Goal: Contribute content: Add original content to the website for others to see

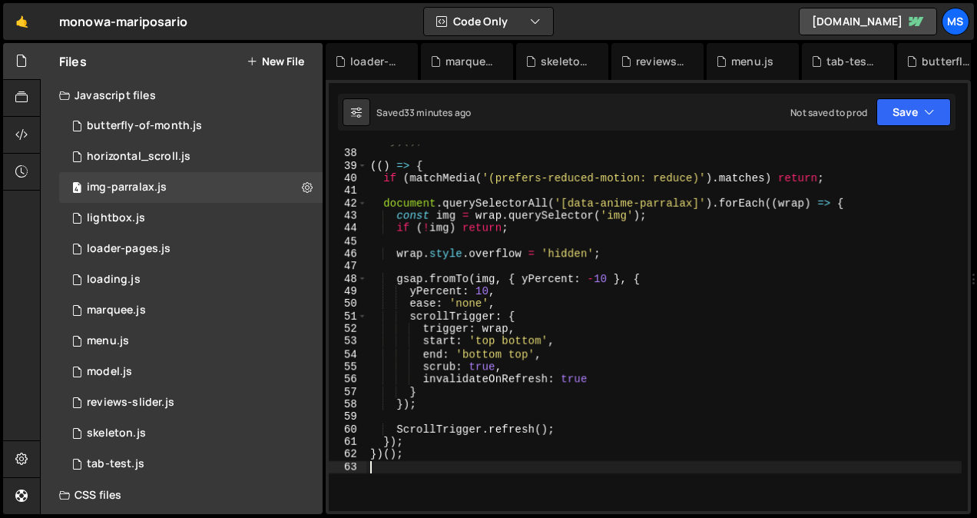
scroll to position [462, 0]
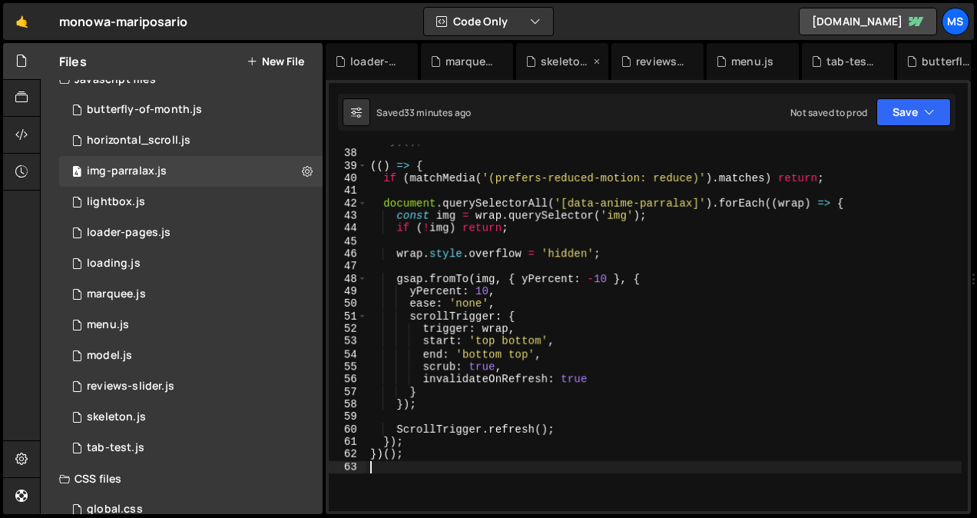
click at [599, 58] on icon at bounding box center [597, 61] width 11 height 15
click at [0, 0] on icon at bounding box center [0, 0] width 0 height 0
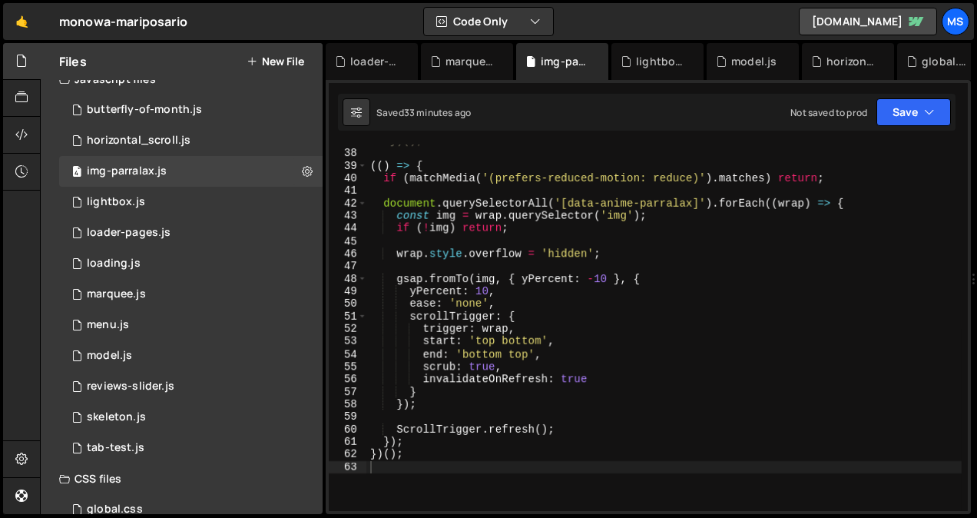
click at [0, 0] on icon at bounding box center [0, 0] width 0 height 0
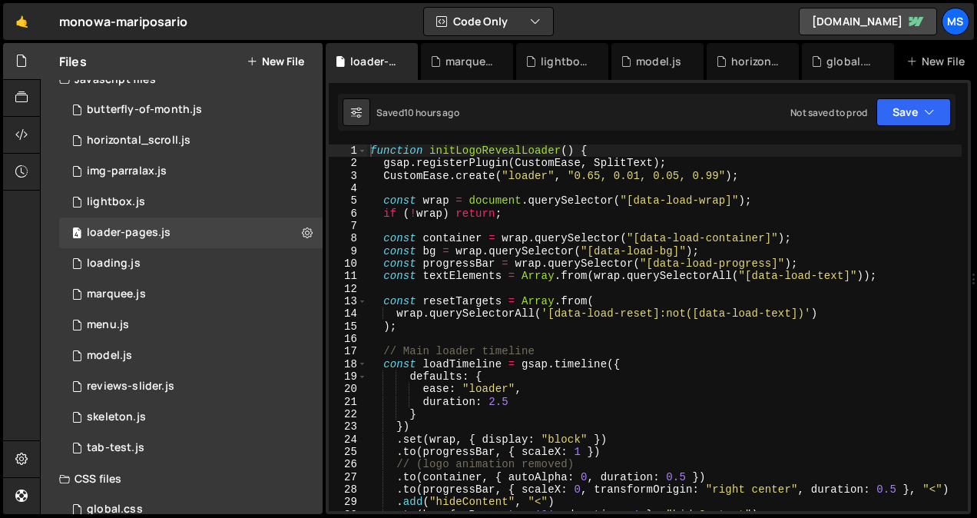
click at [0, 0] on icon at bounding box center [0, 0] width 0 height 0
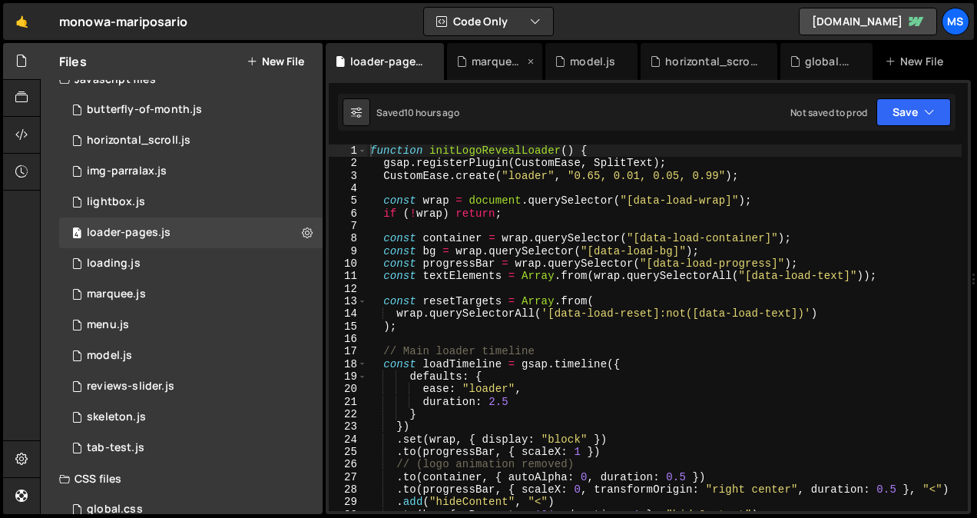
click at [538, 61] on div "marquee.js" at bounding box center [494, 61] width 95 height 37
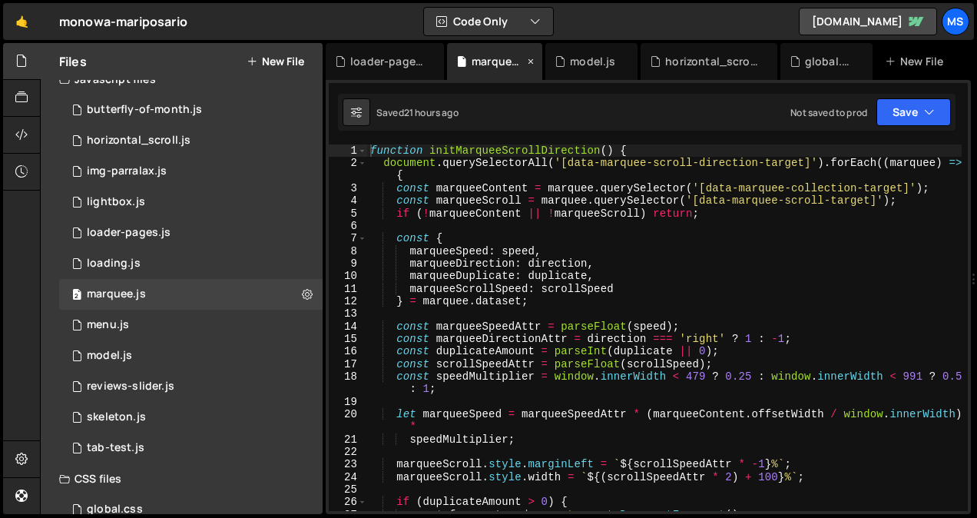
click at [532, 61] on icon at bounding box center [531, 61] width 11 height 15
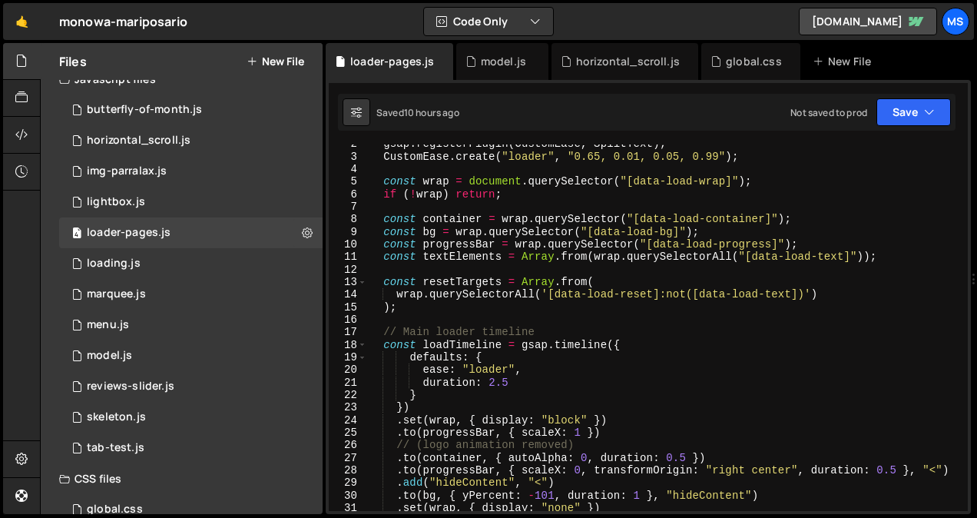
scroll to position [19, 0]
click at [439, 56] on icon at bounding box center [441, 61] width 11 height 15
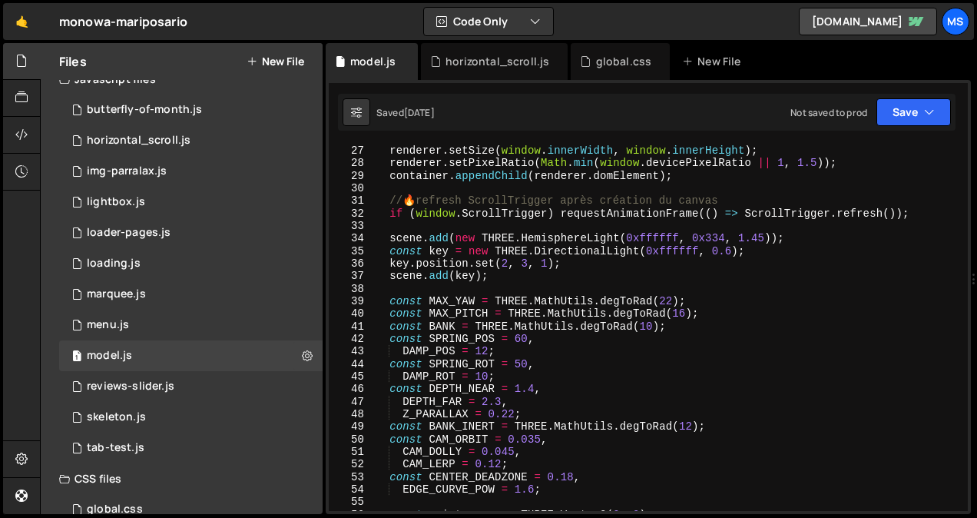
scroll to position [0, 0]
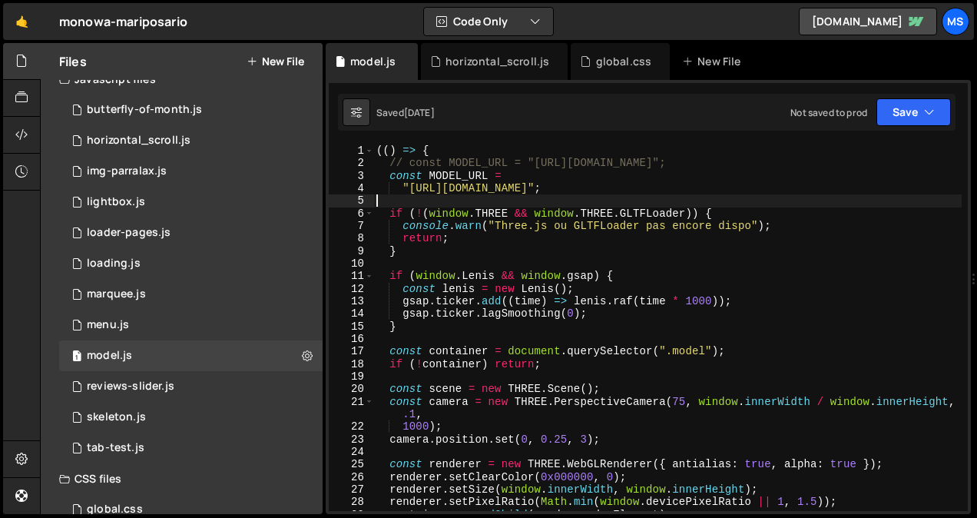
click at [803, 197] on div "(( ) => { // const MODEL_URL = "[URL][DOMAIN_NAME]"; const MODEL_URL = "[URL][D…" at bounding box center [667, 340] width 589 height 392
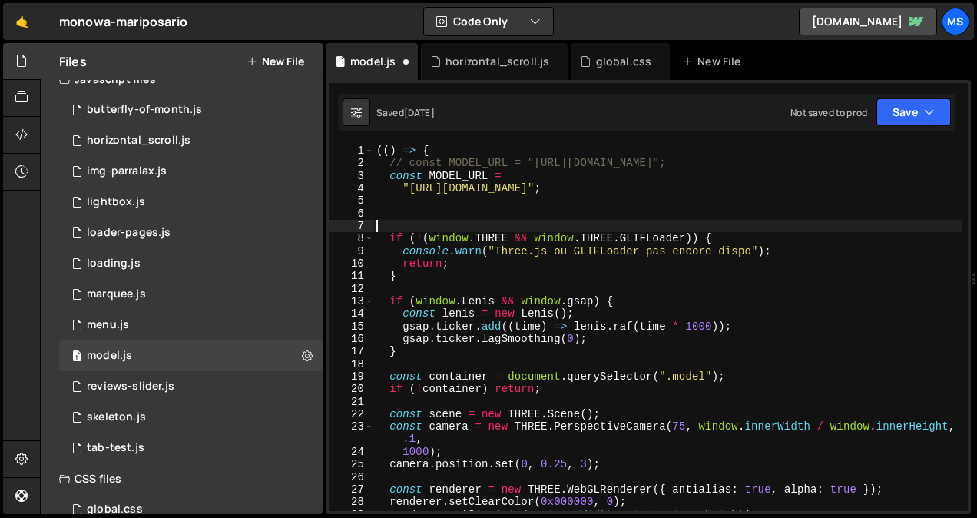
paste textarea "[URL][DOMAIN_NAME]"
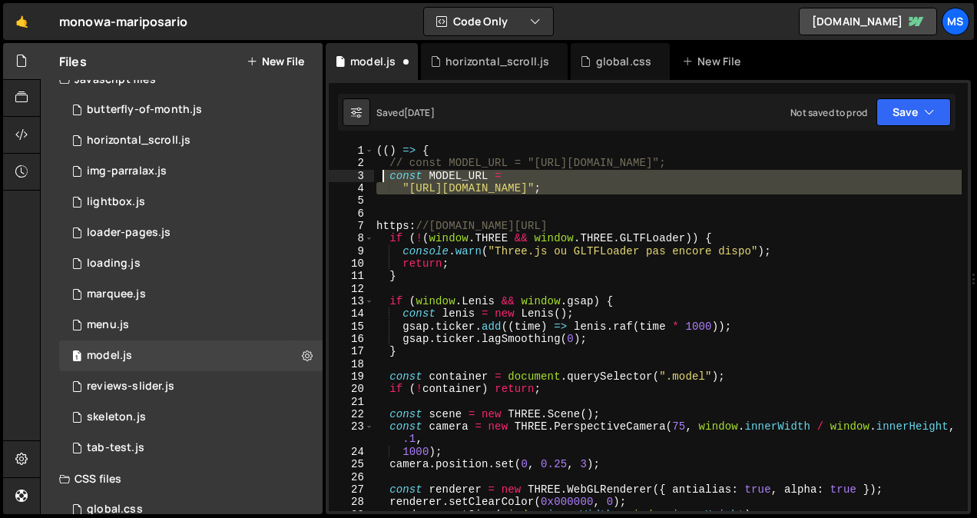
drag, startPoint x: 431, startPoint y: 201, endPoint x: 380, endPoint y: 180, distance: 55.1
click at [380, 180] on div "(( ) => { // const MODEL_URL = "[URL][DOMAIN_NAME]"; const MODEL_URL = "[URL][D…" at bounding box center [667, 340] width 589 height 392
type textarea "const MODEL_URL = "[URL][DOMAIN_NAME]";"
paste textarea
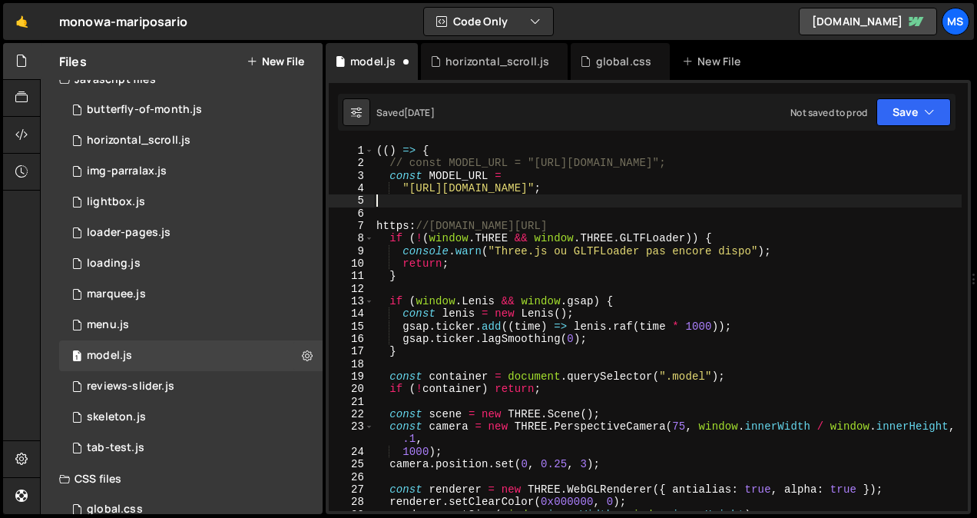
paste textarea "[URL][DOMAIN_NAME] if (!(window.THREE && window.THREE.GLTFLoader)) {"
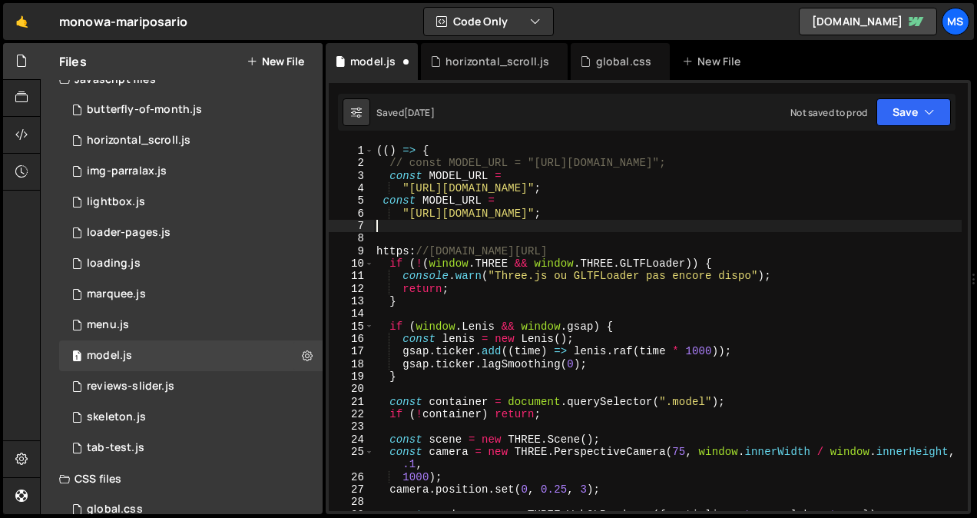
click at [364, 248] on div "9" at bounding box center [351, 251] width 45 height 12
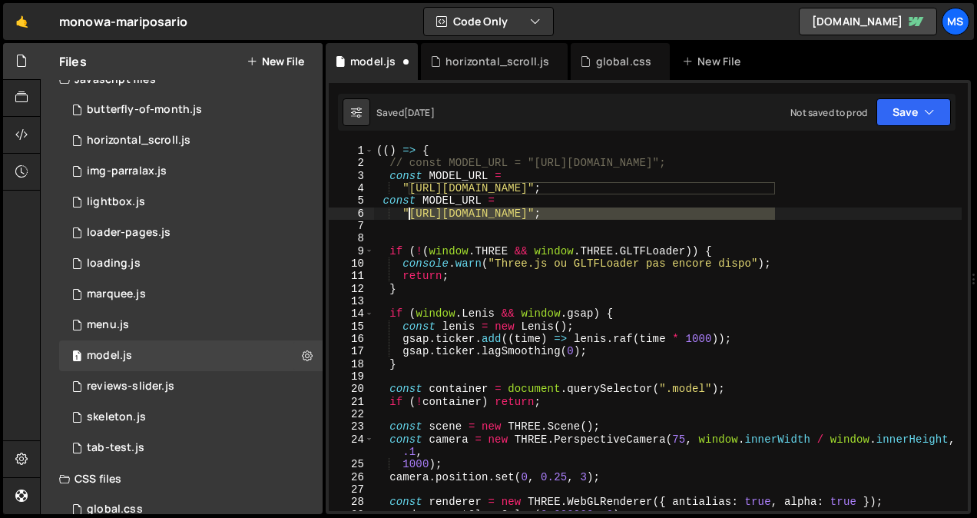
drag, startPoint x: 774, startPoint y: 213, endPoint x: 407, endPoint y: 219, distance: 366.5
click at [407, 219] on div "(( ) => { // const MODEL_URL = "[URL][DOMAIN_NAME]"; const MODEL_URL = "[URL][D…" at bounding box center [667, 340] width 589 height 392
paste textarea
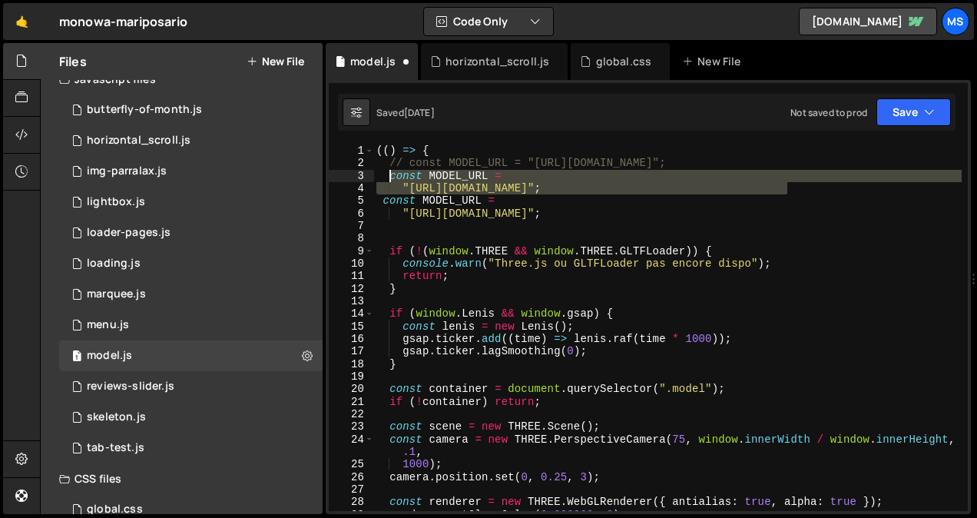
drag, startPoint x: 792, startPoint y: 187, endPoint x: 380, endPoint y: 176, distance: 412.7
click at [380, 176] on div "(( ) => { // const MODEL_URL = "[URL][DOMAIN_NAME]"; const MODEL_URL = "[URL][D…" at bounding box center [667, 340] width 589 height 392
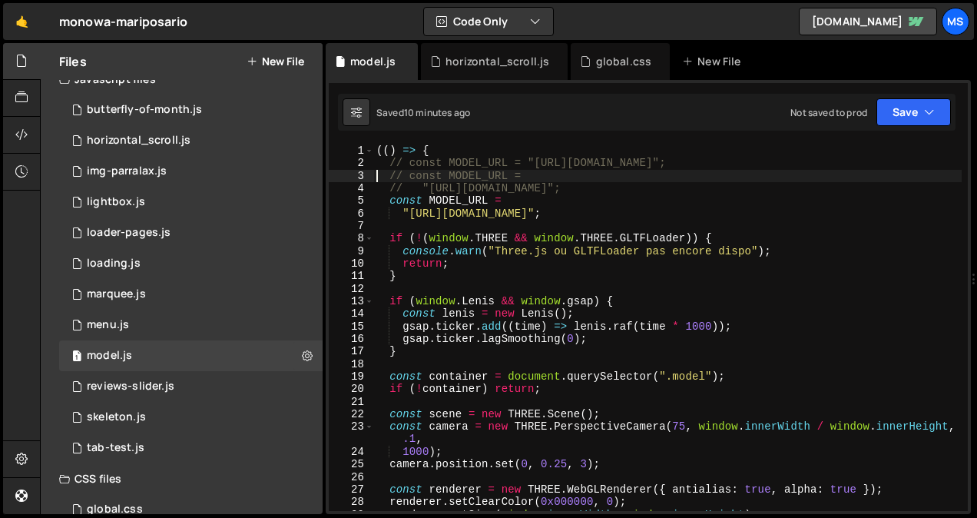
click at [474, 279] on div "(( ) => { // const MODEL_URL = "[URL][DOMAIN_NAME]"; // const MODEL_URL = // "[…" at bounding box center [667, 340] width 589 height 392
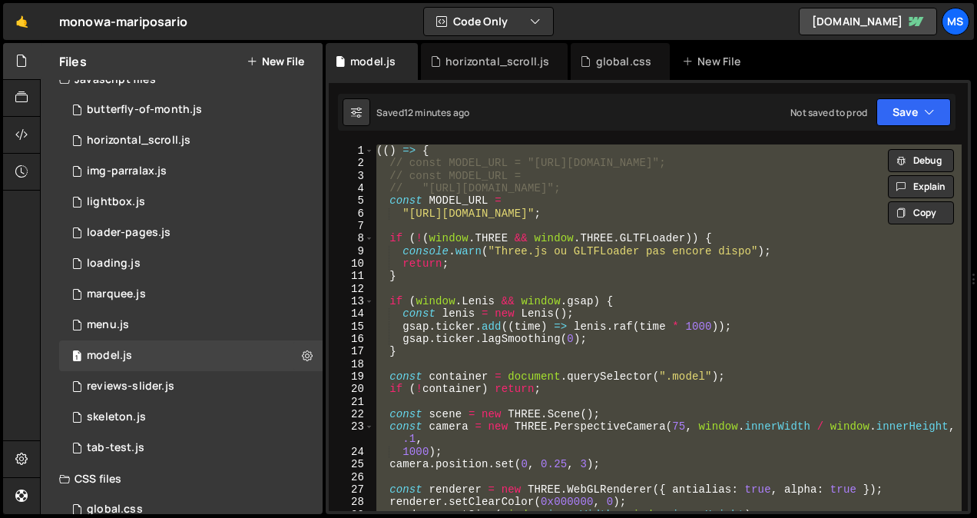
type textarea "// })();"
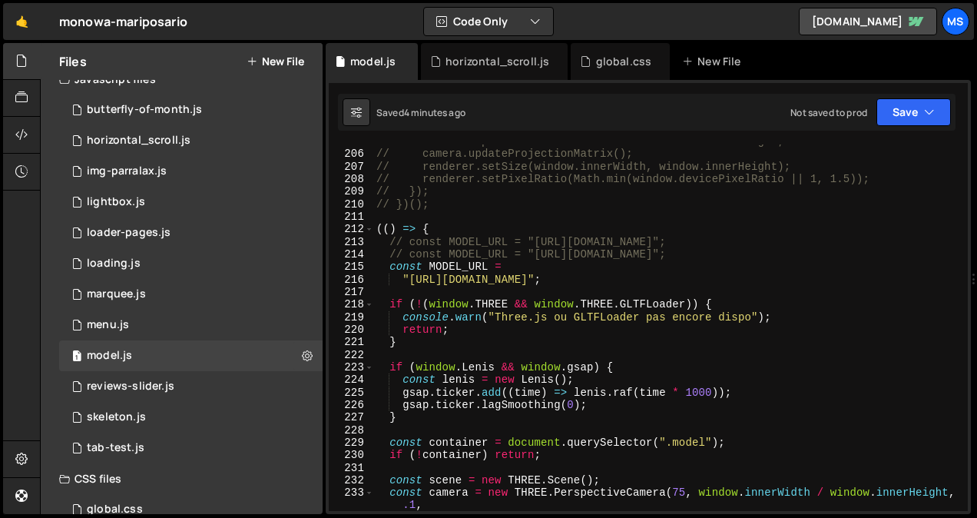
scroll to position [2656, 0]
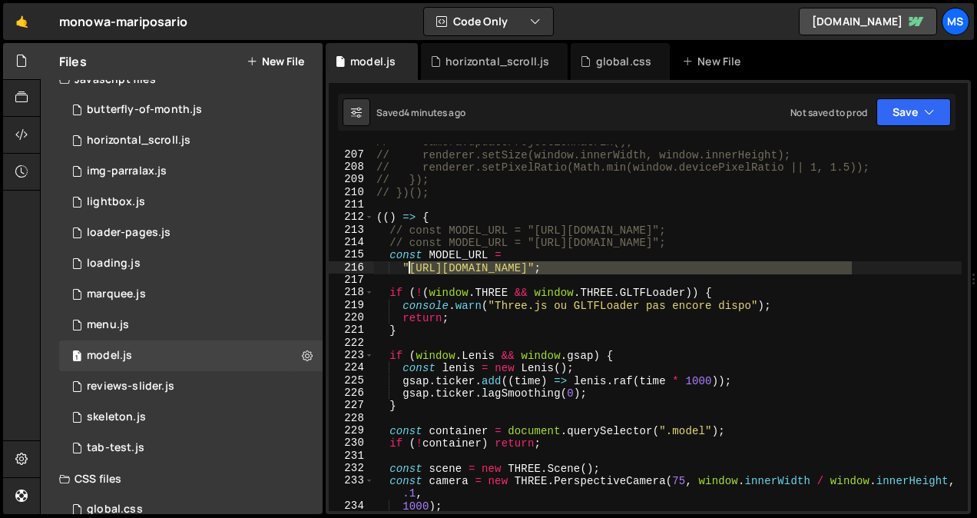
drag, startPoint x: 854, startPoint y: 274, endPoint x: 406, endPoint y: 273, distance: 447.9
click at [406, 273] on div "// camera.updateProjectionMatrix(); // renderer.setSize(window.innerWidth, wind…" at bounding box center [667, 332] width 589 height 392
paste textarea "2"
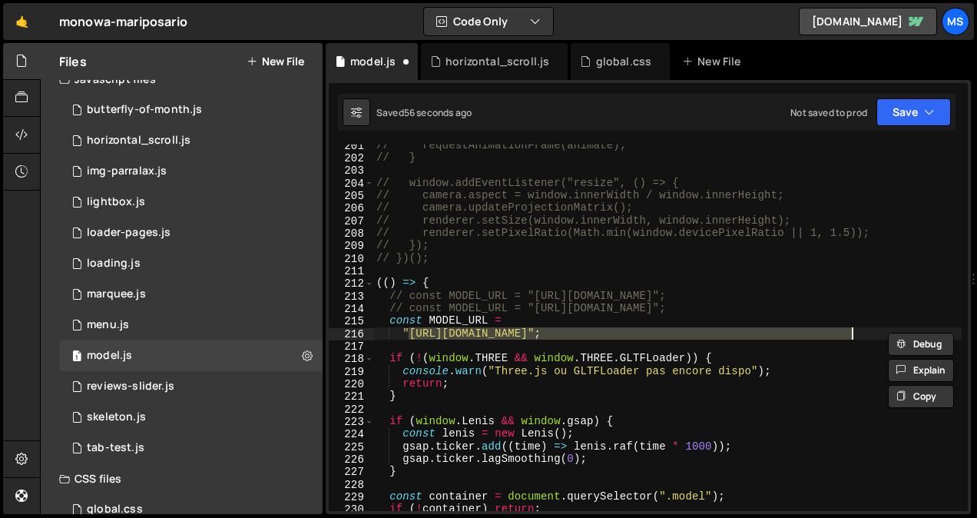
type textarea "})();"
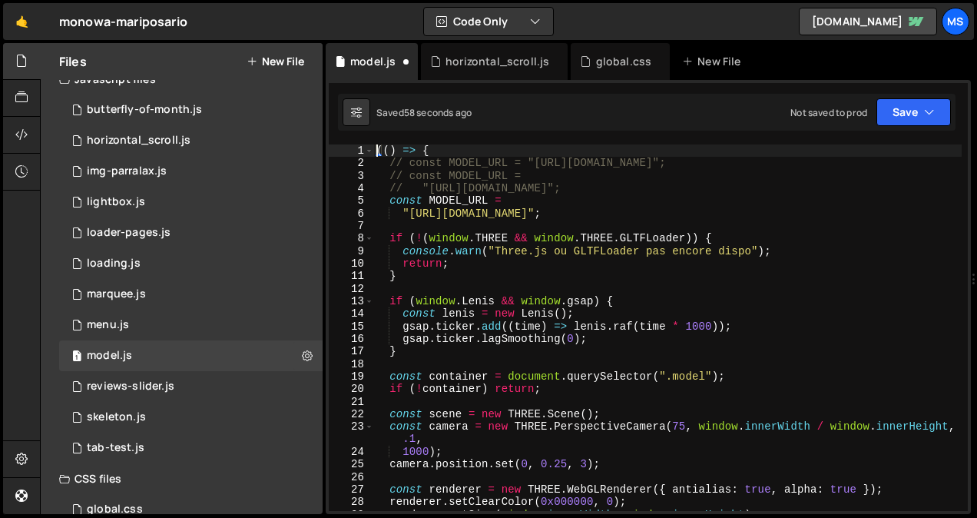
scroll to position [0, 0]
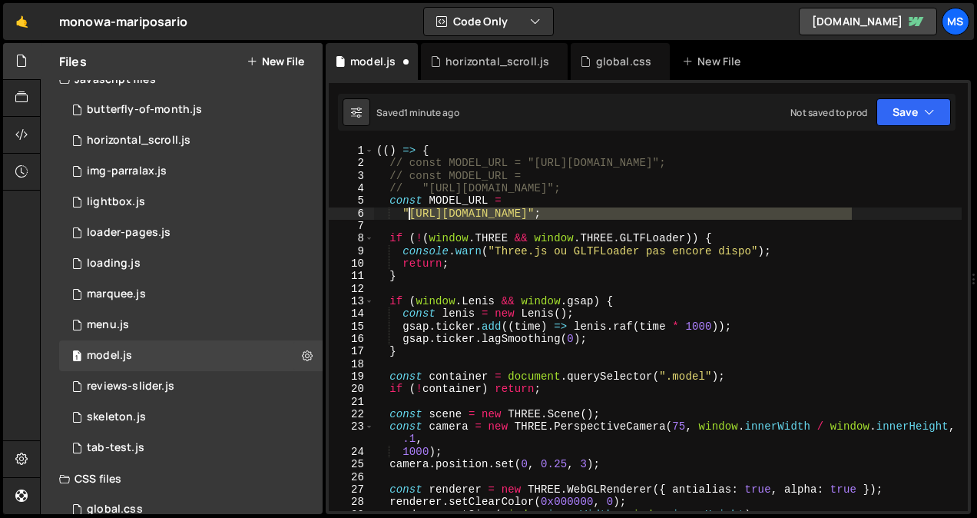
drag, startPoint x: 852, startPoint y: 215, endPoint x: 412, endPoint y: 218, distance: 440.2
click at [412, 218] on div "(( ) => { // const MODEL_URL = "[URL][DOMAIN_NAME]"; // const MODEL_URL = // "[…" at bounding box center [667, 340] width 589 height 392
paste textarea "2"
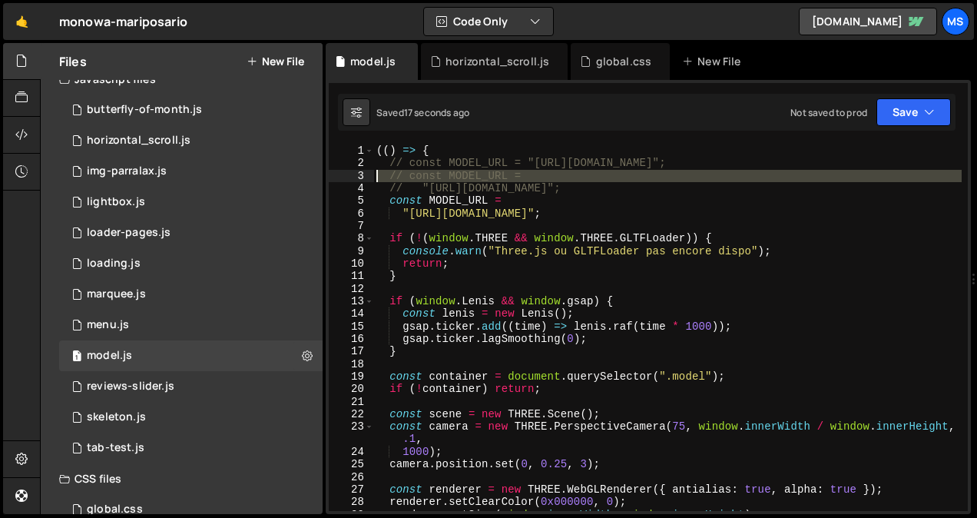
click at [361, 171] on div "3" at bounding box center [351, 176] width 45 height 12
click at [360, 188] on div "4" at bounding box center [351, 188] width 45 height 12
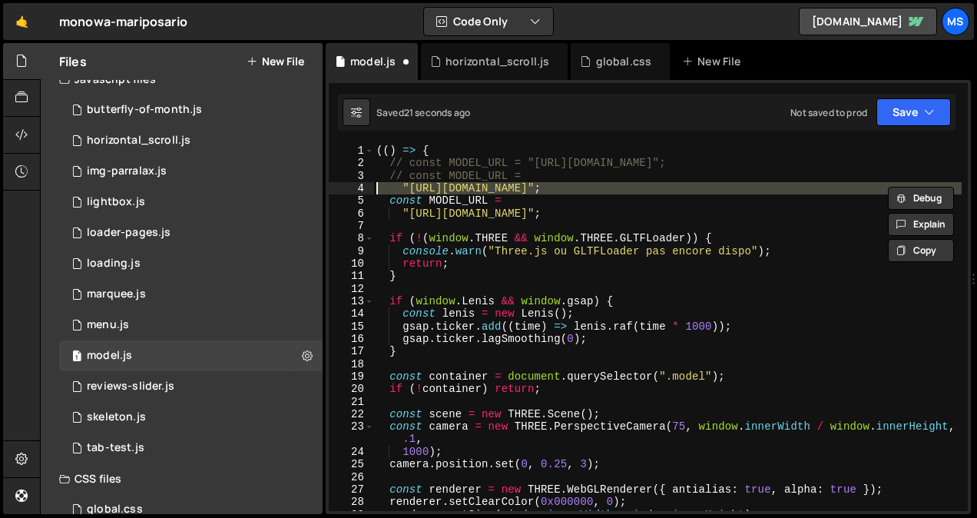
click at [362, 174] on div "3" at bounding box center [351, 176] width 45 height 12
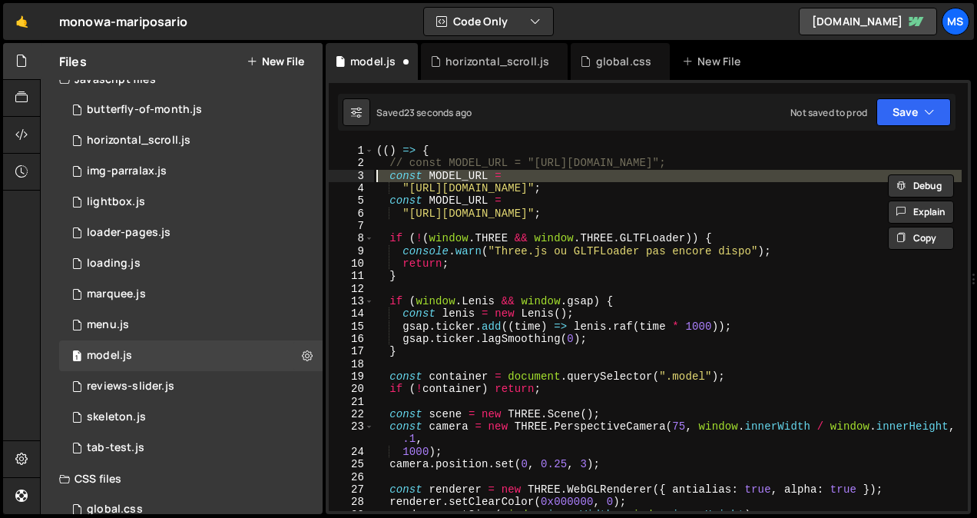
click at [361, 201] on div "5" at bounding box center [351, 200] width 45 height 12
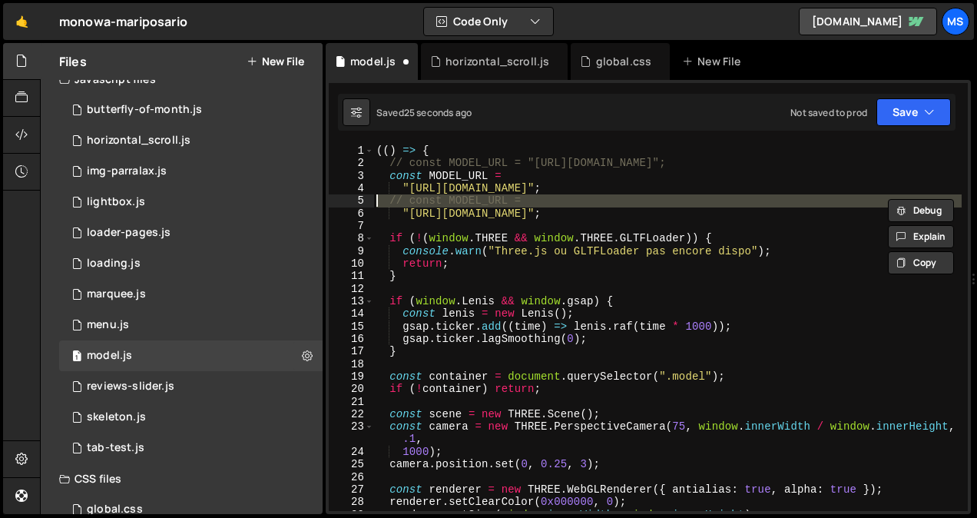
click at [360, 214] on div "6" at bounding box center [351, 213] width 45 height 12
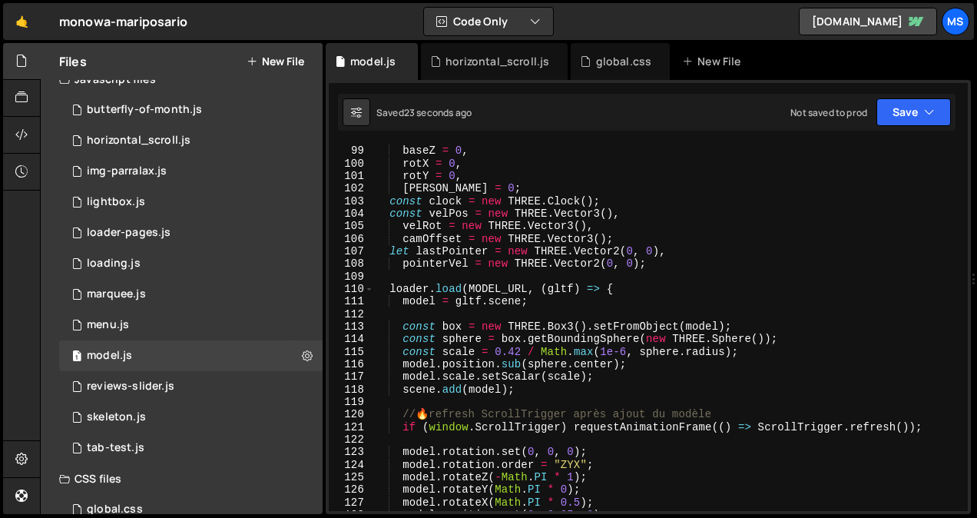
scroll to position [1267, 0]
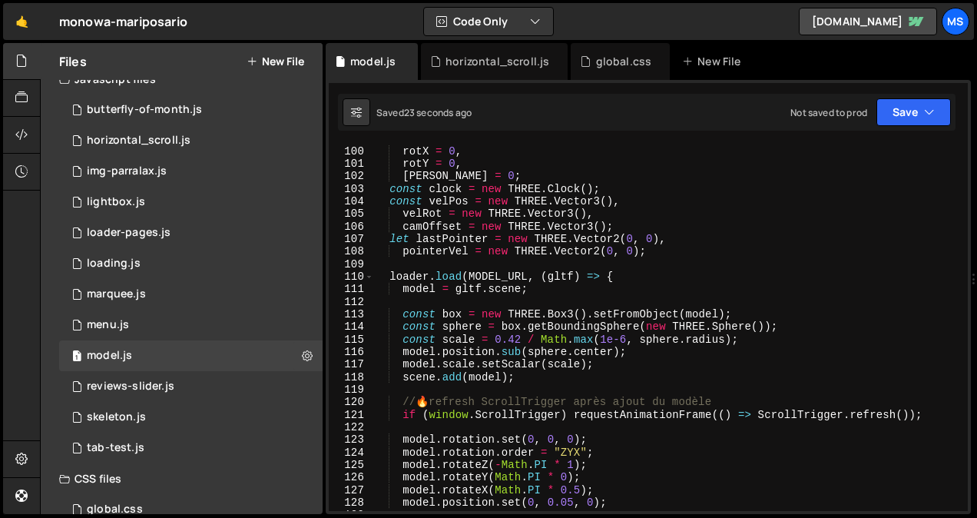
click at [513, 340] on div "baseZ = 0 , rotX = 0 , rotY = 0 , [PERSON_NAME] = 0 ; const clock = new THREE .…" at bounding box center [667, 328] width 589 height 392
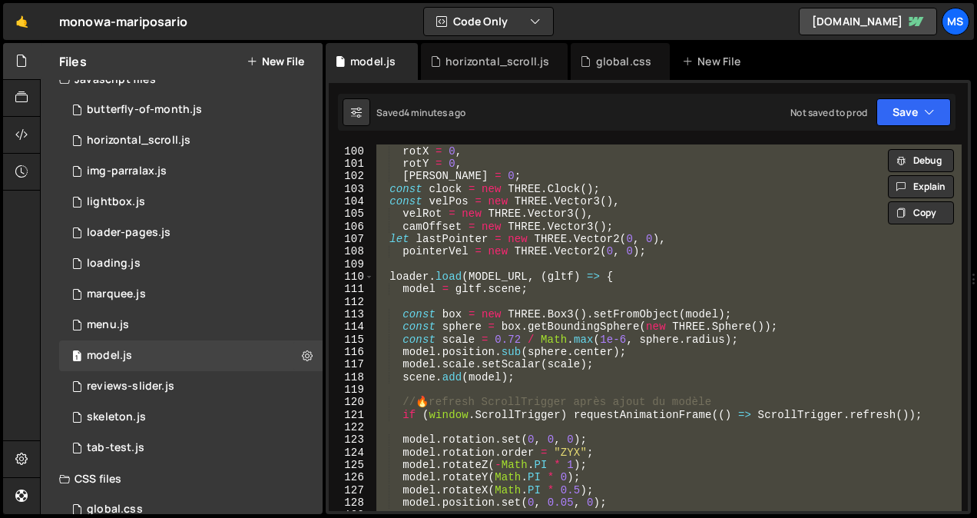
type textarea "// })();"
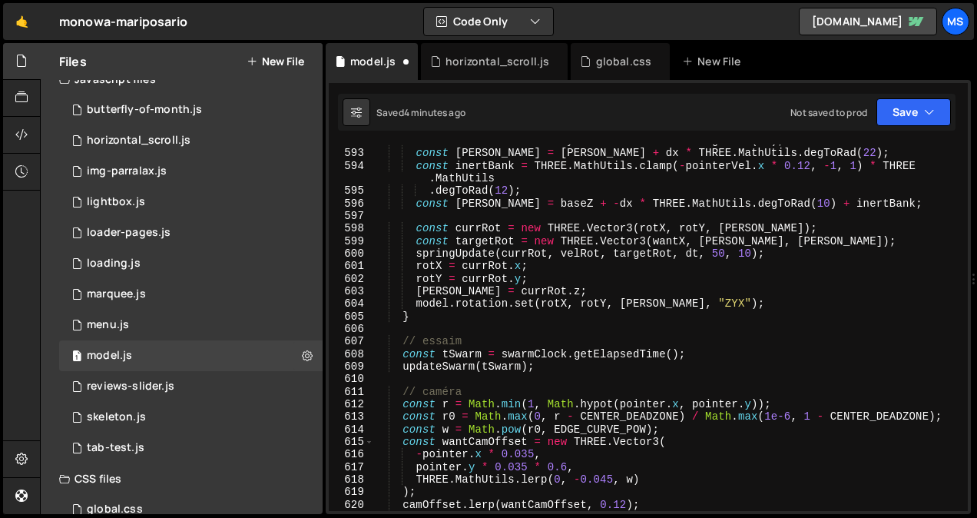
scroll to position [7539, 0]
click at [608, 330] on div "const wantX = baseX + dy * THREE . MathUtils . degToRad ( 16 ) ; const [PERSON_…" at bounding box center [667, 330] width 589 height 392
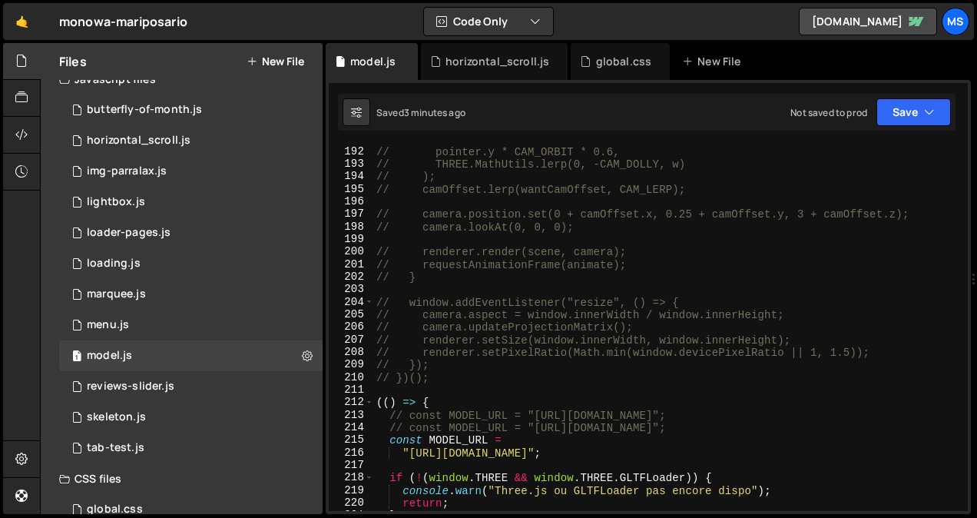
scroll to position [2481, 0]
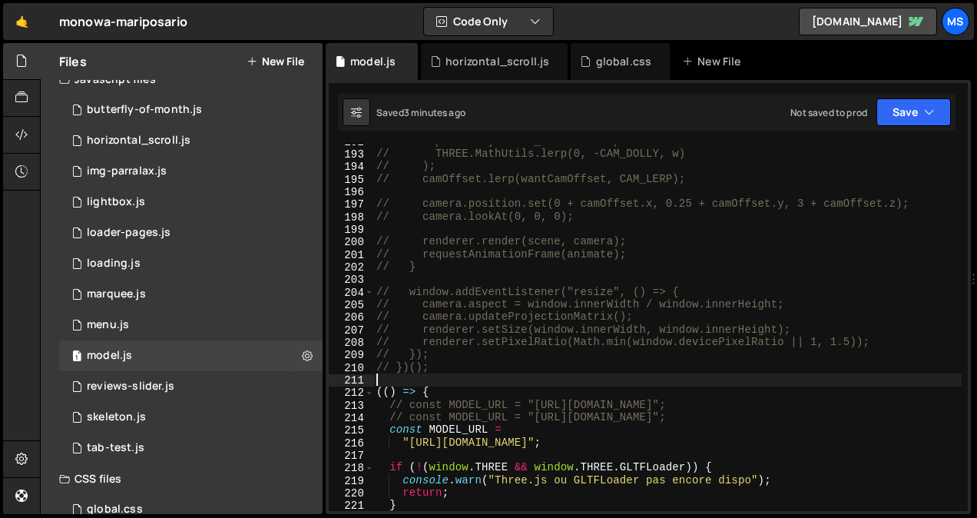
click at [430, 378] on div "// pointer.y * CAM_ORBIT * 0.6, // THREE.MathUtils.lerp(0, -CAM_DOLLY, w) // );…" at bounding box center [667, 331] width 589 height 392
type textarea "})();"
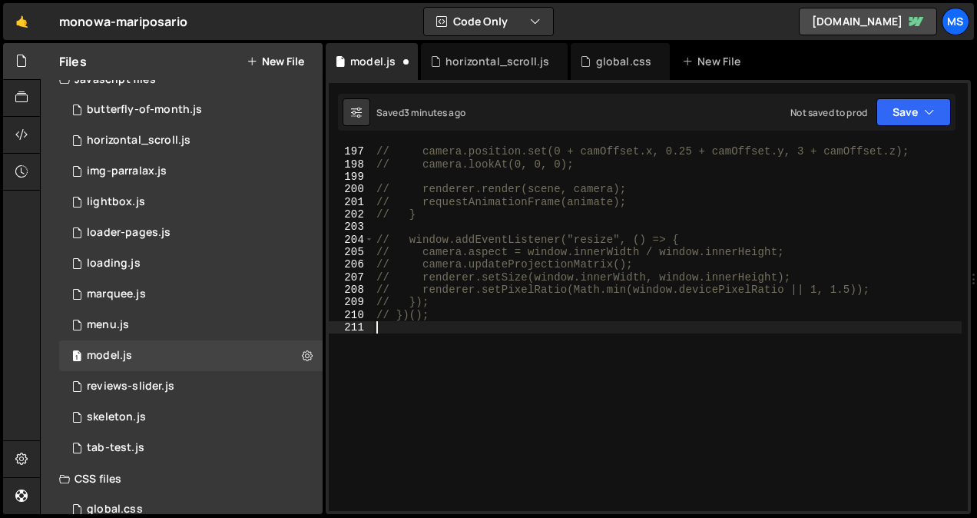
scroll to position [0, 0]
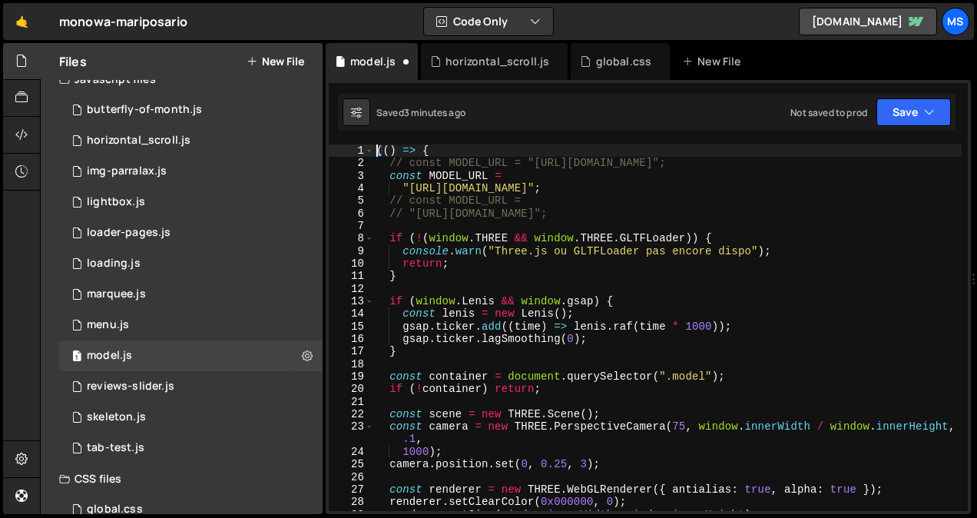
type textarea "})();"
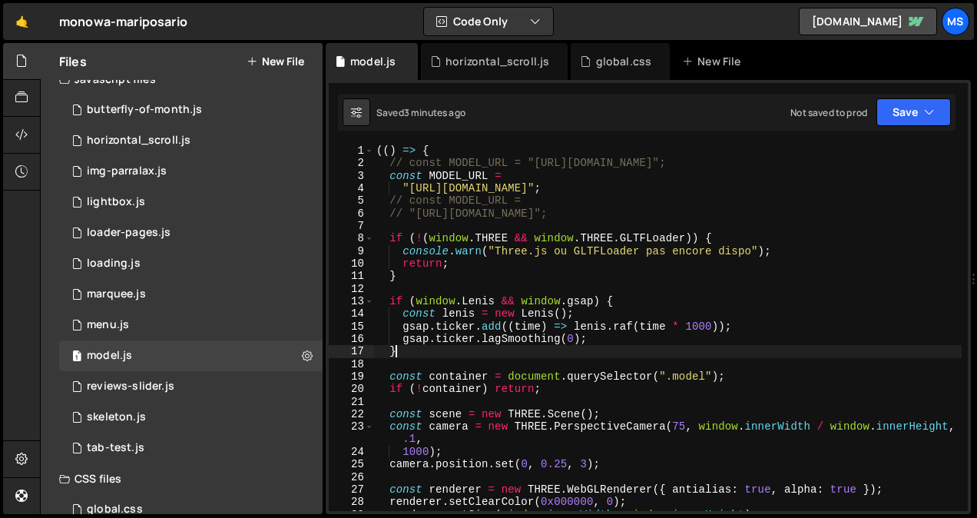
click at [448, 347] on div "(( ) => { // const MODEL_URL = "[URL][DOMAIN_NAME]"; const MODEL_URL = "[URL][D…" at bounding box center [667, 340] width 589 height 392
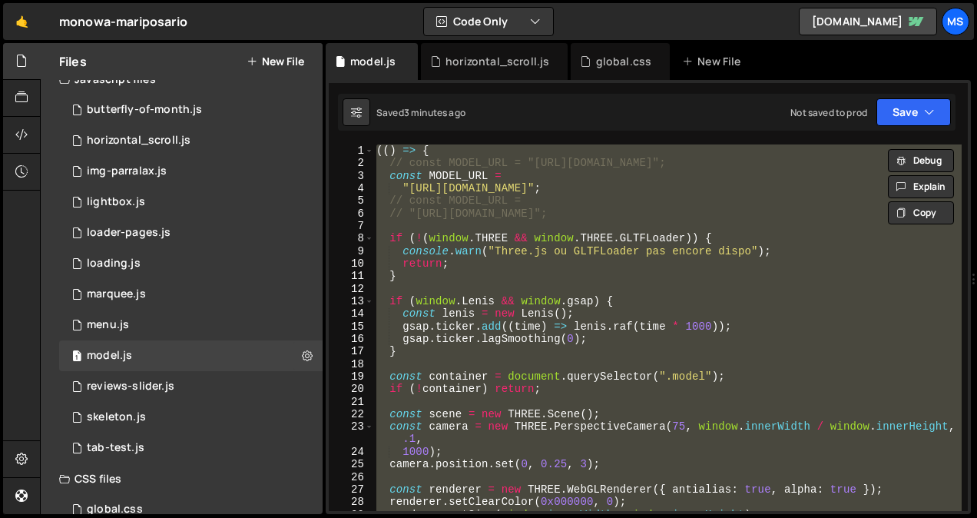
type textarea "// })();"
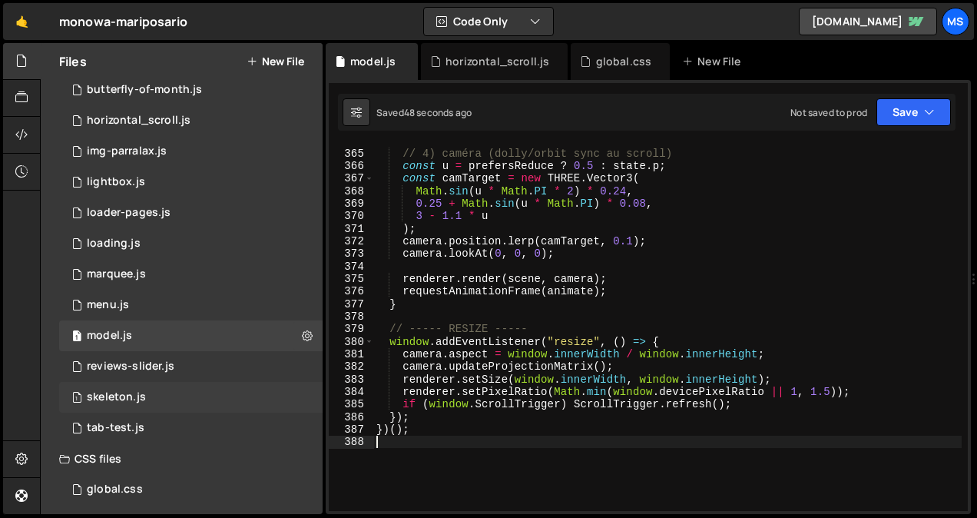
scroll to position [42, 0]
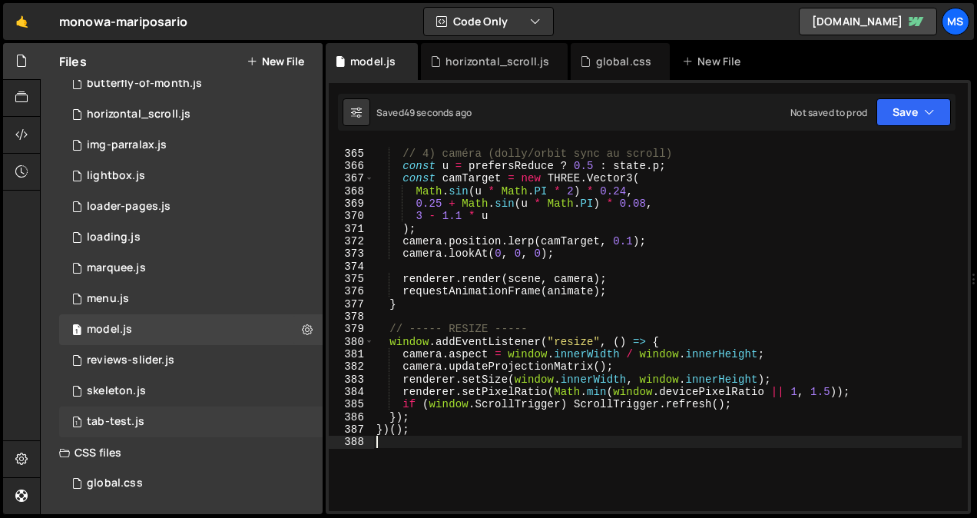
click at [177, 429] on div "1 tab-test.js 0" at bounding box center [191, 421] width 264 height 31
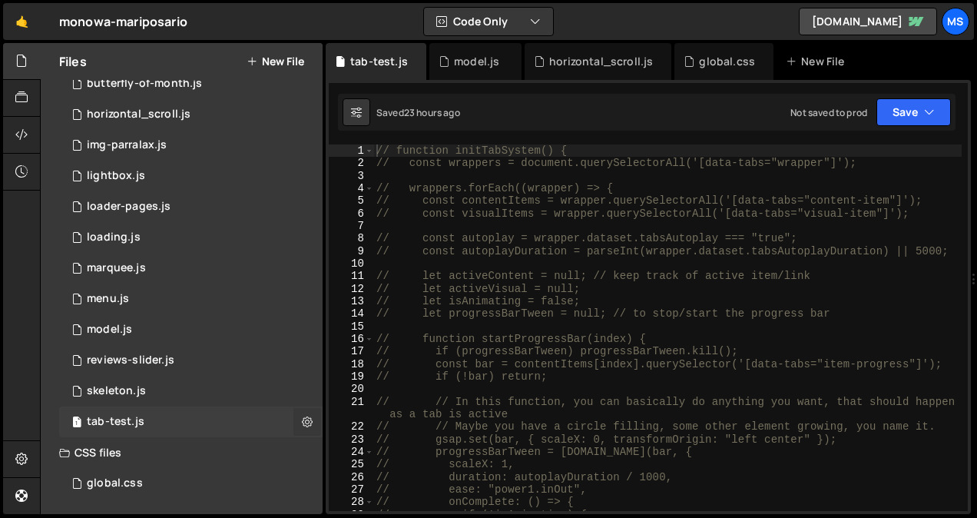
scroll to position [0, 0]
click at [305, 423] on icon at bounding box center [307, 421] width 11 height 15
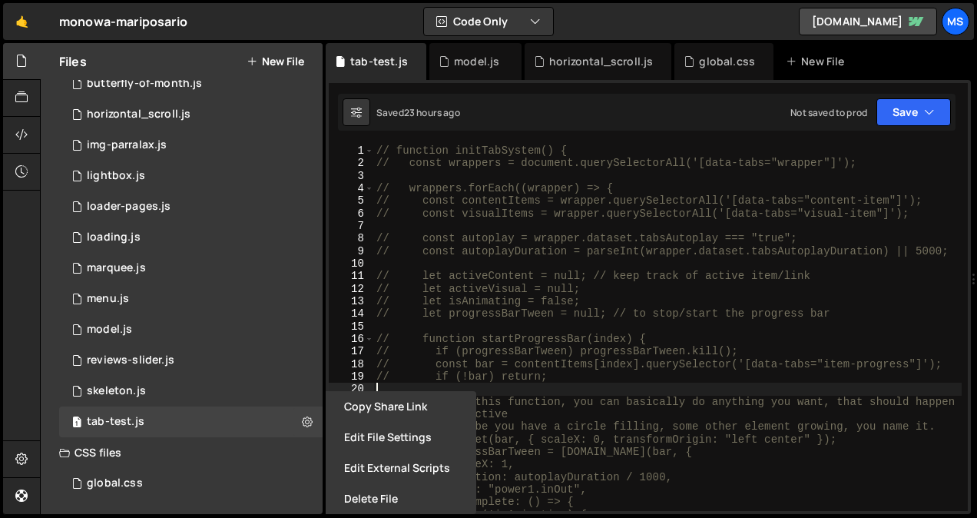
click at [590, 386] on div "// function initTabSystem() { // const wrappers = document.querySelectorAll('[d…" at bounding box center [667, 340] width 589 height 392
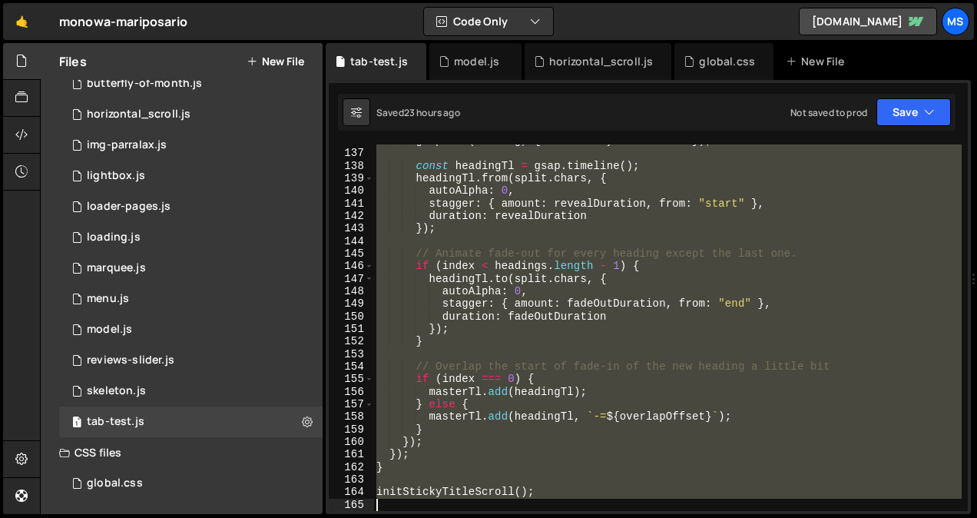
scroll to position [1779, 0]
drag, startPoint x: 522, startPoint y: 258, endPoint x: 621, endPoint y: 542, distance: 301.1
click at [621, 517] on html "Projects [GEOGRAPHIC_DATA] Blog ms Projects Your Teams Invite team member Accou…" at bounding box center [488, 259] width 977 height 518
click at [549, 370] on div "gsap . set ( heading , { visibility : "visible" }) ; const headingTl = gsap . t…" at bounding box center [667, 327] width 589 height 366
type textarea "// Overlap the start of fade-in of the new heading a little bit"
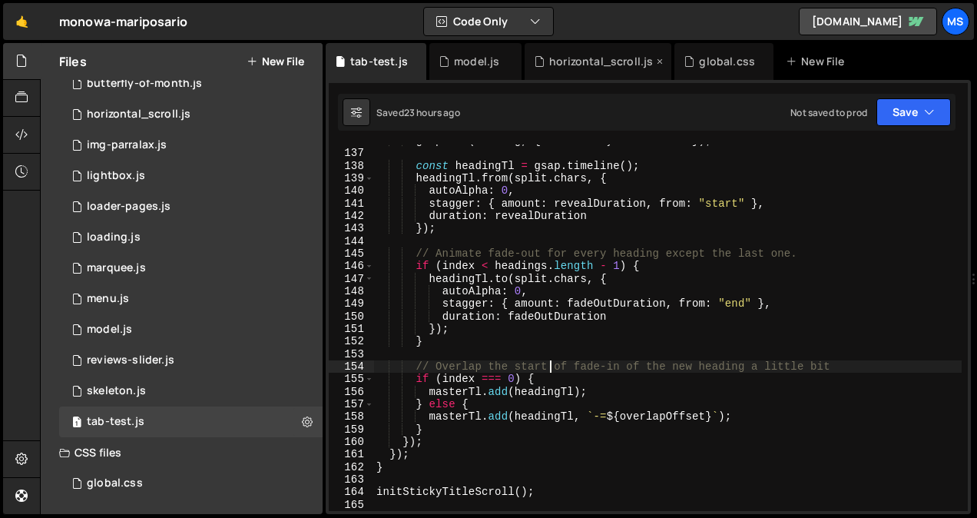
click at [655, 58] on icon at bounding box center [660, 61] width 11 height 15
click at [607, 58] on icon at bounding box center [612, 61] width 11 height 15
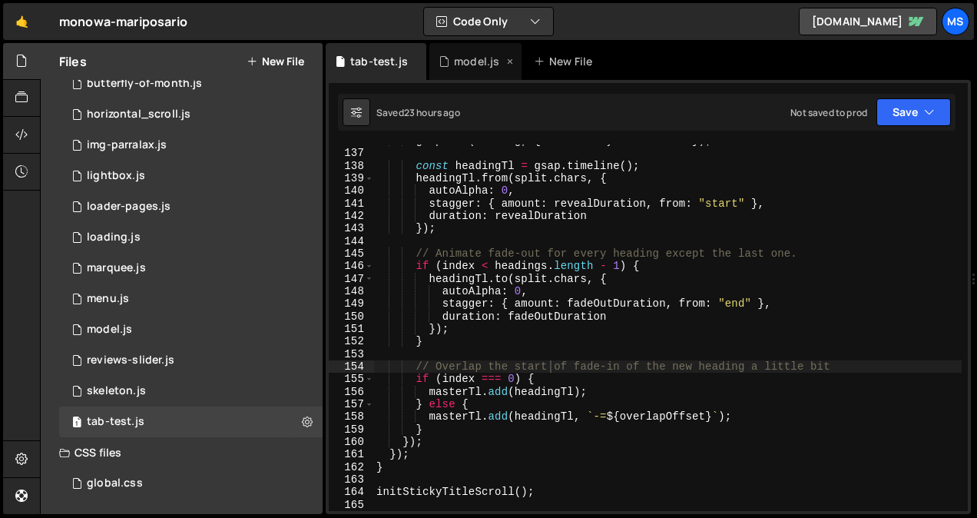
click at [470, 48] on div "model.js" at bounding box center [475, 61] width 92 height 37
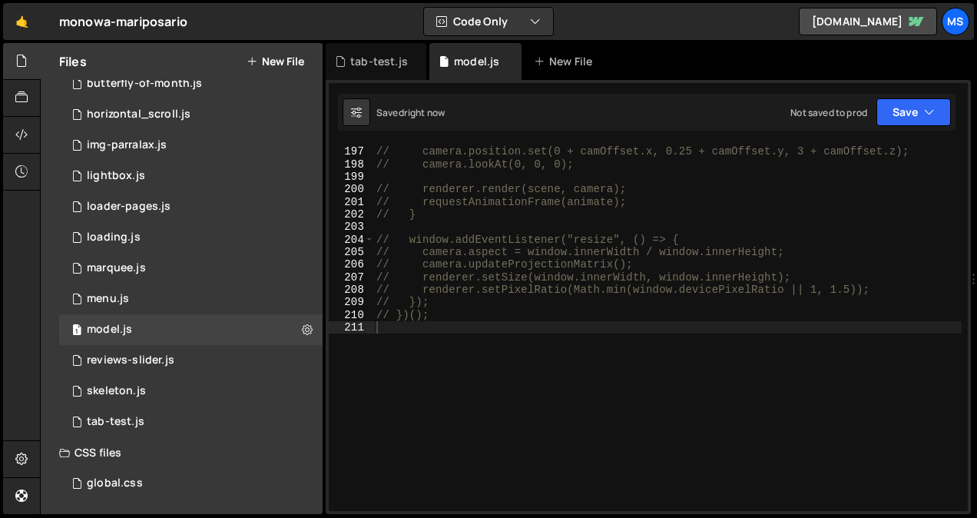
scroll to position [1412, 0]
click at [482, 356] on div "// camera.position.set(0 + camOffset.x, 0.25 + camOffset.y, 3 + camOffset.z); /…" at bounding box center [667, 329] width 589 height 392
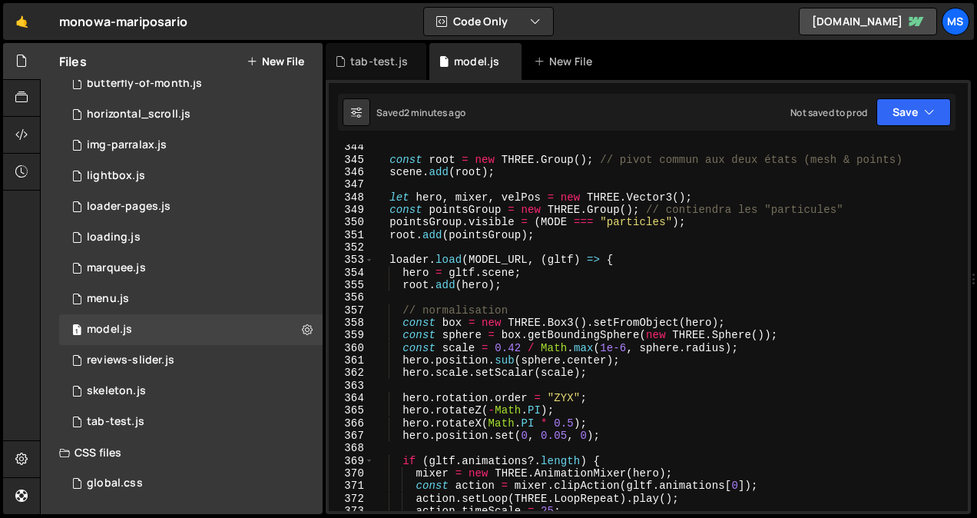
scroll to position [4421, 0]
click at [514, 345] on div "const root = new THREE . Group ( ) ; // pivot commun aux deux états (mesh & poi…" at bounding box center [667, 337] width 589 height 392
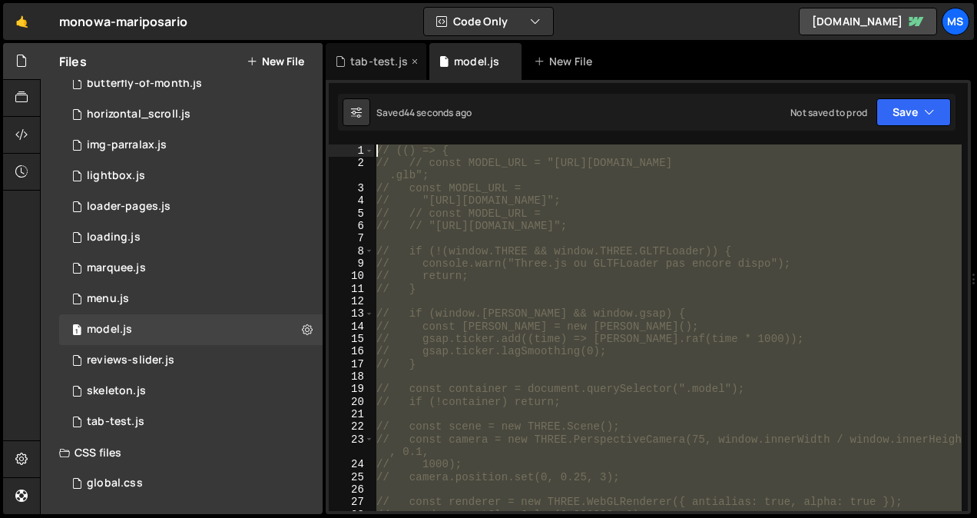
scroll to position [0, 0]
drag, startPoint x: 433, startPoint y: 453, endPoint x: 338, endPoint y: 48, distance: 415.8
click at [338, 48] on div "Debug Explain Copy tab-test.js model.js New File Saved 44 seconds ago Not saved…" at bounding box center [648, 279] width 645 height 472
click at [490, 326] on div "// (() => { // // const MODEL_URL = "[URL][DOMAIN_NAME] .glb"; // const MODEL_U…" at bounding box center [667, 327] width 589 height 366
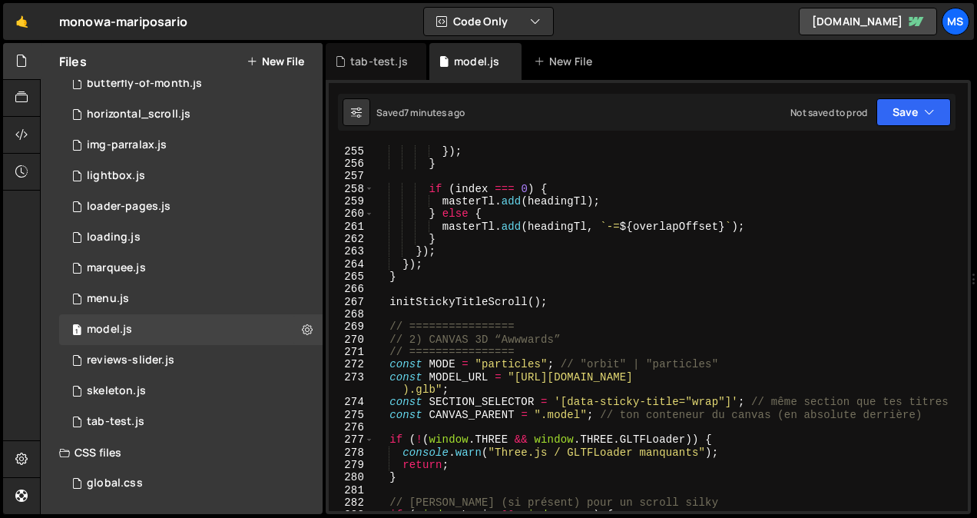
scroll to position [0, 2]
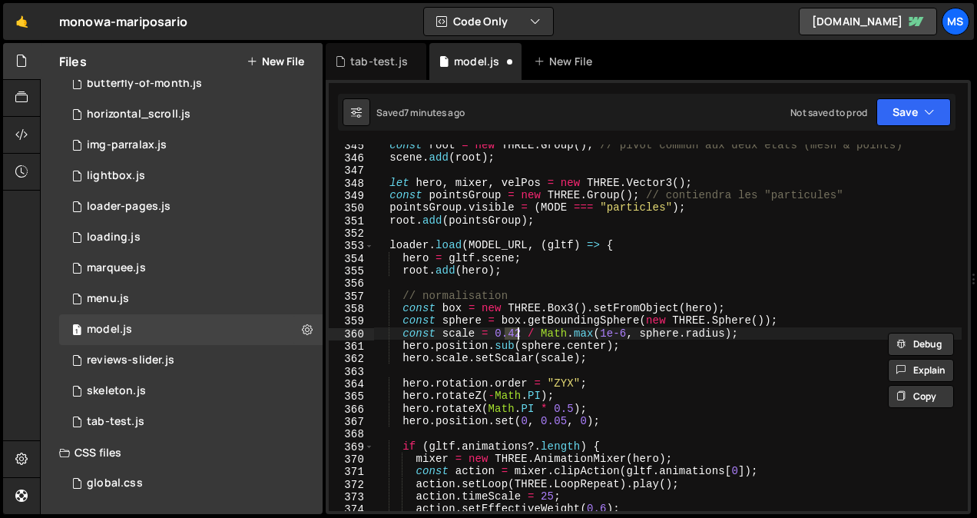
type textarea "})();"
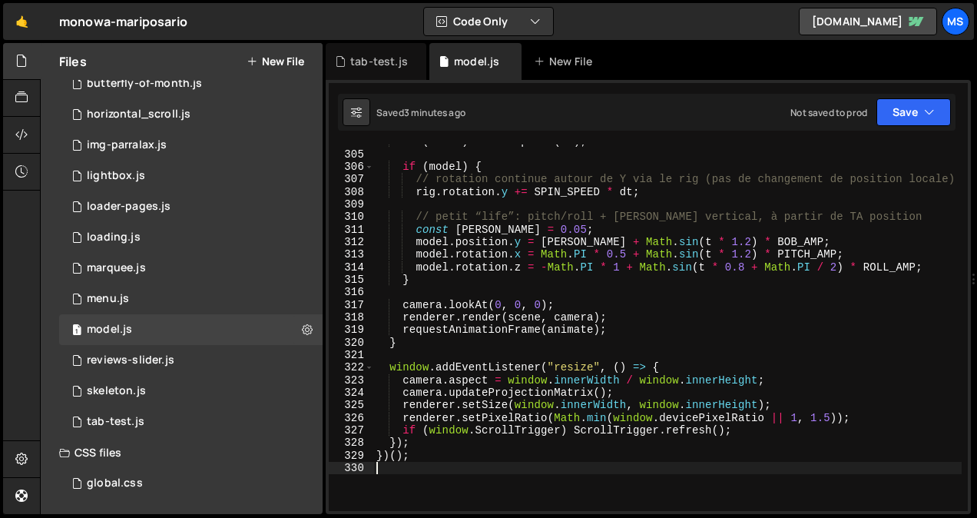
scroll to position [3899, 0]
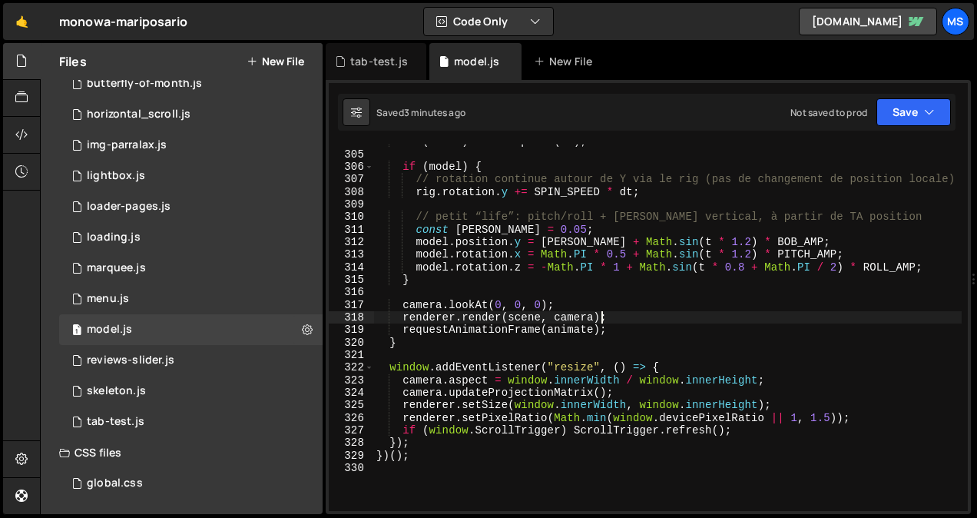
click at [678, 323] on div "if ( mixer ) mixer . update ( dt ) ; if ( model ) { // rotation continue autour…" at bounding box center [667, 331] width 589 height 392
type textarea "})();"
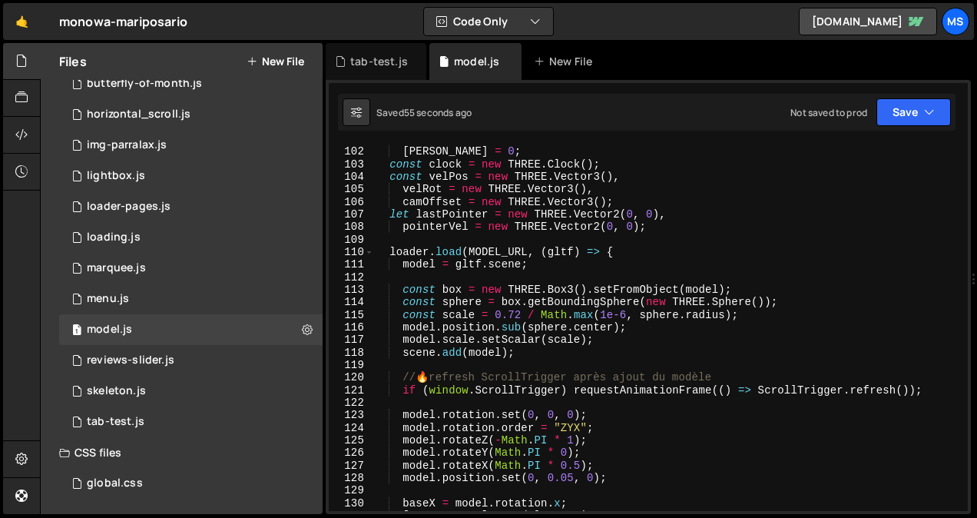
scroll to position [1291, 0]
click at [511, 317] on div "rotY = 0 , [PERSON_NAME] = 0 ; const clock = new THREE . Clock ( ) ; const velP…" at bounding box center [667, 330] width 589 height 392
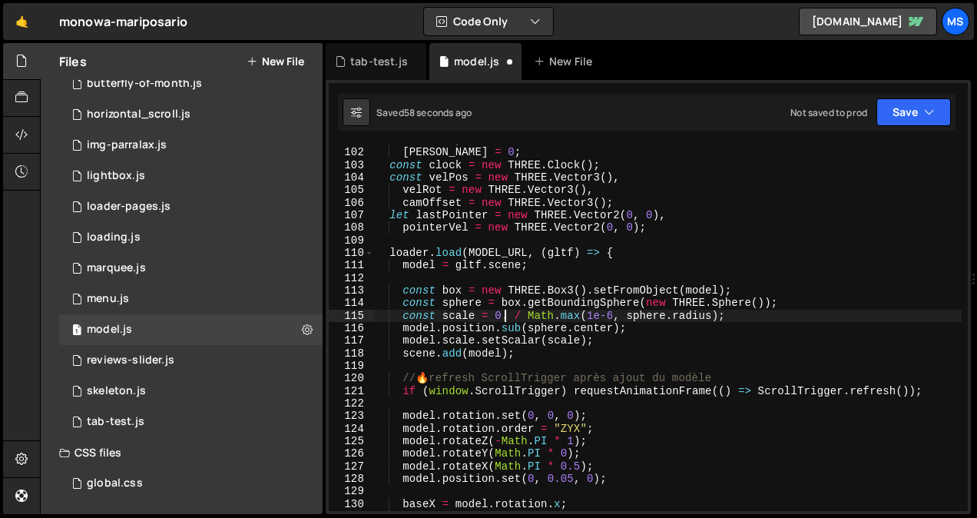
scroll to position [0, 8]
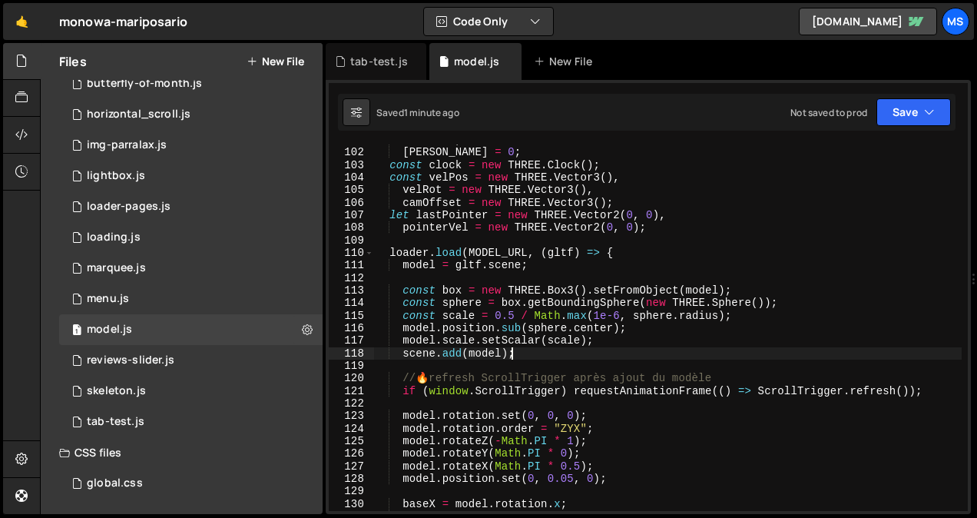
click at [568, 355] on div "rotY = 0 , [PERSON_NAME] = 0 ; const clock = new THREE . Clock ( ) ; const velP…" at bounding box center [667, 330] width 589 height 392
type textarea "})();"
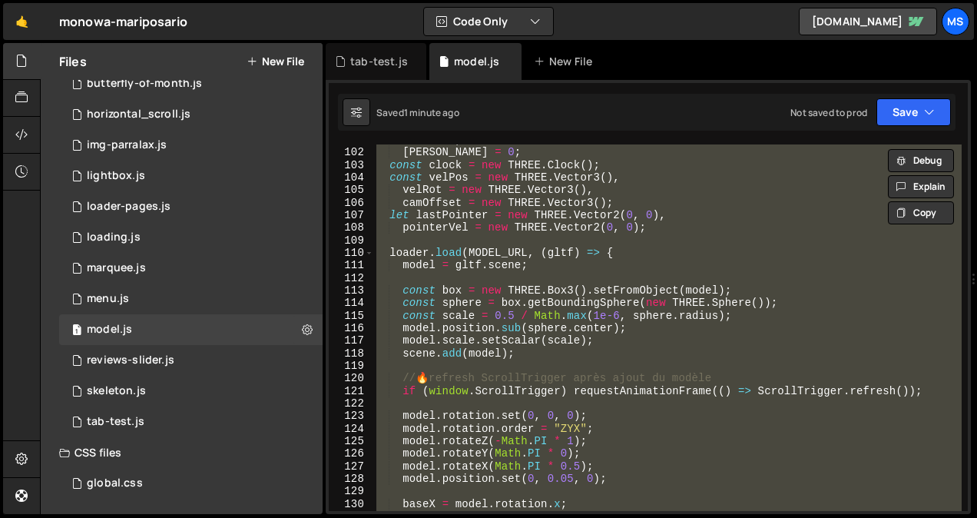
scroll to position [0, 2]
click at [369, 65] on div "tab-test.js" at bounding box center [379, 61] width 58 height 15
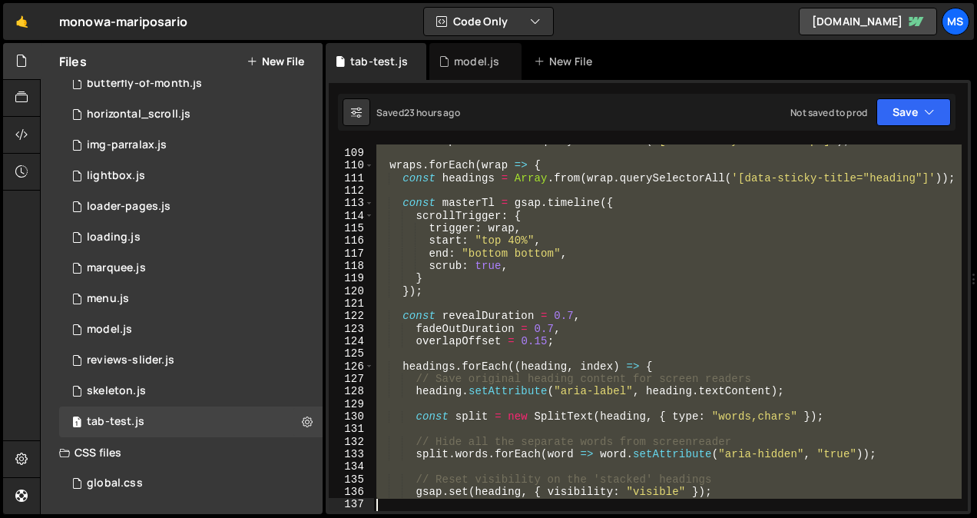
scroll to position [1779, 0]
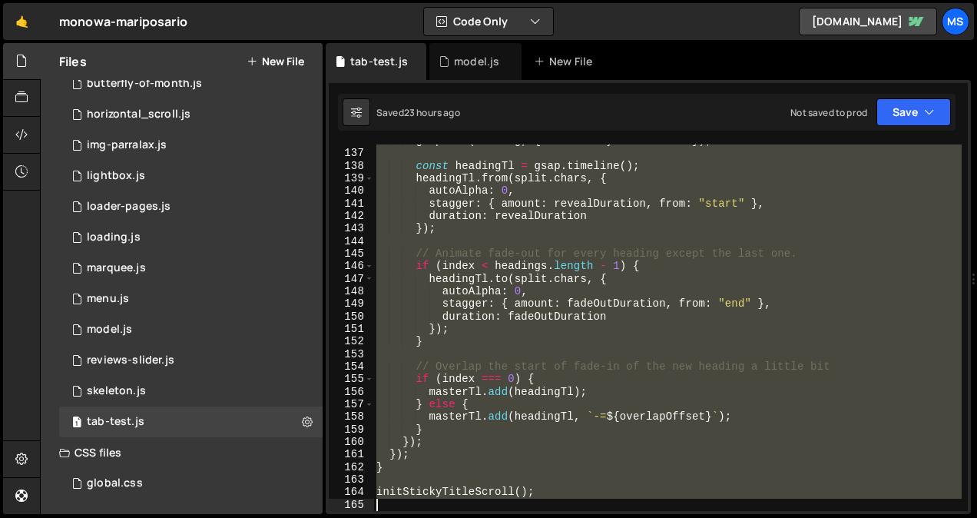
drag, startPoint x: 404, startPoint y: 403, endPoint x: 496, endPoint y: 557, distance: 179.5
click at [496, 517] on html "Projects [GEOGRAPHIC_DATA] Blog ms Projects Your Teams Invite team member Accou…" at bounding box center [488, 259] width 977 height 518
type textarea "// initStickyTitleScroll();"
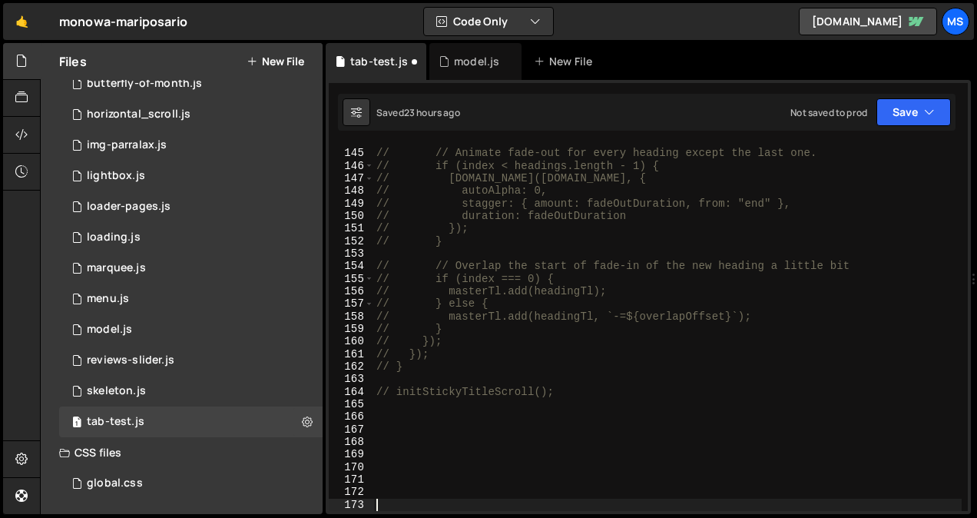
scroll to position [1892, 0]
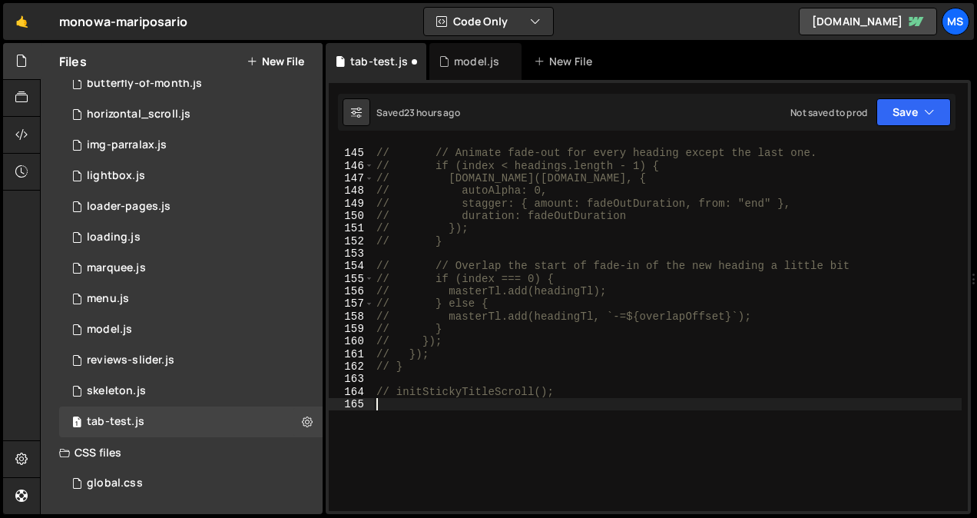
type textarea "gsap.registerPlugin(ScrollTrigger, SplitText)"
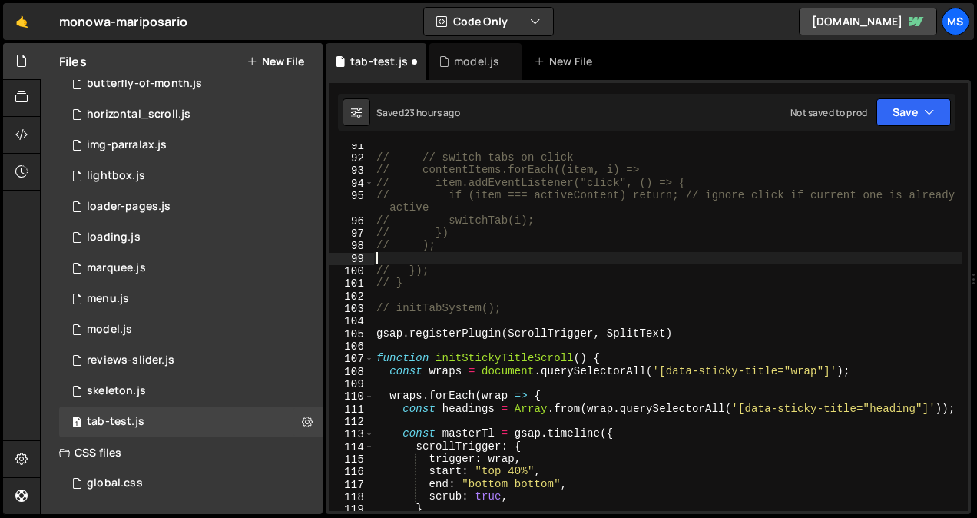
click at [495, 263] on div "// // switch tabs on click // contentItems.forEach((item, i) => // item.addEven…" at bounding box center [667, 335] width 589 height 392
click at [448, 81] on div "})(); 101 102 103 104 105 106 107 108 109 110 111 112 113 114 115 116 117 118 1…" at bounding box center [648, 297] width 645 height 434
click at [463, 71] on div "model.js" at bounding box center [475, 61] width 92 height 37
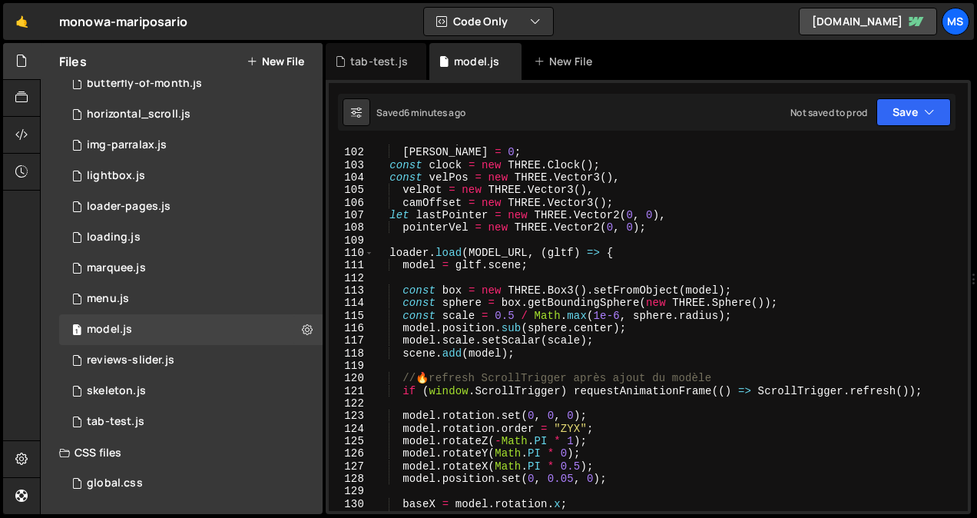
scroll to position [1412, 0]
click at [479, 266] on div "rotY = 0 , [PERSON_NAME] = 0 ; const clock = new THREE . Clock ( ) ; const velP…" at bounding box center [667, 330] width 589 height 392
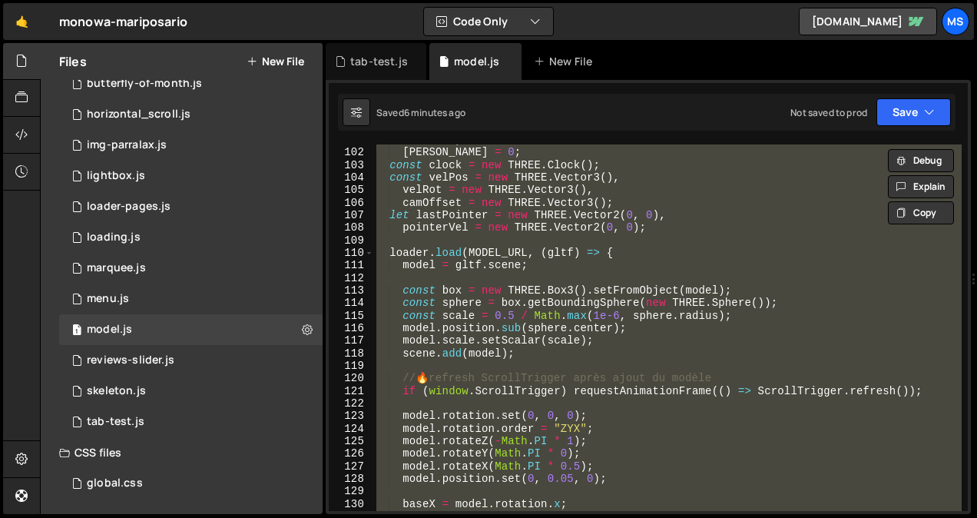
type textarea "// })();"
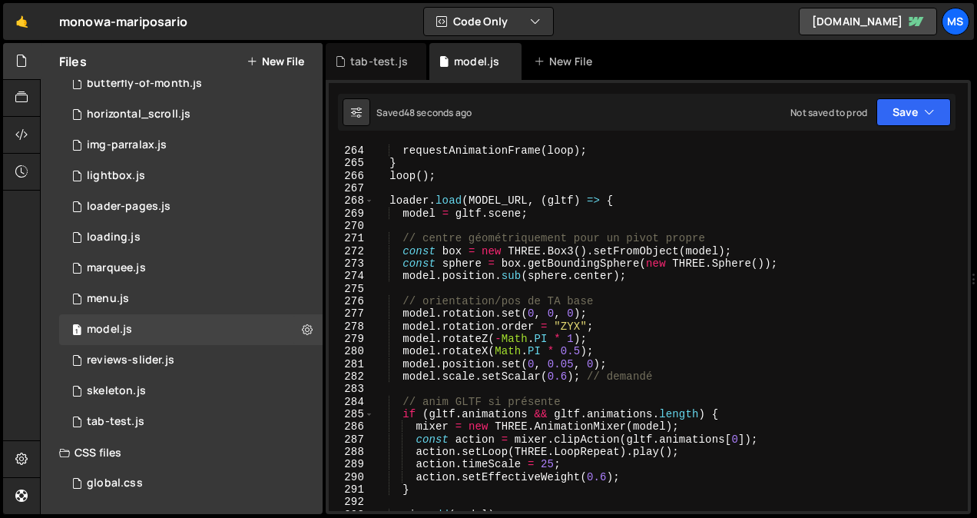
scroll to position [3389, 0]
click at [565, 376] on div "requestAnimationFrame ( loop ) ; } loop ( ) ; loader . load ( MODEL_URL , ( glt…" at bounding box center [667, 340] width 589 height 392
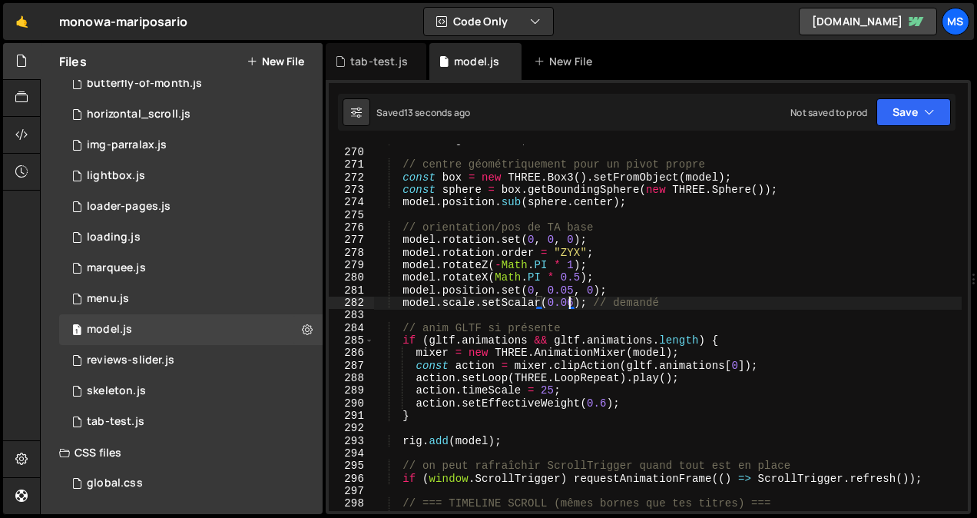
scroll to position [3466, 0]
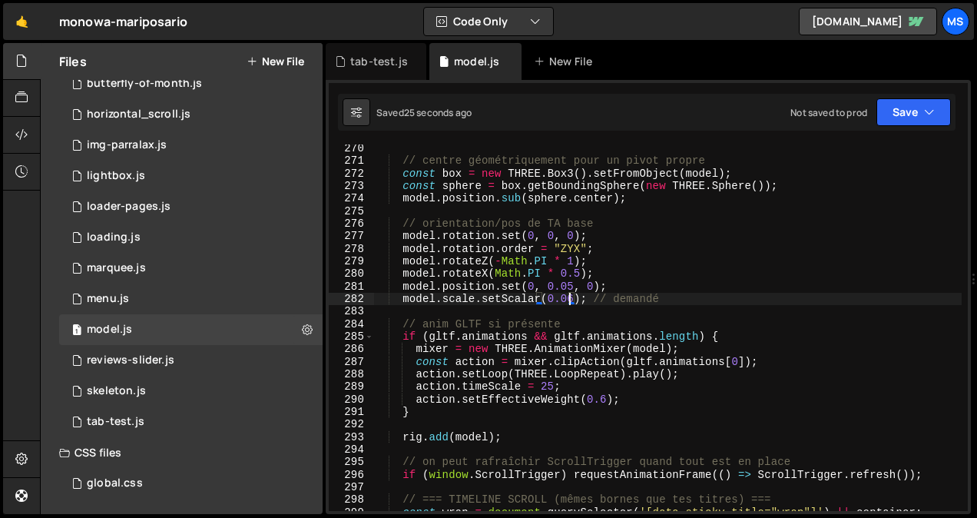
click at [536, 376] on div "// centre géométriquement pour un pivot propre const box = new THREE . Box3 ( )…" at bounding box center [667, 338] width 589 height 392
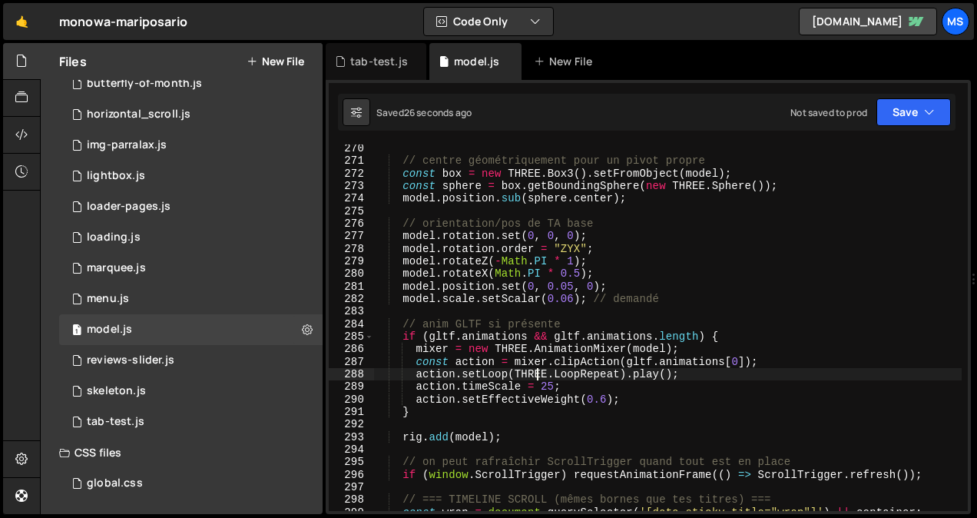
scroll to position [0, 2]
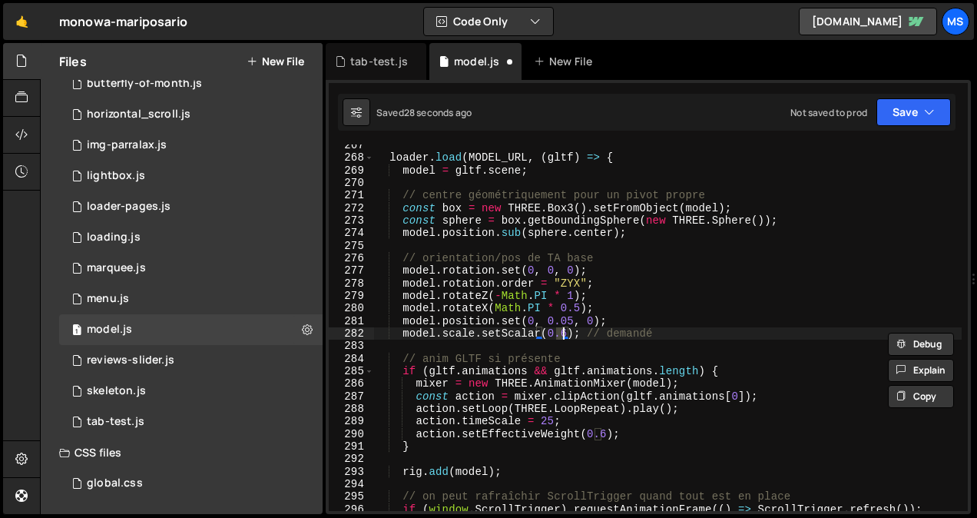
type textarea "})();"
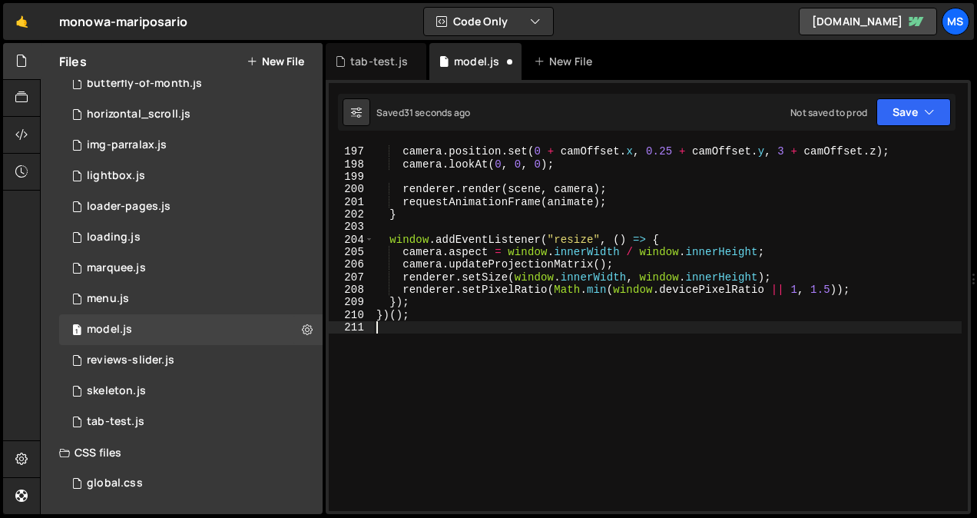
scroll to position [2495, 0]
type textarea "})();"
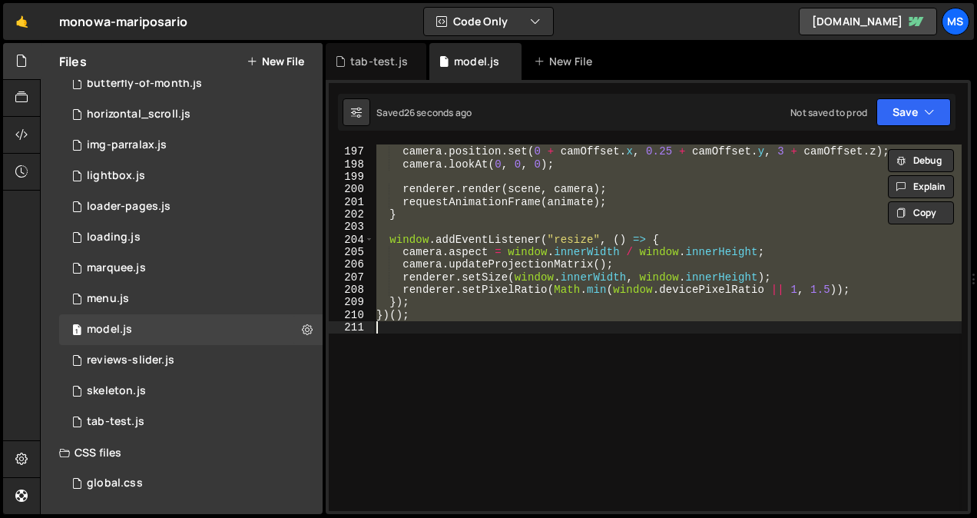
click at [541, 366] on div "camera . position . set ( 0 + camOffset . x , 0.25 + camOffset . y , 3 + camOff…" at bounding box center [667, 327] width 589 height 366
type textarea "// })();"
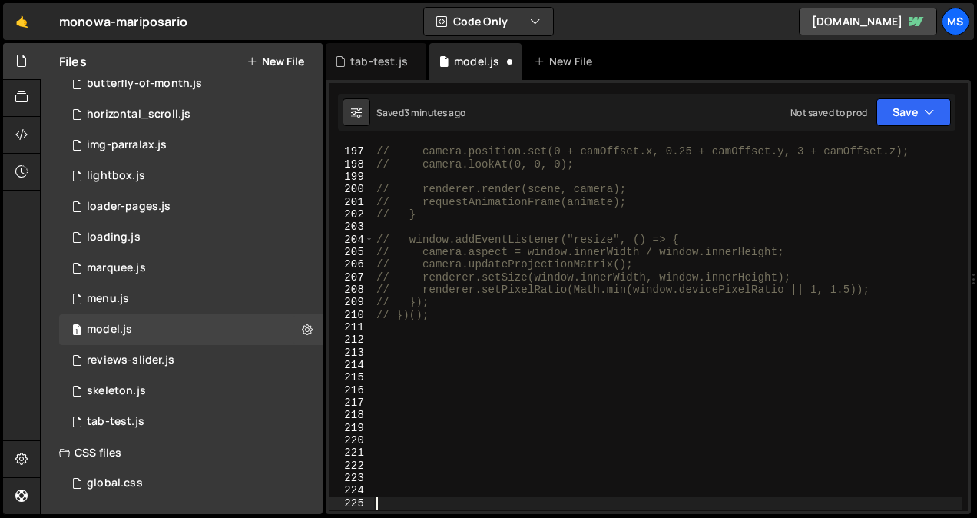
paste textarea "const a = THREE.MathUtils.clamp((state.p - 0.8) / 0.2, 0, 1);"
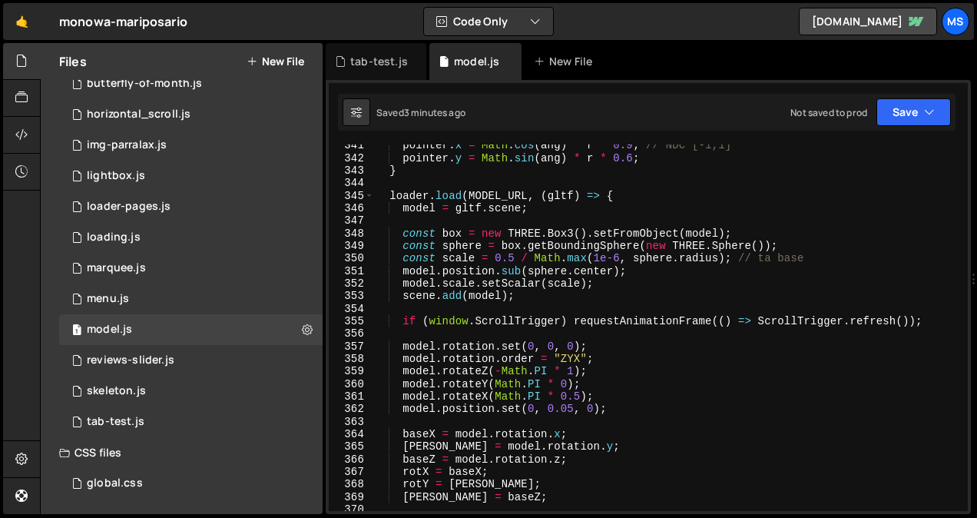
scroll to position [4385, 0]
click at [512, 259] on div "pointer . x = Math . cos ( ang ) * r * 0.9 ; // NDC [-1,1] pointer . y = Math .…" at bounding box center [667, 335] width 589 height 392
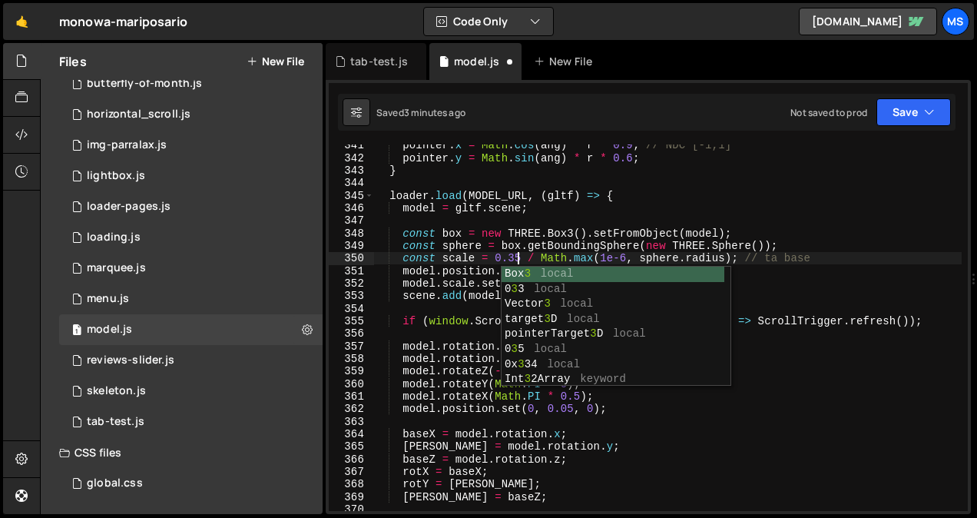
scroll to position [0, 9]
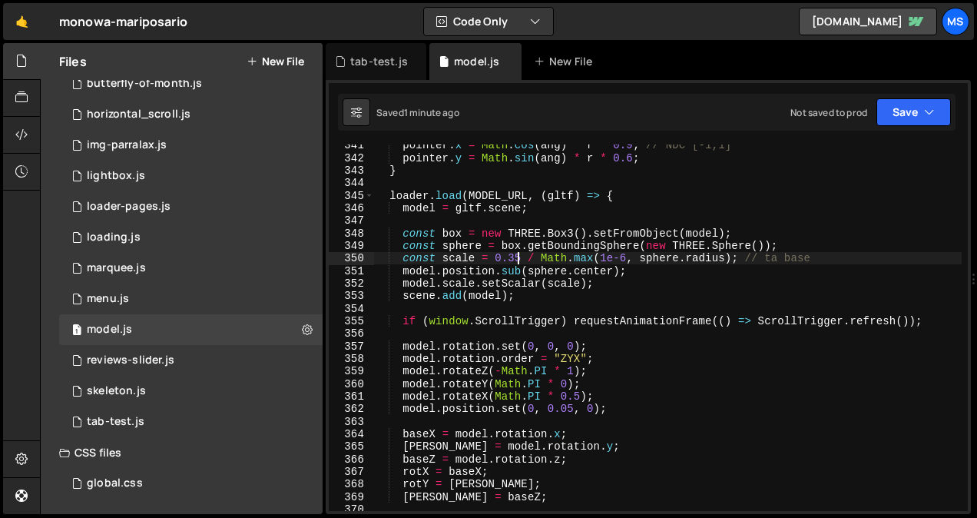
click at [582, 400] on div "pointer . x = Math . cos ( ang ) * r * 0.9 ; // NDC [-1,1] pointer . y = Math .…" at bounding box center [667, 335] width 589 height 392
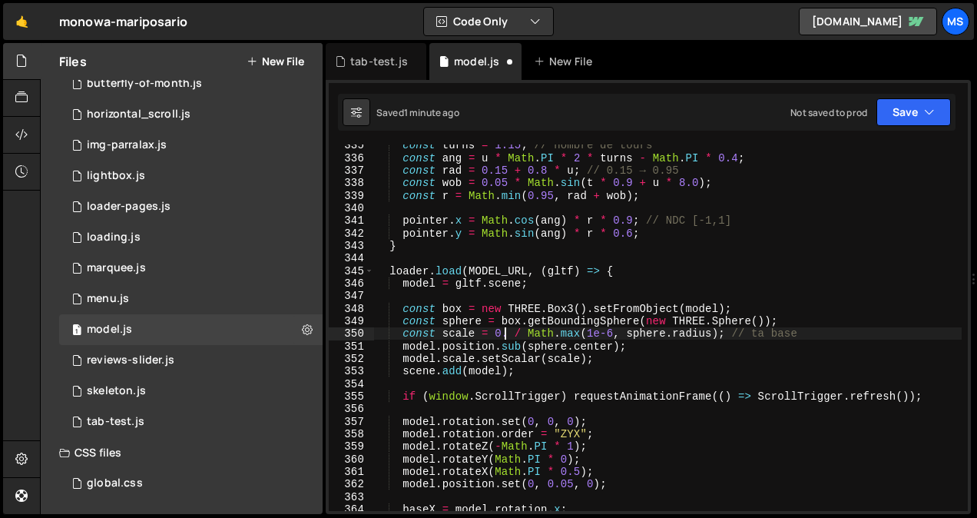
scroll to position [4309, 0]
type textarea "})();"
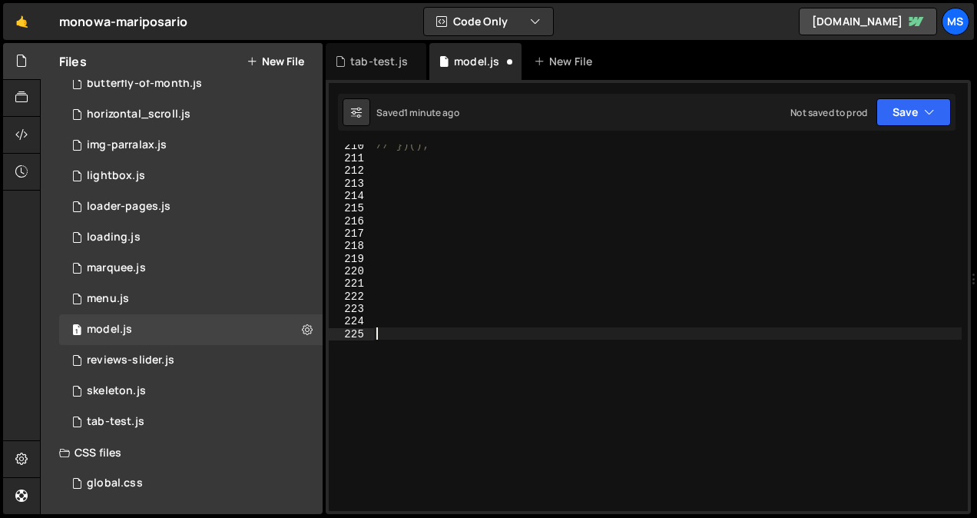
scroll to position [0, 0]
paste textarea "renderer.render(scene, camera);"
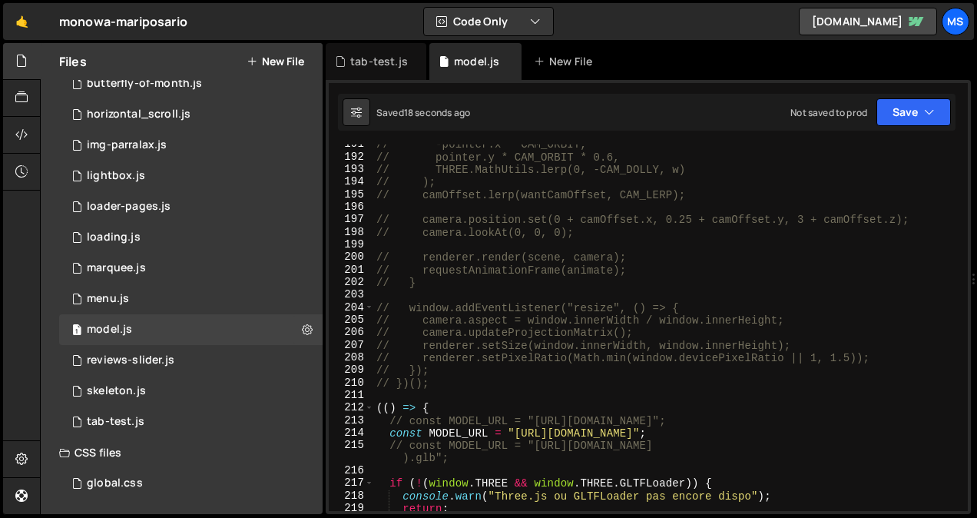
scroll to position [2465, 0]
click at [561, 353] on div "// -pointer.x * CAM_ORBIT, // pointer.y * CAM_ORBIT * 0.6, // THREE.MathUtils.l…" at bounding box center [667, 334] width 589 height 392
type textarea "// renderer.setPixelRatio(Math.min(window.devicePixelRatio || 1, 1.5));"
click at [542, 399] on div "// -pointer.x * CAM_ORBIT, // pointer.y * CAM_ORBIT * 0.6, // THREE.MathUtils.l…" at bounding box center [667, 334] width 589 height 392
type textarea "})();"
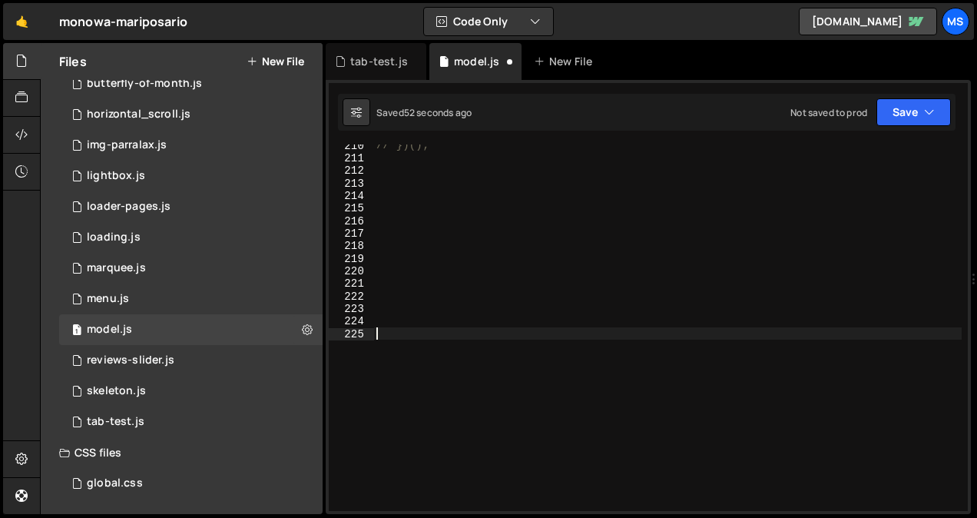
paste textarea "renderer.render(scene, camera);"
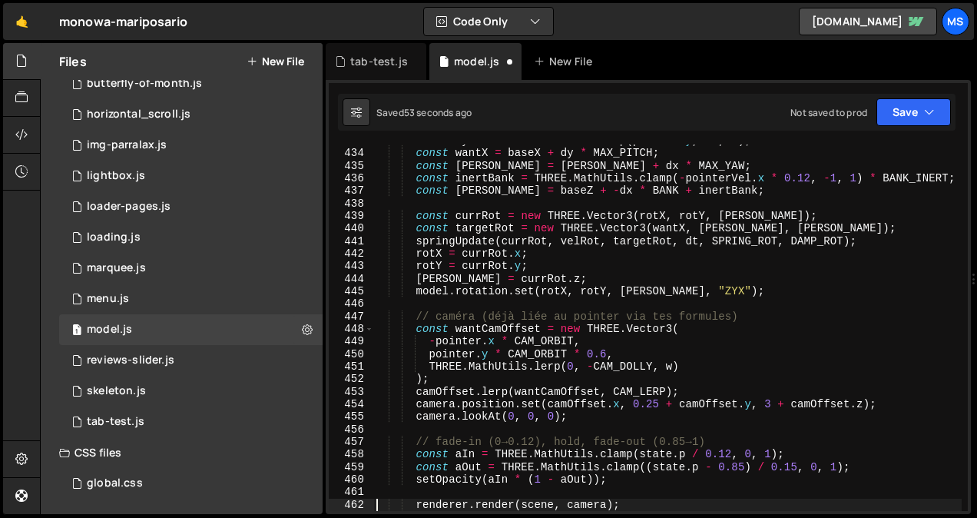
scroll to position [5544, 0]
click at [520, 320] on div "const dy = THREE . MathUtils . clamp ( pointer . y , - 1 , 1 ) ; const wantX = …" at bounding box center [667, 330] width 589 height 392
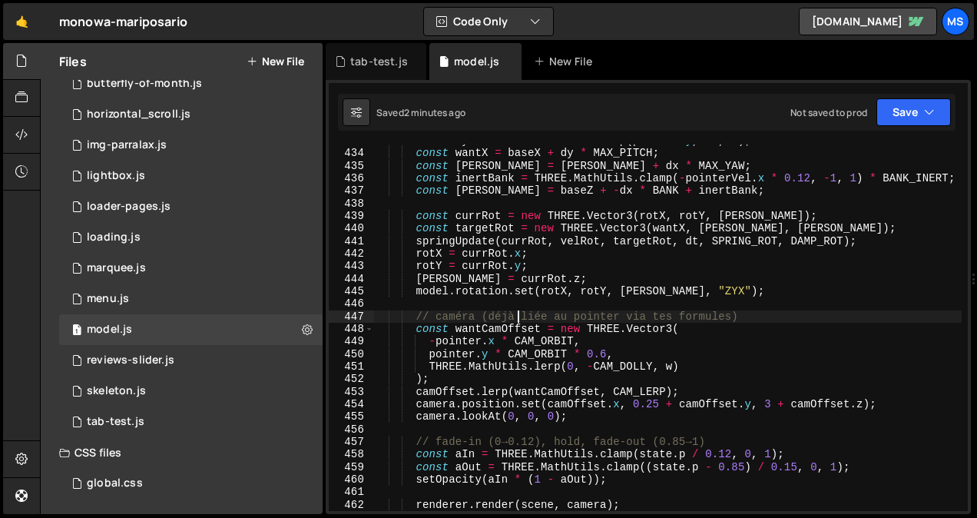
type textarea "})();"
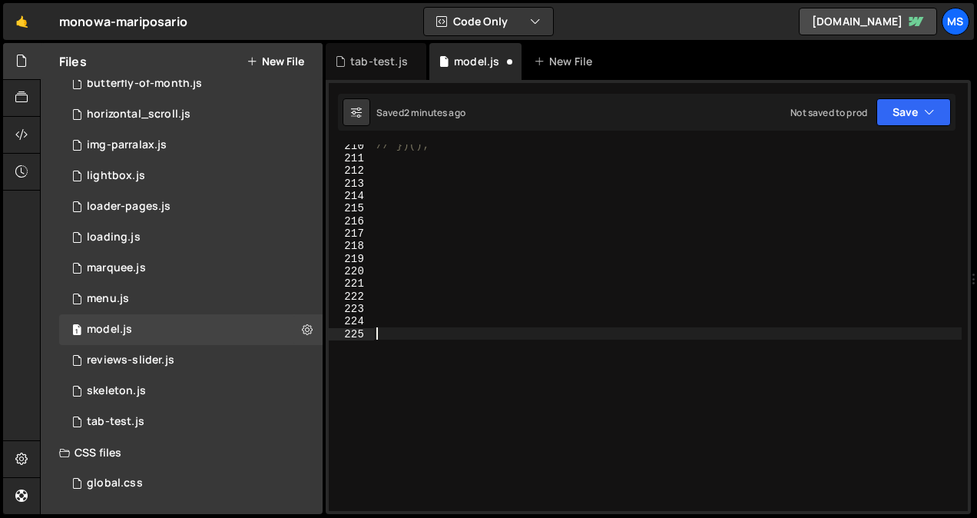
scroll to position [2703, 0]
paste textarea "(err) => {"
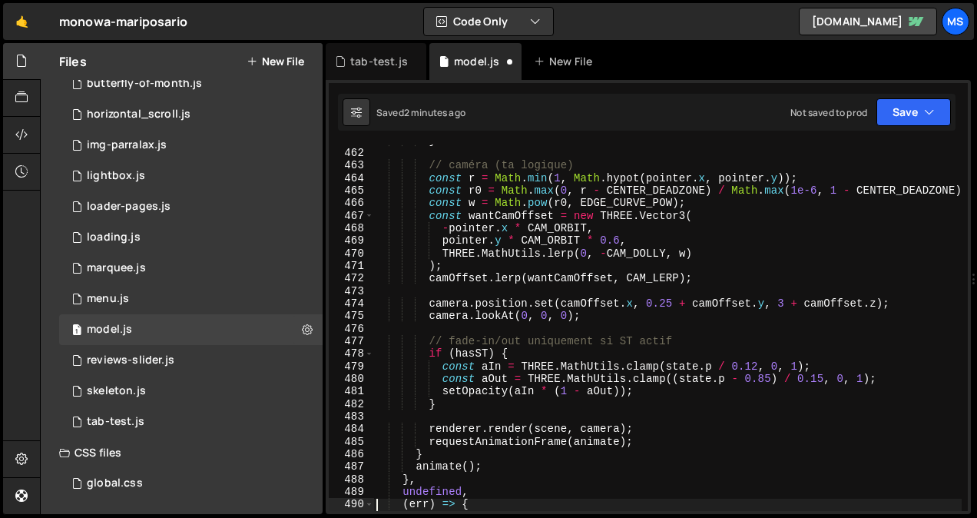
scroll to position [5907, 0]
type textarea "})();"
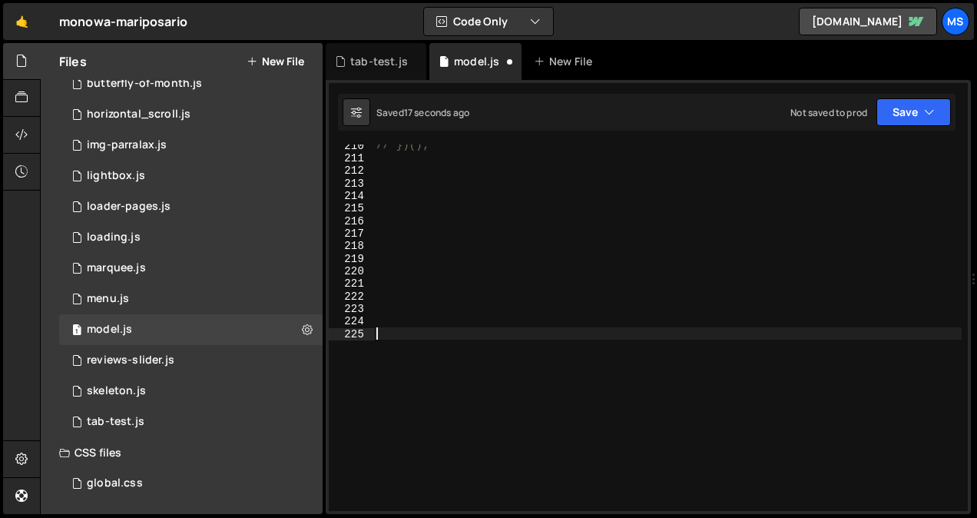
paste textarea "const a = THREE.MathUtils.clamp((state.p - 0.8) / 0.2, 0, 1);"
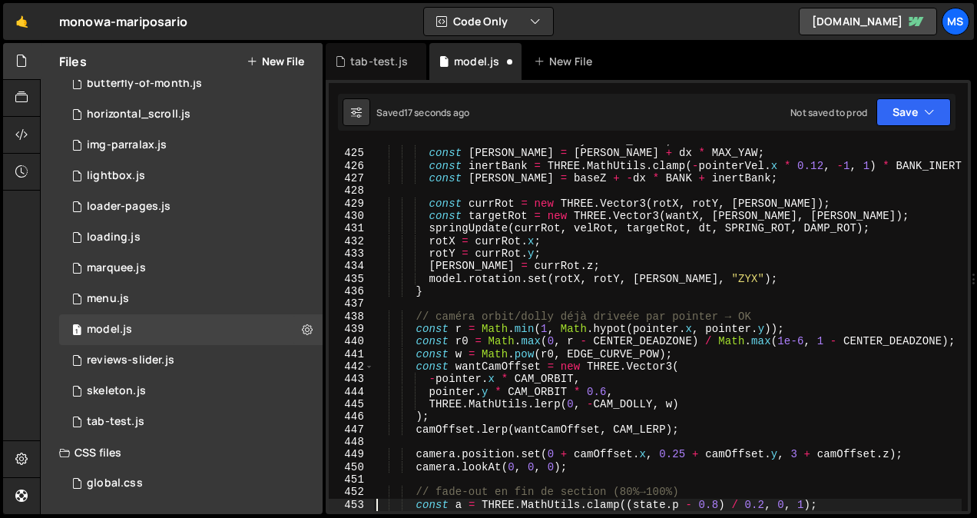
scroll to position [5431, 0]
click at [479, 267] on div "const wantX = baseX + dy * MAX_PITCH ; const [PERSON_NAME] = [PERSON_NAME] + dx…" at bounding box center [667, 330] width 589 height 392
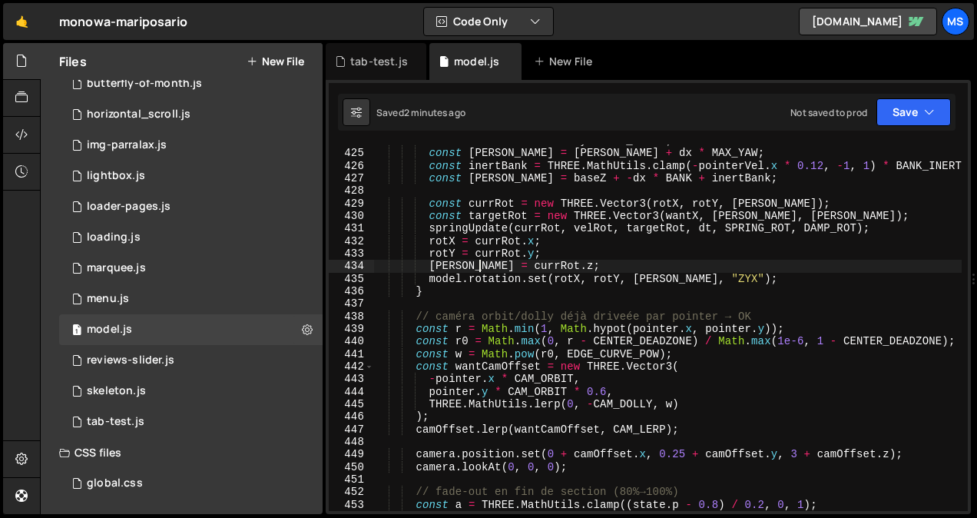
type textarea "})();"
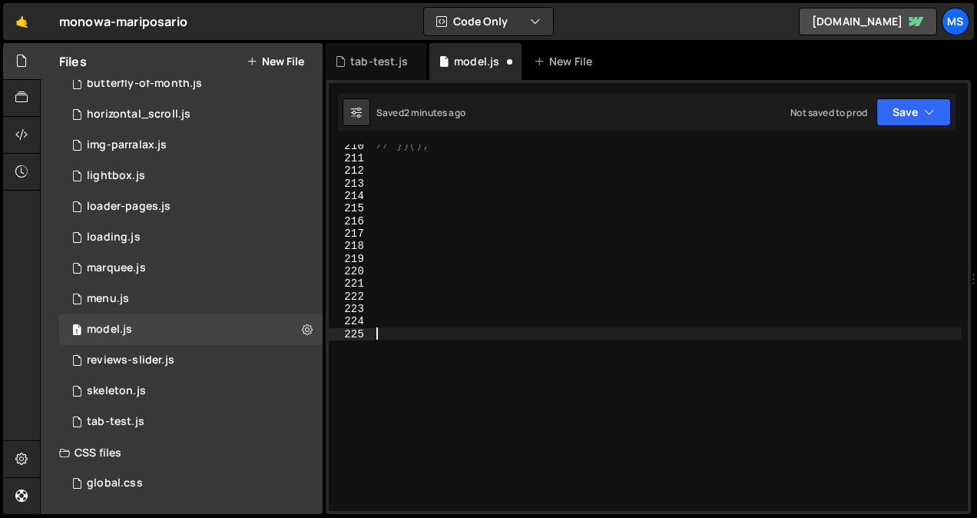
paste textarea "}"
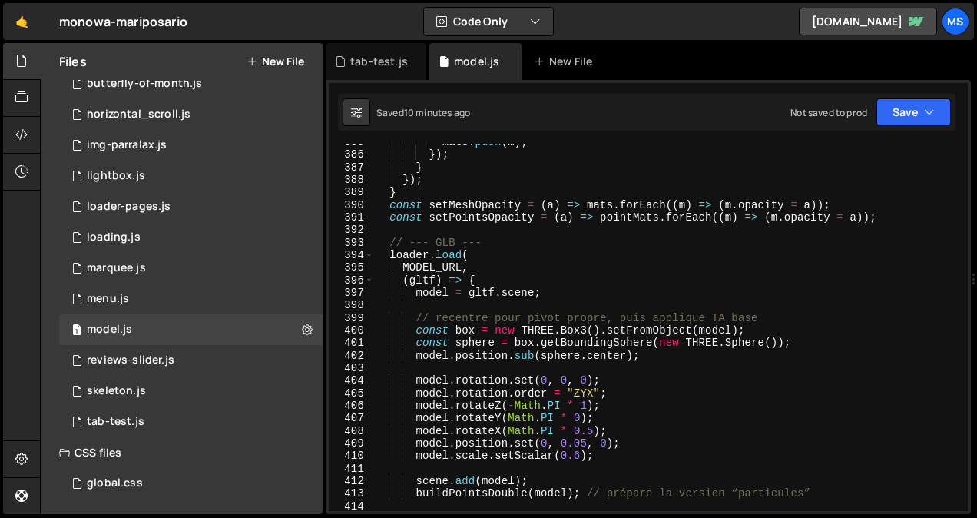
scroll to position [4935, 0]
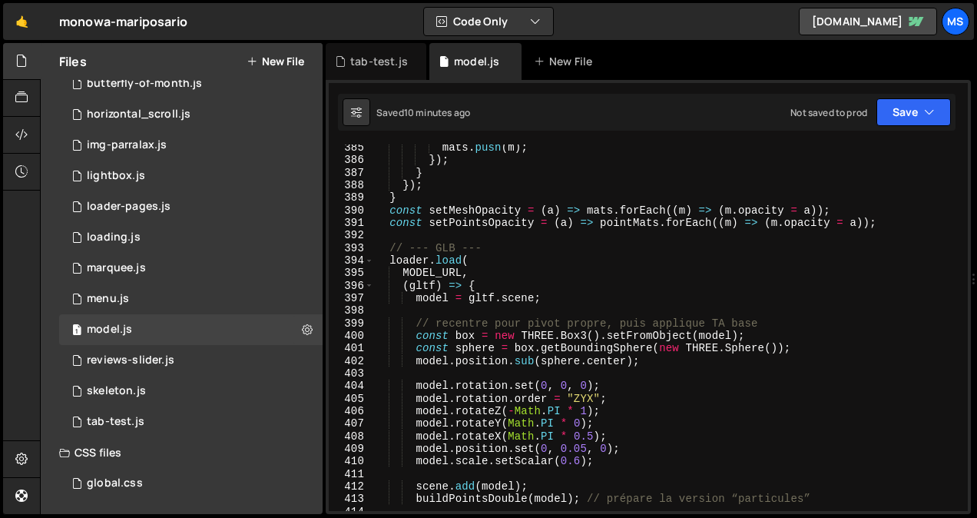
click at [551, 332] on div "mats . push ( m ) ; }) ; } }) ; } const setMeshOpacity = ( a ) => mats . forEac…" at bounding box center [667, 337] width 589 height 392
type textarea "})();"
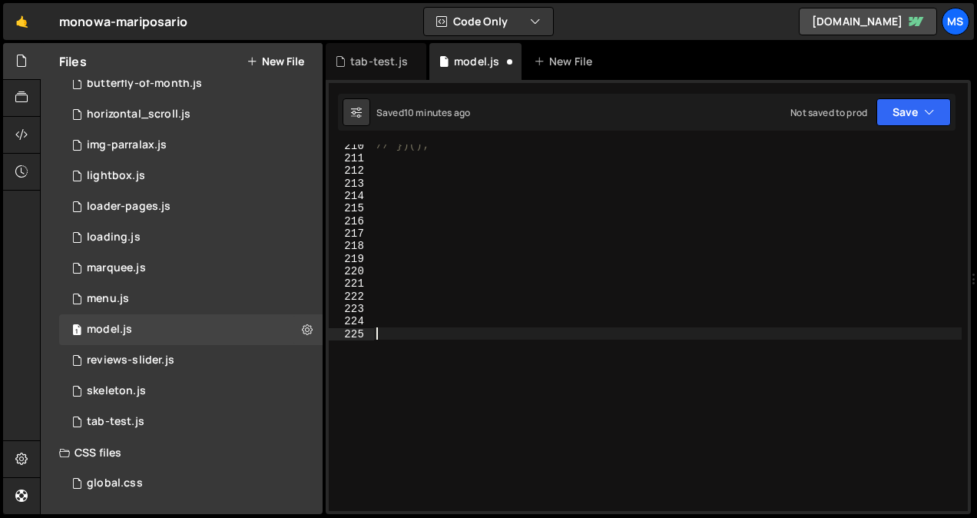
scroll to position [2533, 0]
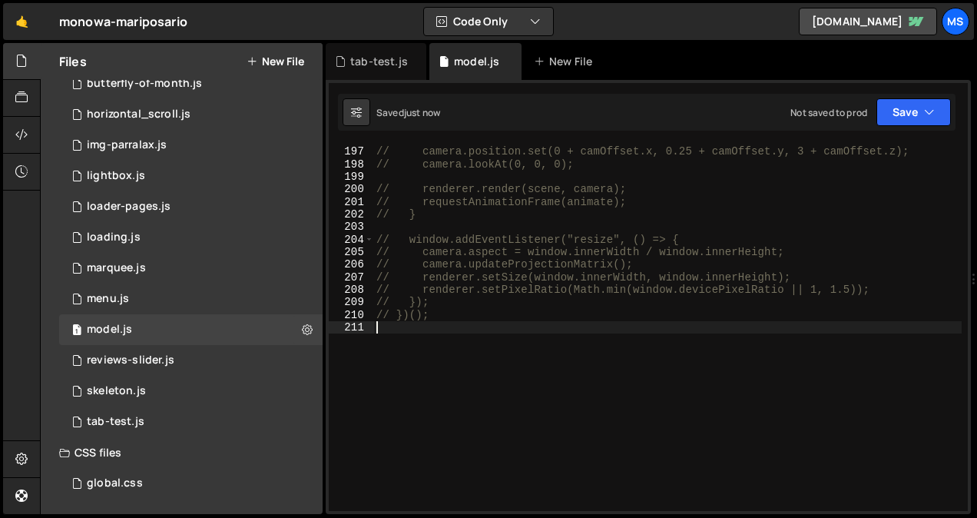
click at [472, 366] on div "// camera.position.set(0 + camOffset.x, 0.25 + camOffset.y, 3 + camOffset.z); /…" at bounding box center [667, 329] width 589 height 392
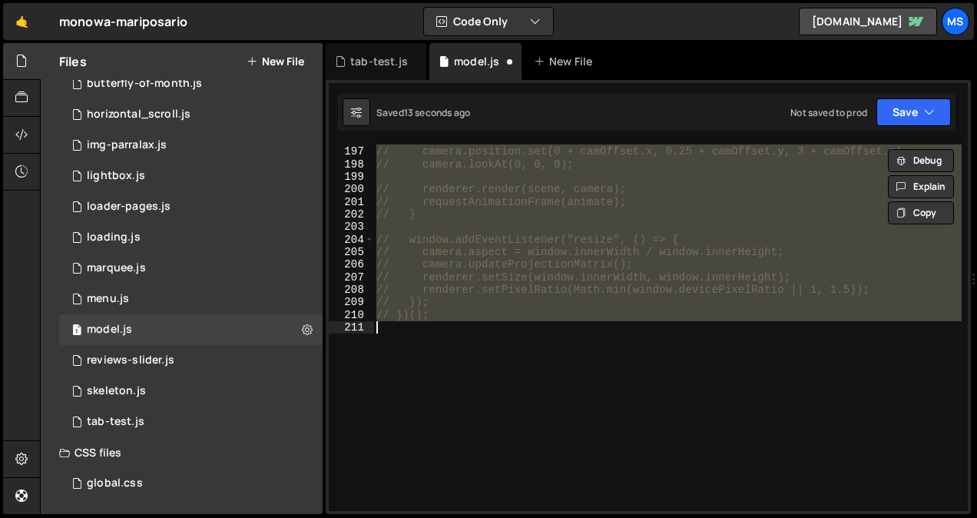
type textarea "})();"
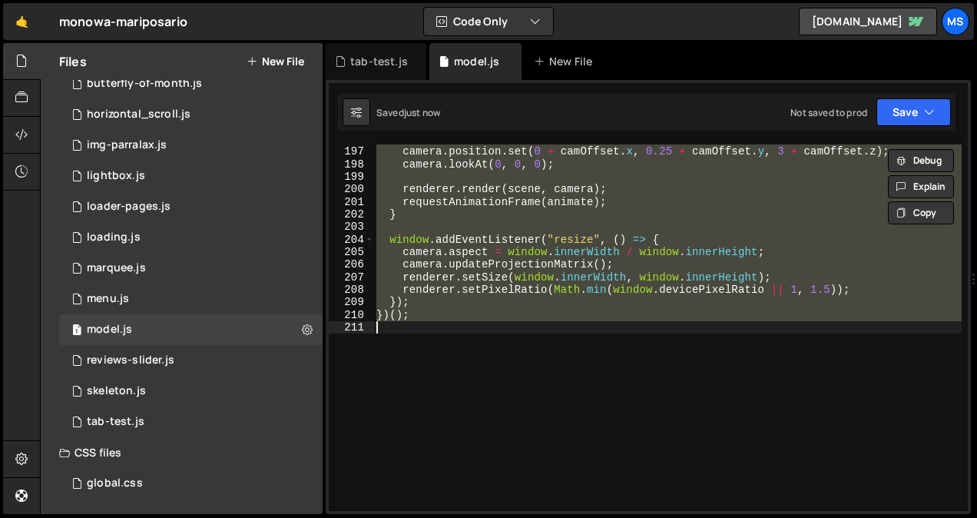
type textarea "// })();"
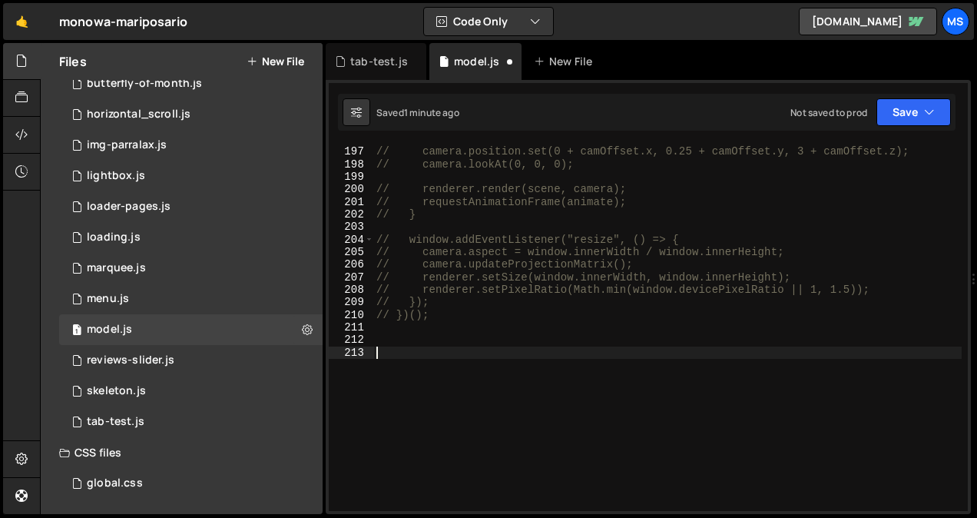
paste textarea "camOffset.lerp(wantCamOffset, CAM_LERP);"
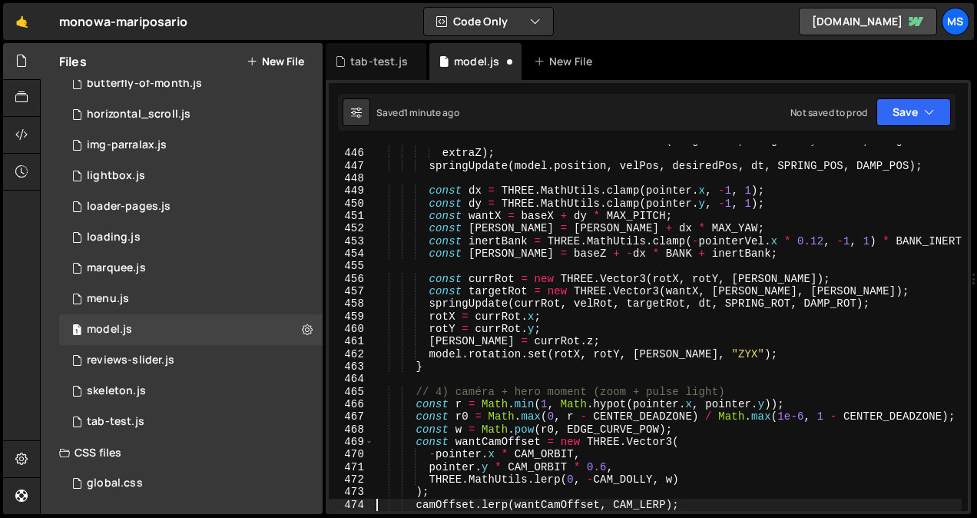
scroll to position [5695, 0]
type textarea "})();"
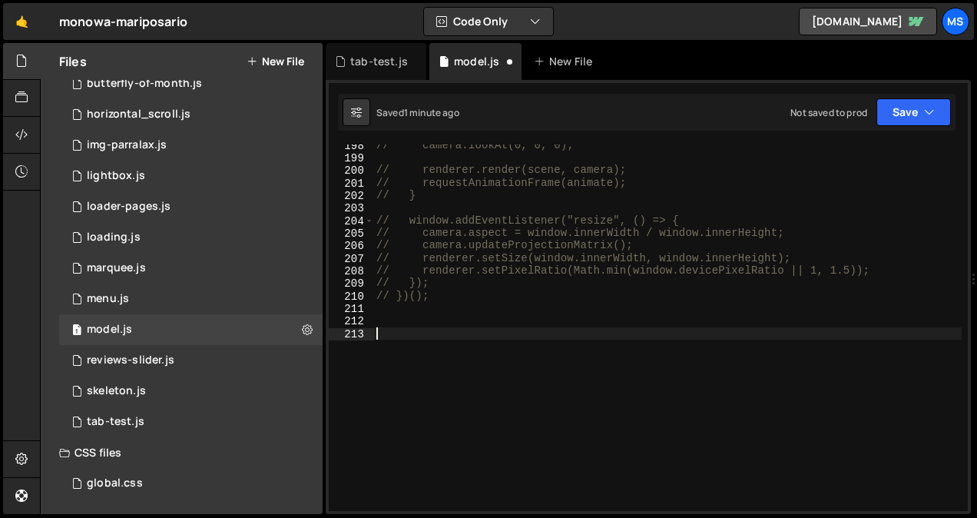
paste textarea "const w = Math.pow(r0, EDGE_CURVE_POW);"
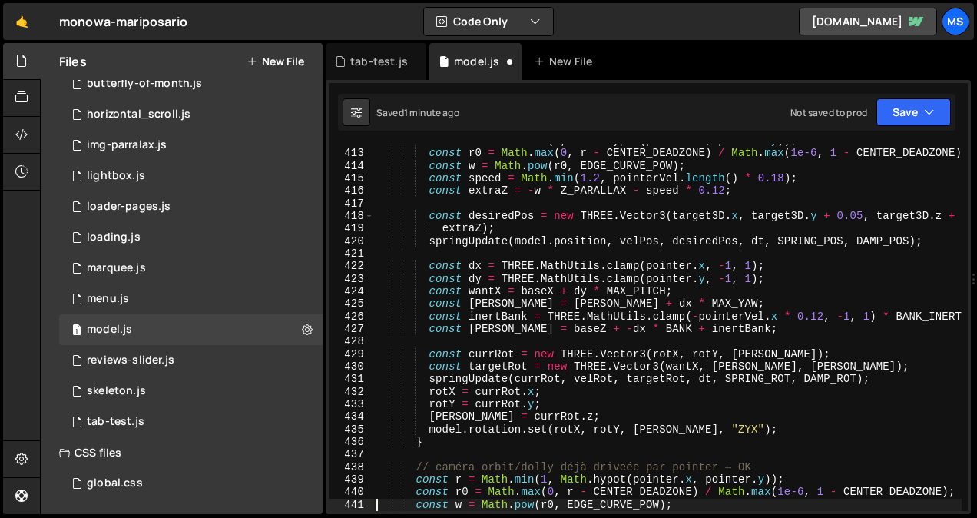
scroll to position [5281, 0]
click at [436, 282] on div "const r = Math . min ( 1 , Math . hypot ( pointer . x , pointer . y )) ; const …" at bounding box center [667, 330] width 589 height 392
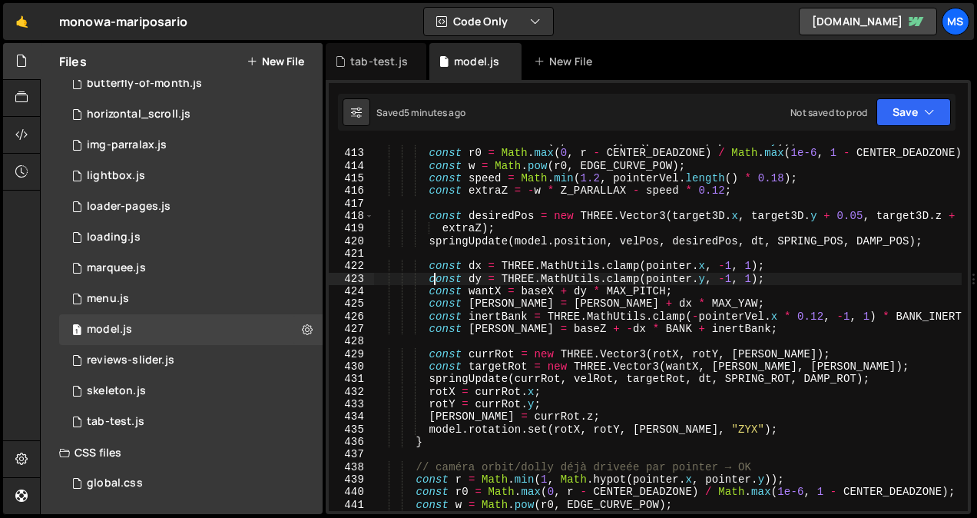
type textarea "})();"
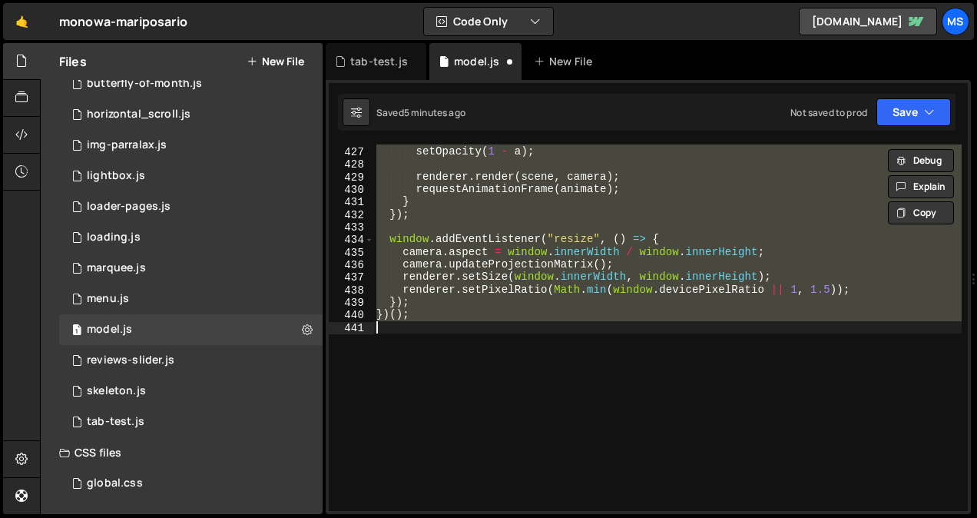
scroll to position [2552, 0]
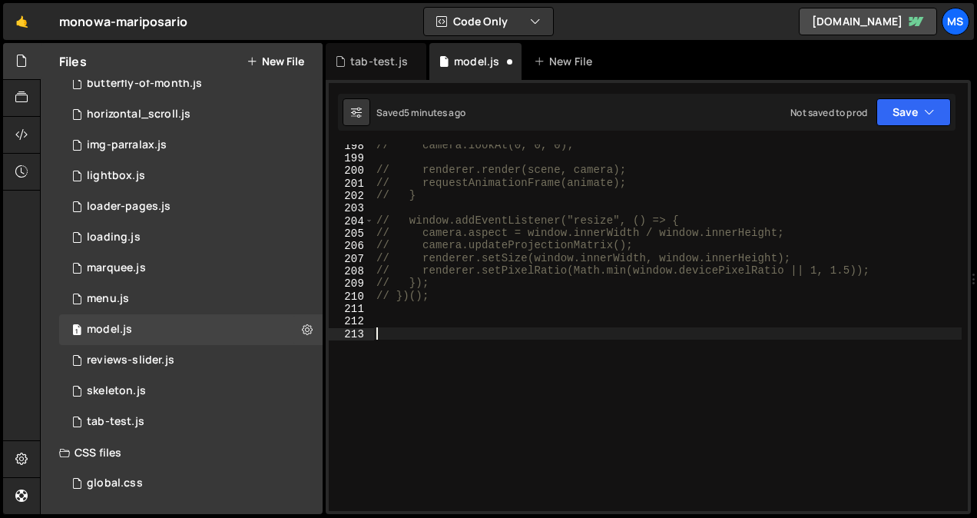
paste textarea "camera.updateProjectionMatrix();"
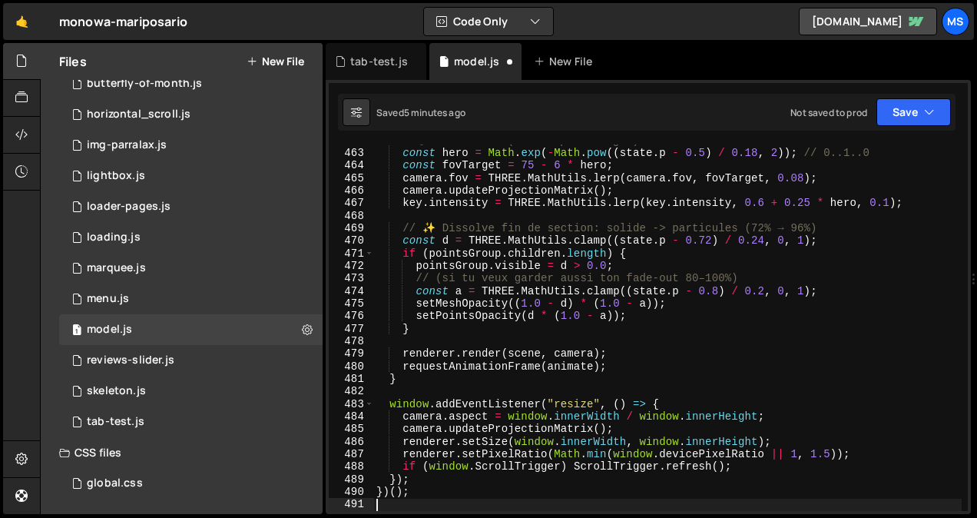
type textarea "camera.updateProjectionMatrix();"
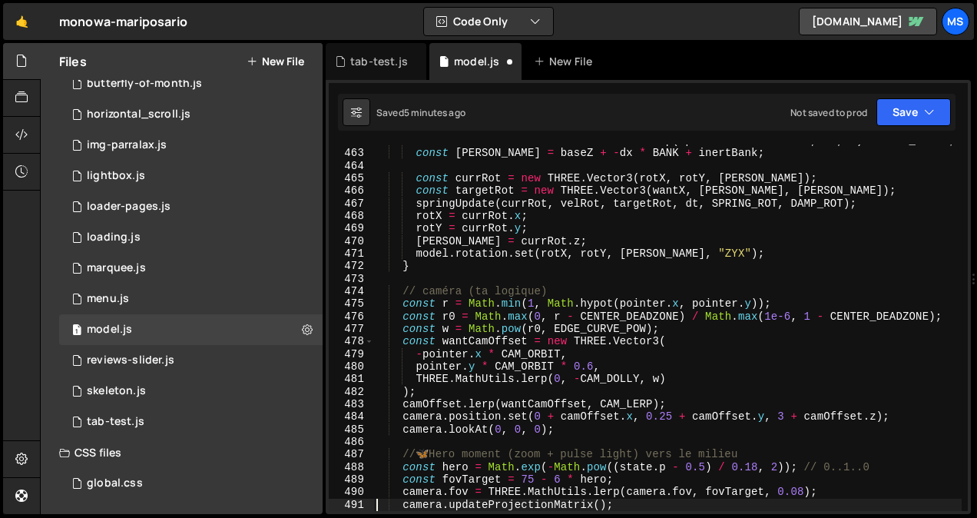
scroll to position [5921, 0]
click at [473, 277] on div "const inertBank = THREE . MathUtils . clamp ( - pointerVel . x * 0.12 , - 1 , 1…" at bounding box center [667, 330] width 589 height 392
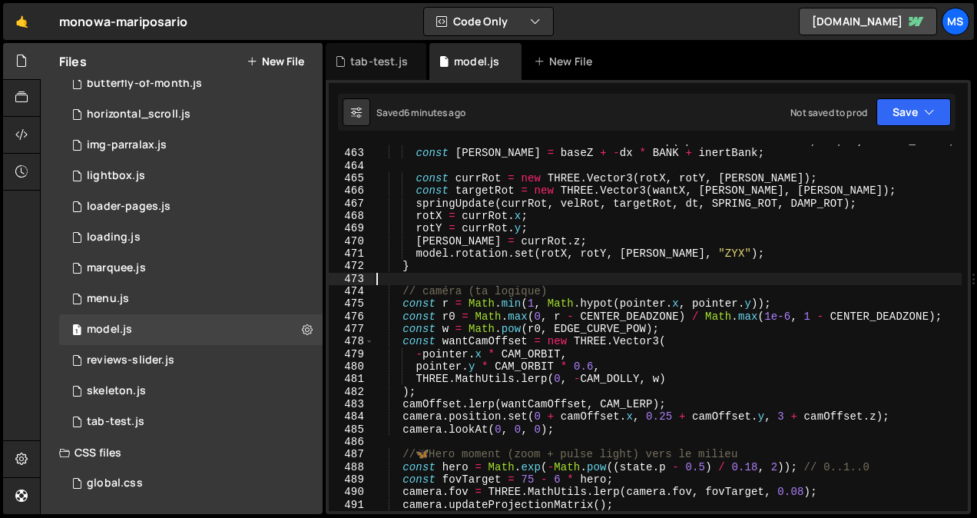
type textarea "})();"
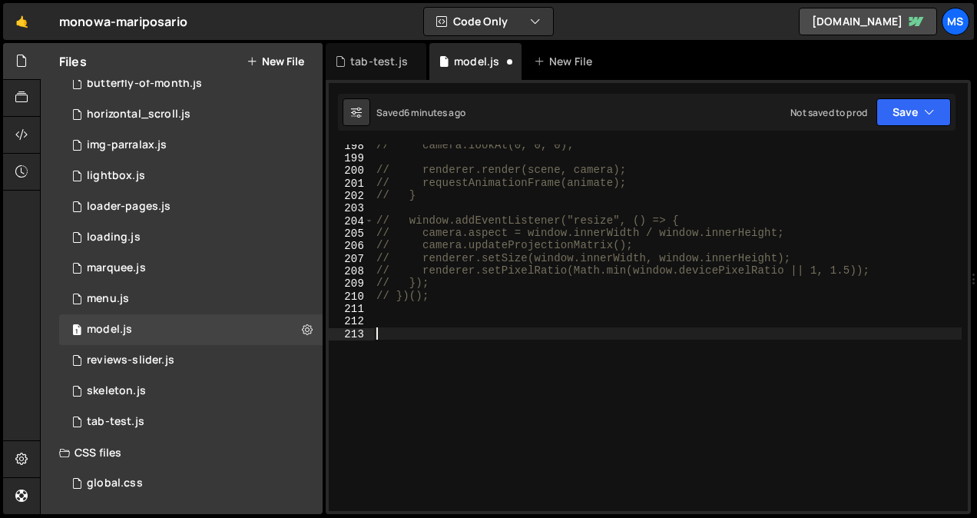
paste textarea "if (pointsRoot) {"
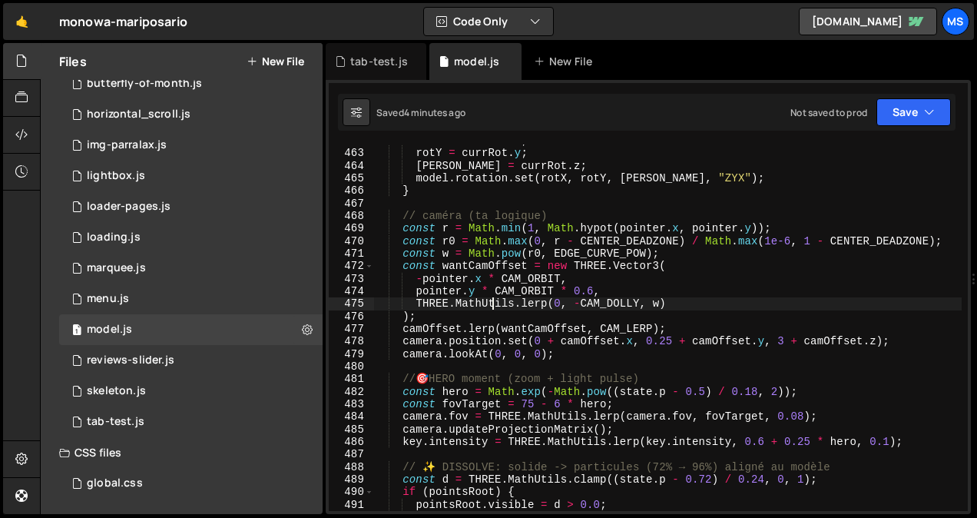
click at [492, 307] on div "rotX = currRot . x ; rotY = currRot . y ; [PERSON_NAME] = currRot . z ; model .…" at bounding box center [667, 330] width 589 height 392
type textarea "})();"
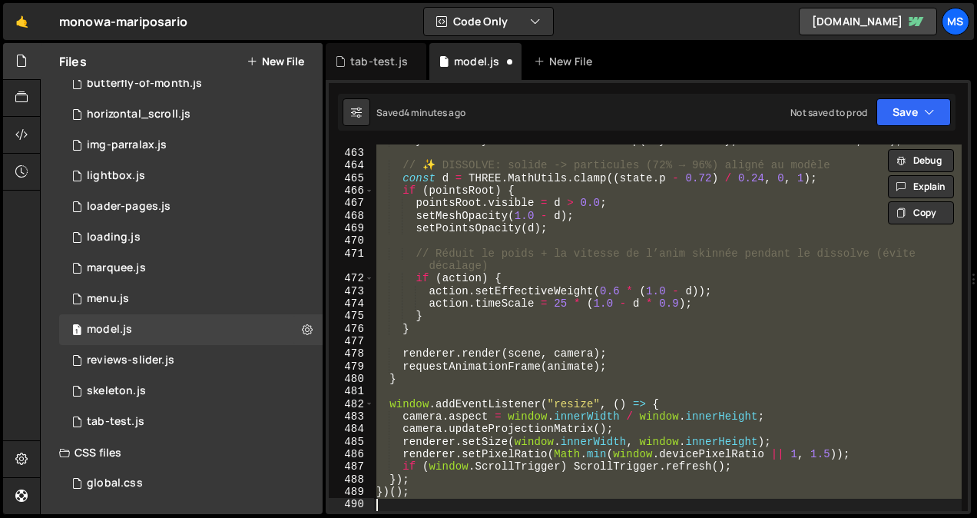
scroll to position [2552, 0]
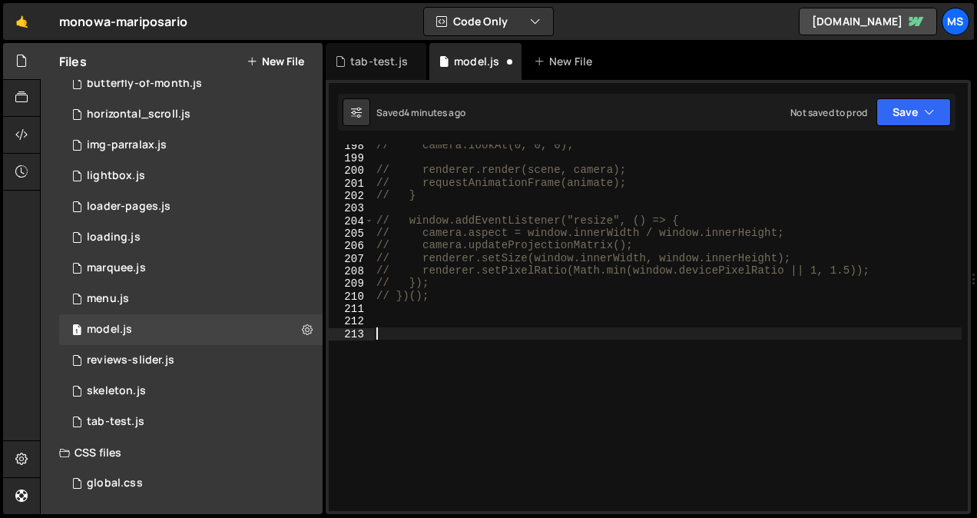
paste textarea "camera.lookAt(0, 0, 0);"
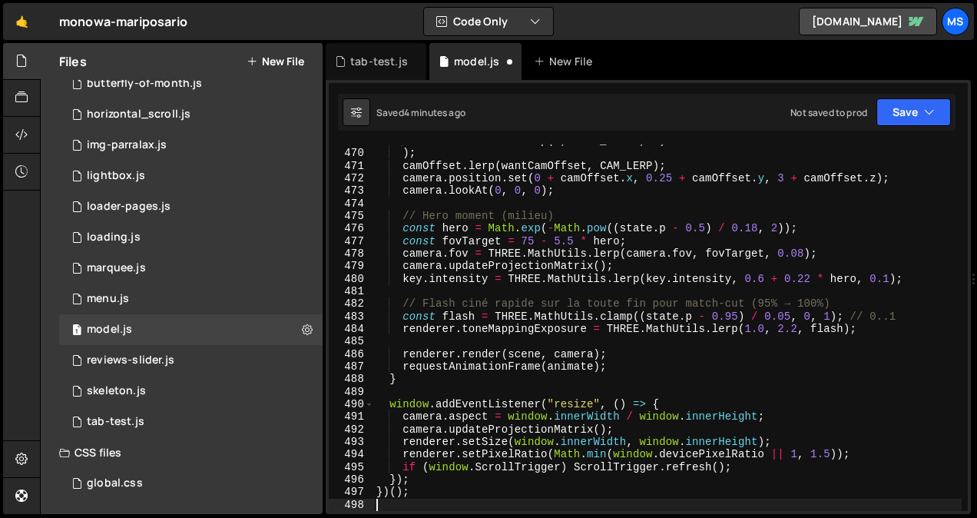
scroll to position [6033, 0]
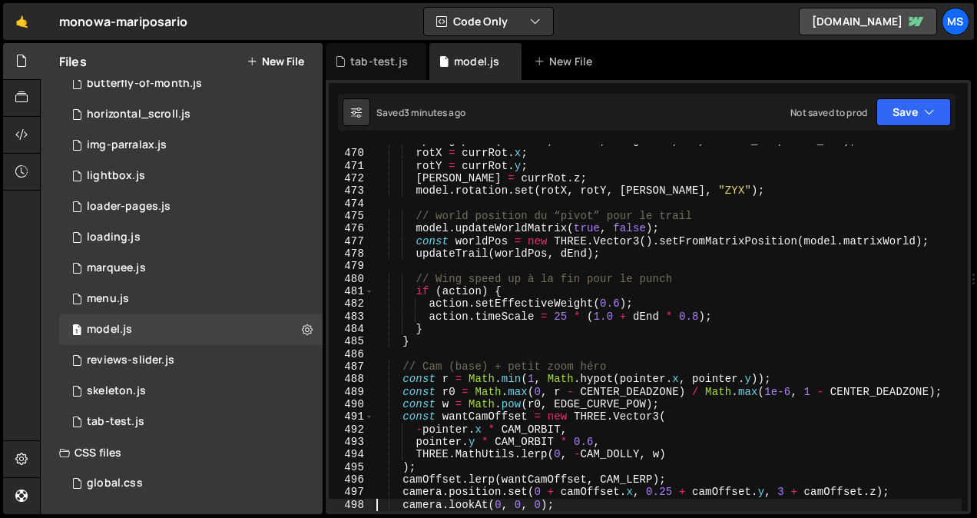
click at [498, 310] on div "springUpdate ( currRot , velRot , targetRot , dt , SPRING_ROT , DAMP_ROT ) ; ro…" at bounding box center [667, 330] width 589 height 392
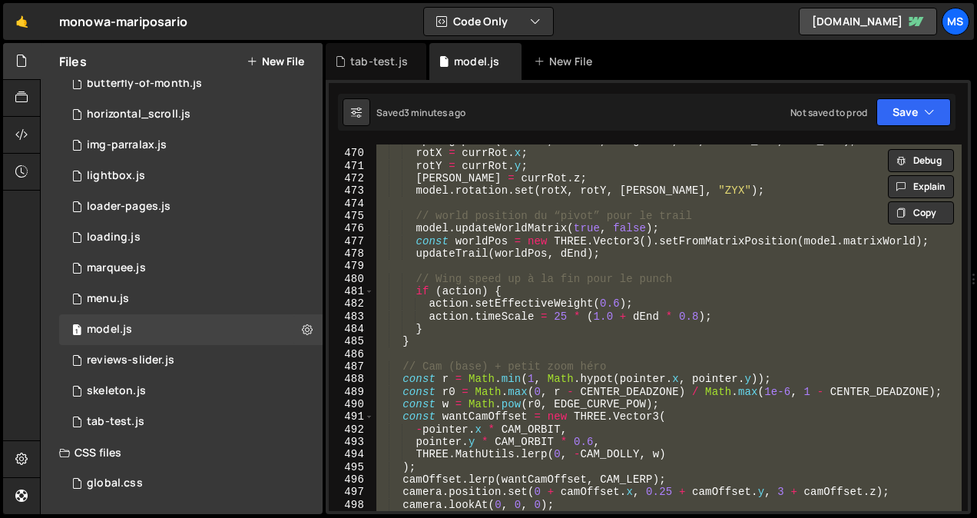
type textarea "// })();"
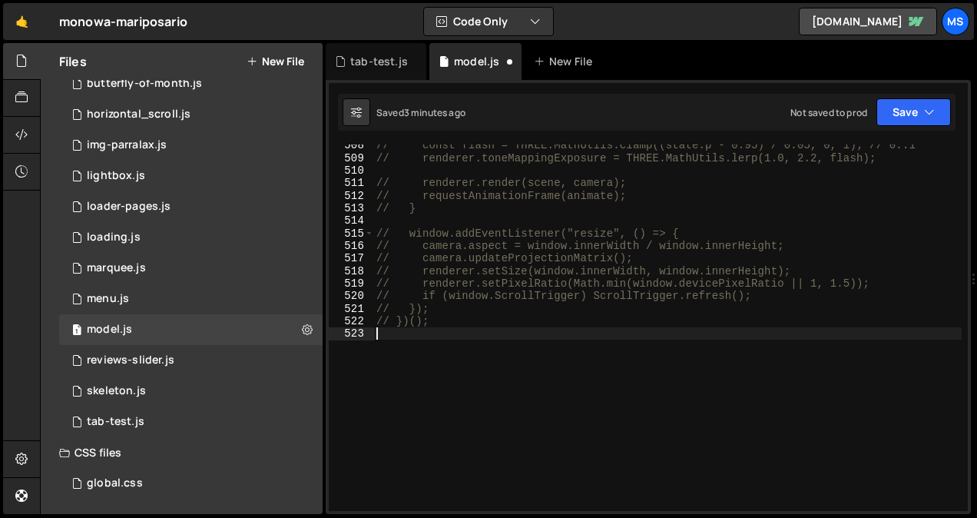
scroll to position [6606, 0]
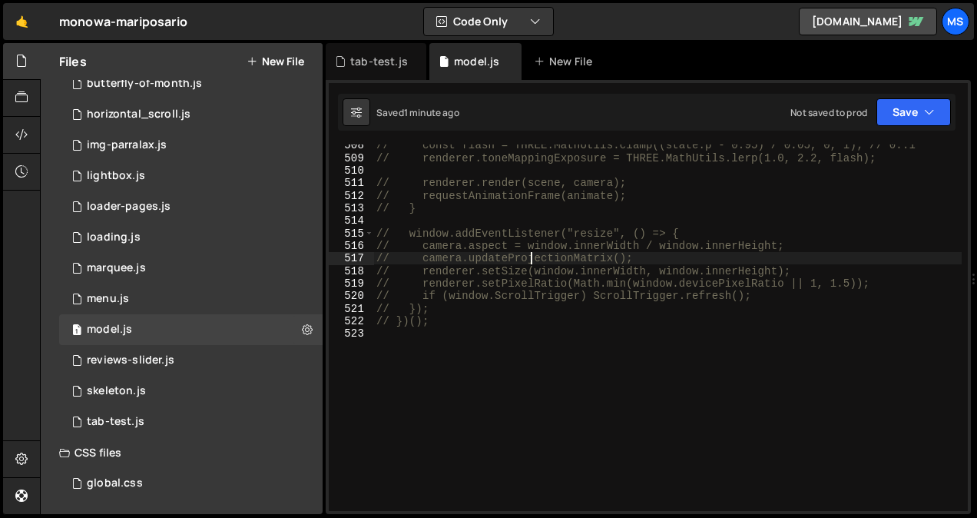
click at [532, 254] on div "// const flash = THREE.MathUtils.clamp((state.p - 0.95) / 0.05, 0, 1); // 0..1 …" at bounding box center [667, 335] width 589 height 392
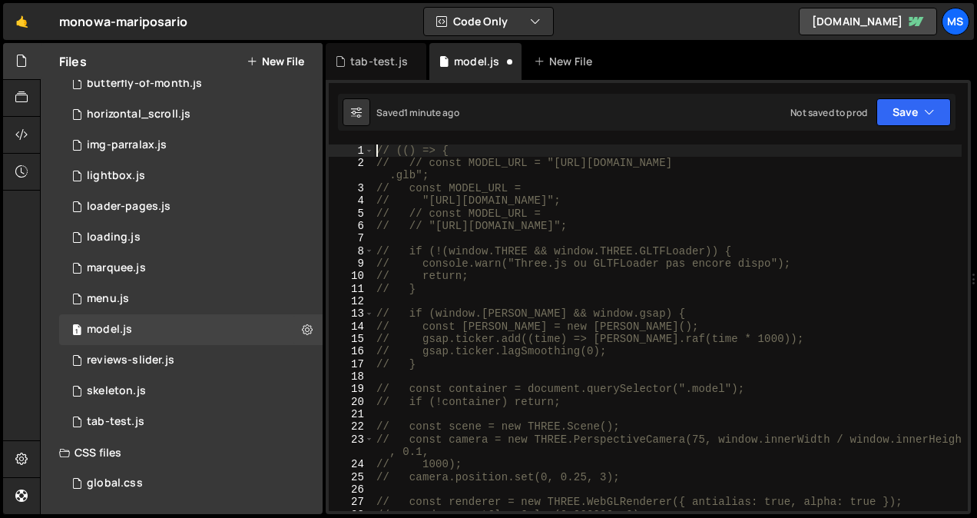
scroll to position [0, 0]
type textarea "})();"
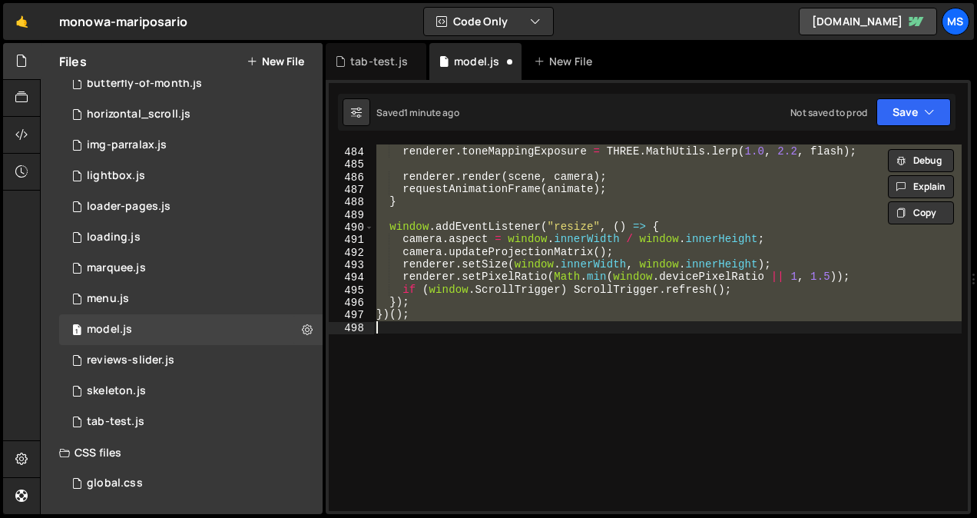
scroll to position [6248, 0]
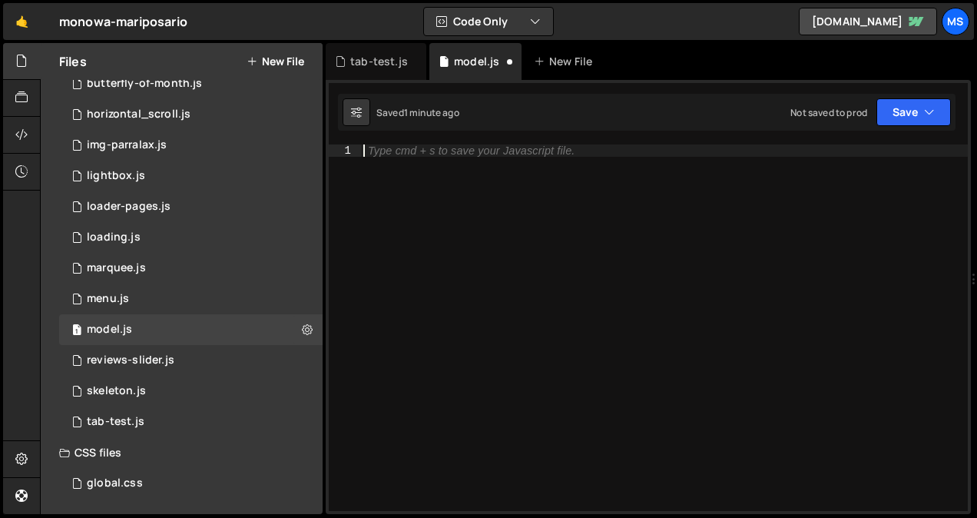
type textarea "})();"
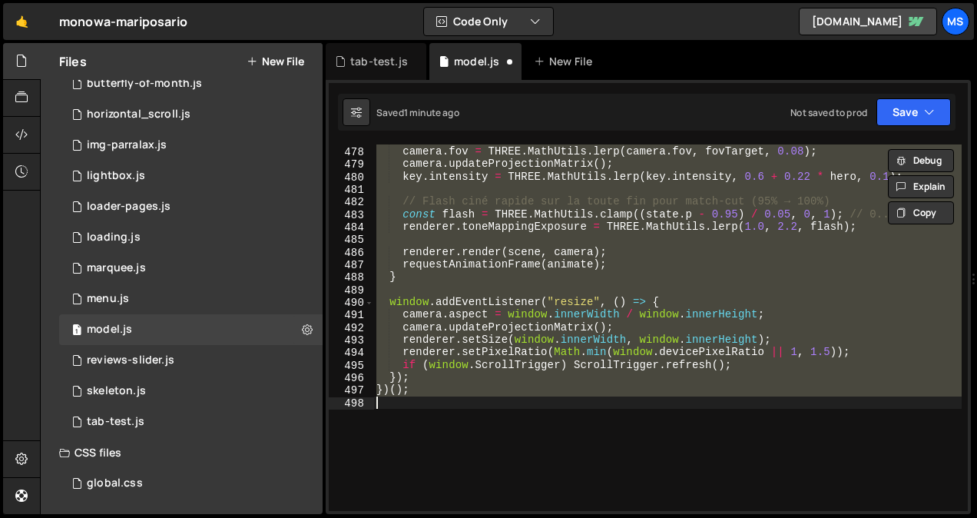
scroll to position [2552, 0]
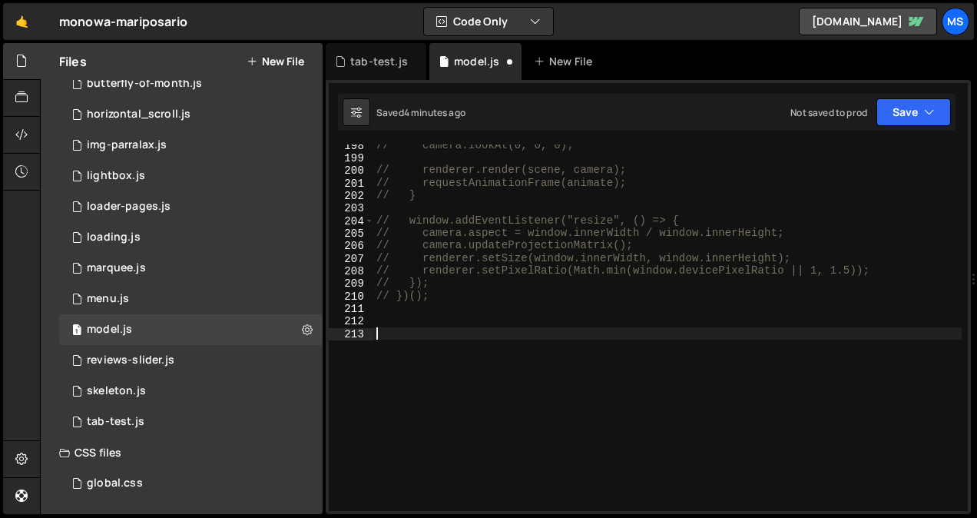
paste textarea "THREE.MathUtils.lerp(0, -CAM_DOLLY, w)"
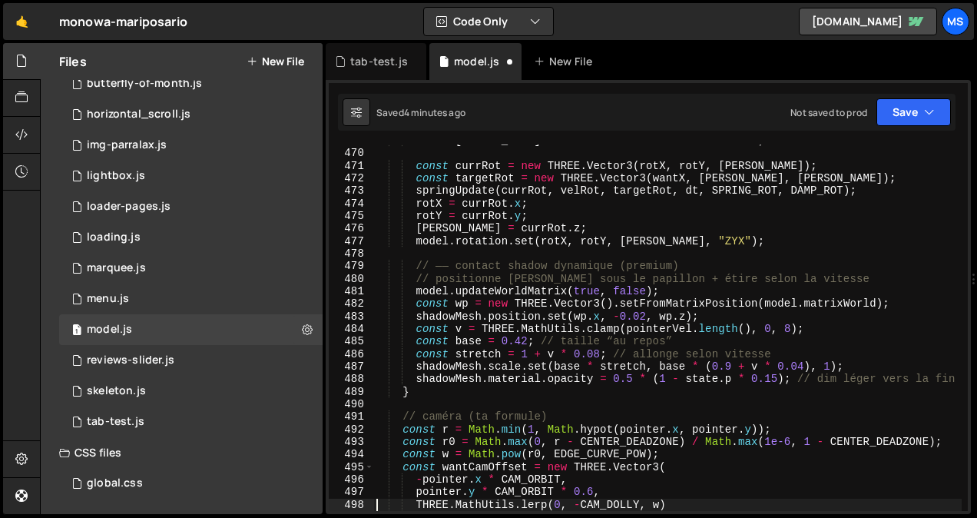
scroll to position [5996, 0]
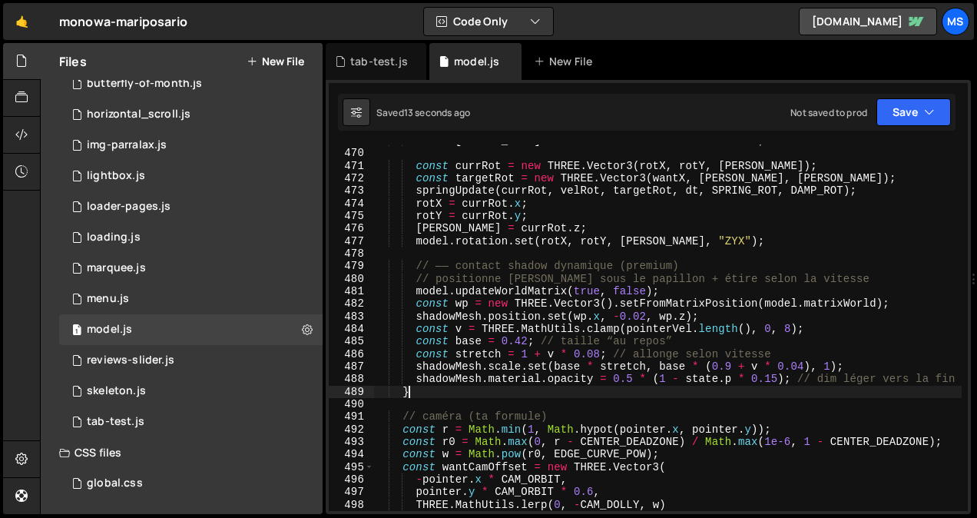
click at [583, 393] on div "const [PERSON_NAME] = baseZ + - dx * BANK + inertBank ; const currRot = new THR…" at bounding box center [667, 330] width 589 height 392
type textarea "}"
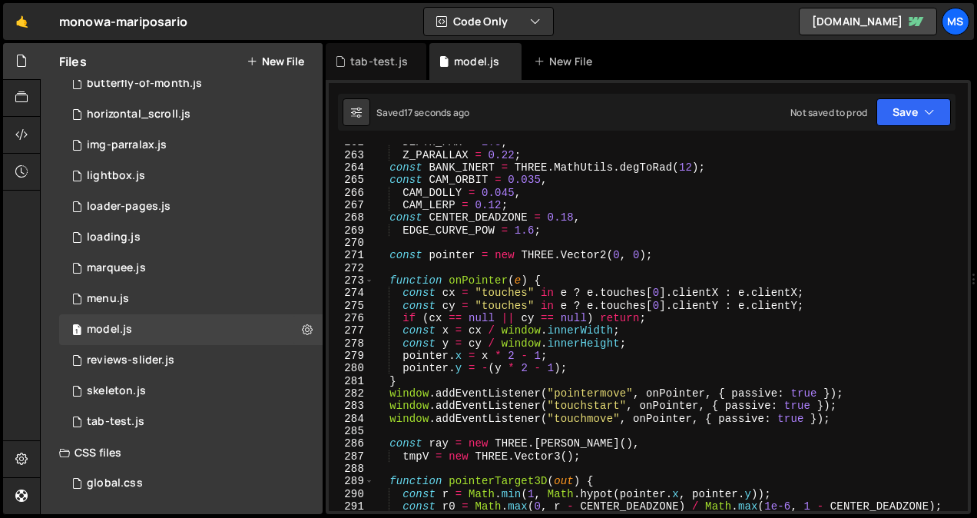
scroll to position [3371, 0]
click at [539, 241] on div "DEPTH_FAR = 2.3 , Z_PARALLAX = 0.22 ; const BANK_INERT = THREE . MathUtils . de…" at bounding box center [667, 332] width 589 height 392
type textarea "})();"
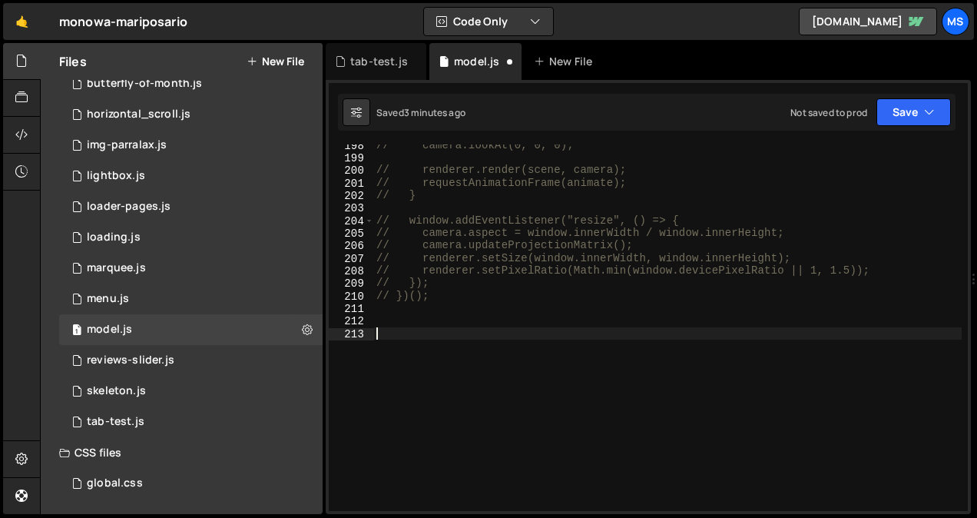
paste textarea "camera.fov = THREE.MathUtils.lerp(camera.fov, fovTarget, 0.08);"
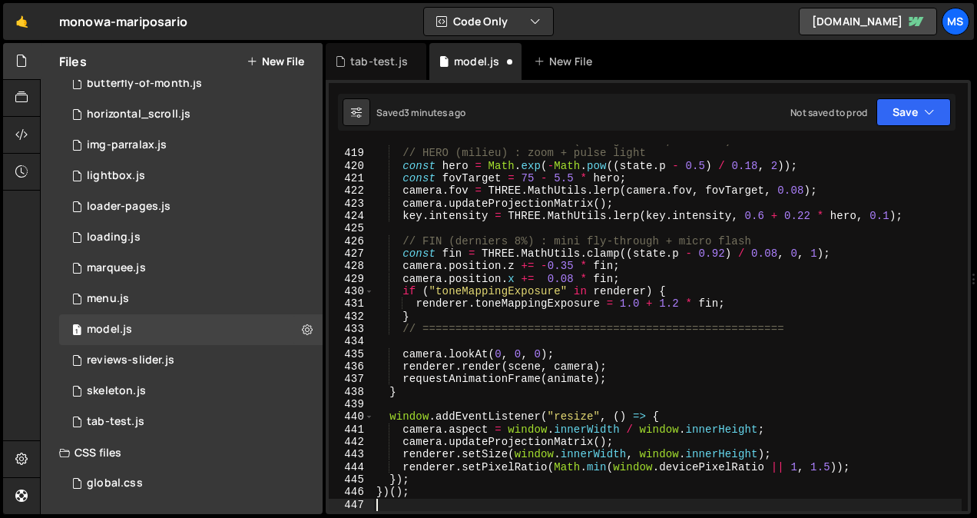
type textarea "camera.fov = THREE.MathUtils.lerp(camera.fov, fovTarget, 0.08);"
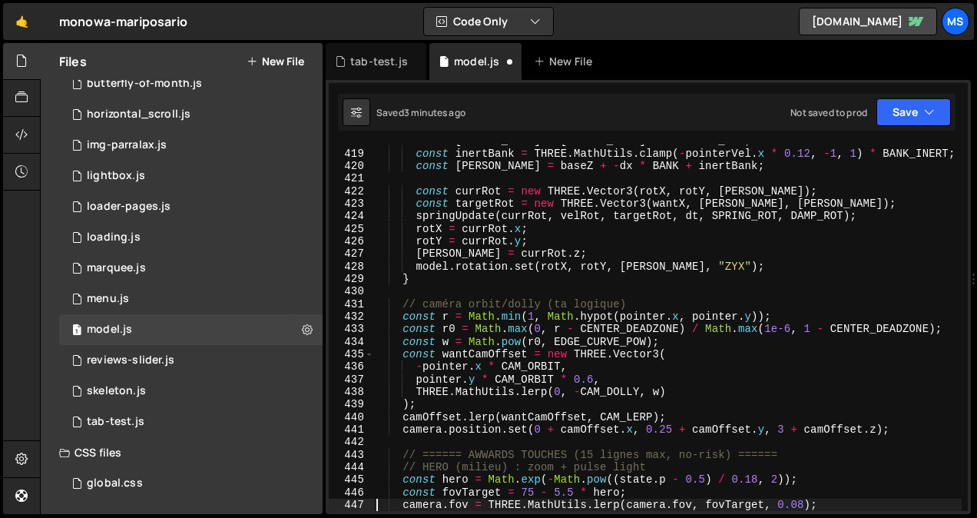
scroll to position [5368, 0]
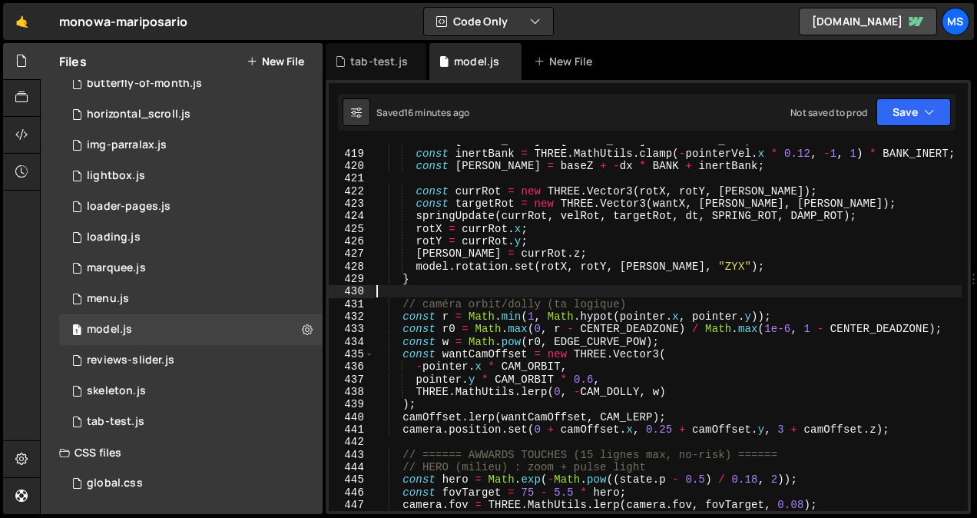
click at [512, 297] on div "const [PERSON_NAME] = [PERSON_NAME] + dx * MAX_YAW ; const inertBank = THREE . …" at bounding box center [667, 330] width 589 height 392
type textarea "})();"
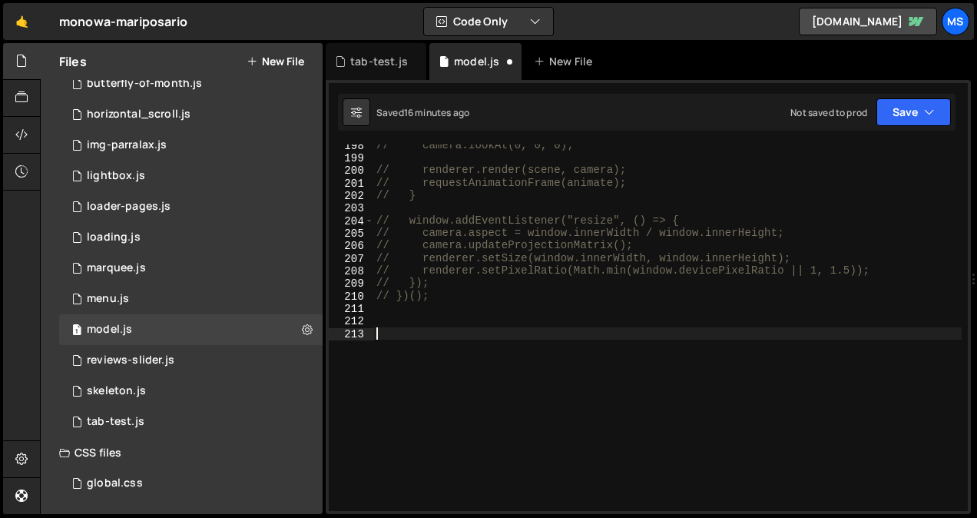
paste textarea "// rayon: de 24px → super grand"
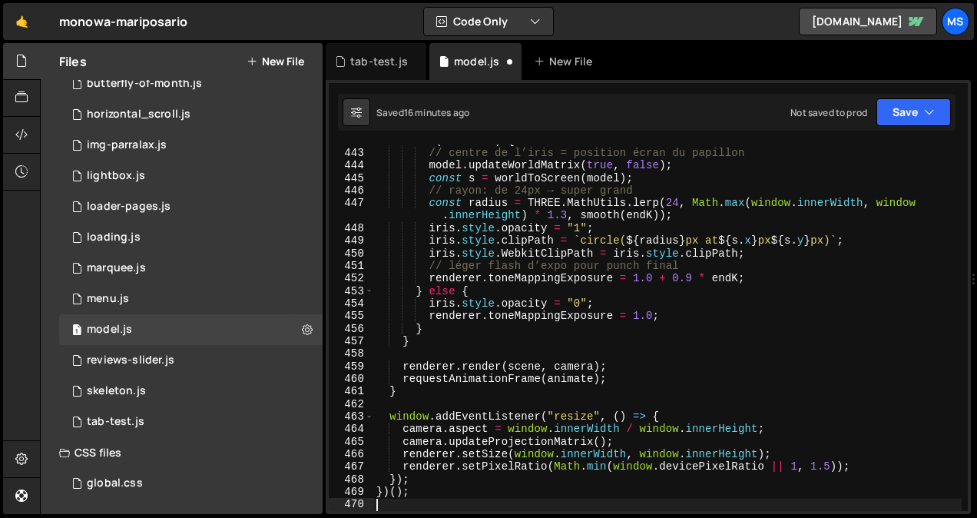
scroll to position [5669, 0]
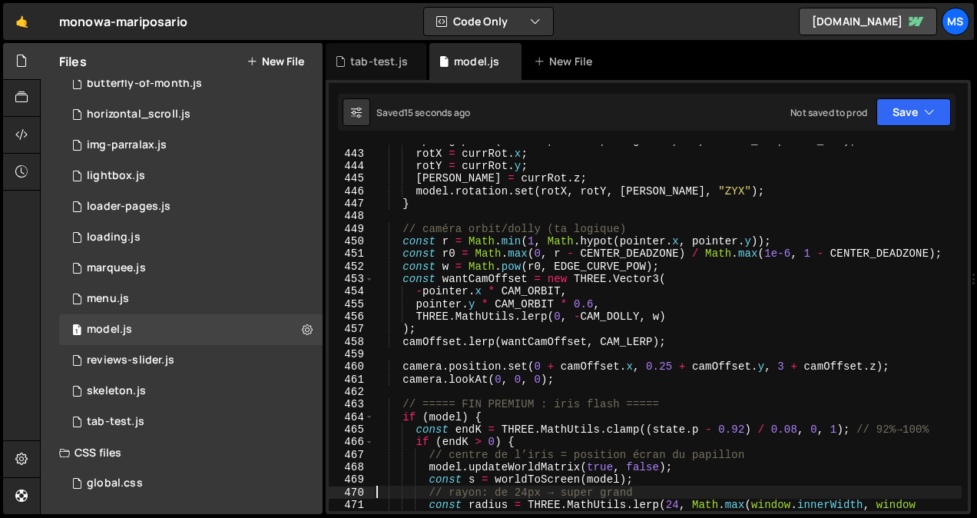
type textarea "})();"
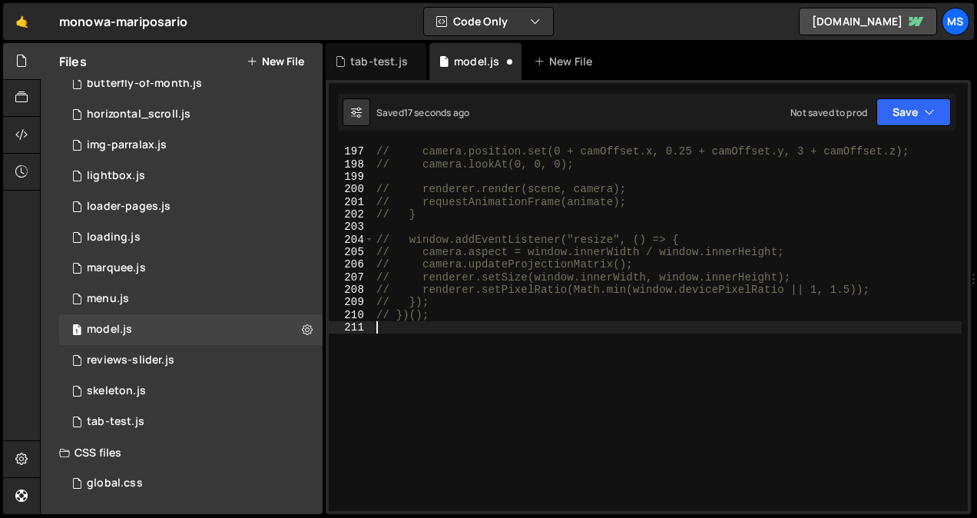
scroll to position [2533, 0]
click at [499, 318] on div "// camera.position.set(0 + camOffset.x, 0.25 + camOffset.y, 3 + camOffset.z); /…" at bounding box center [667, 329] width 589 height 392
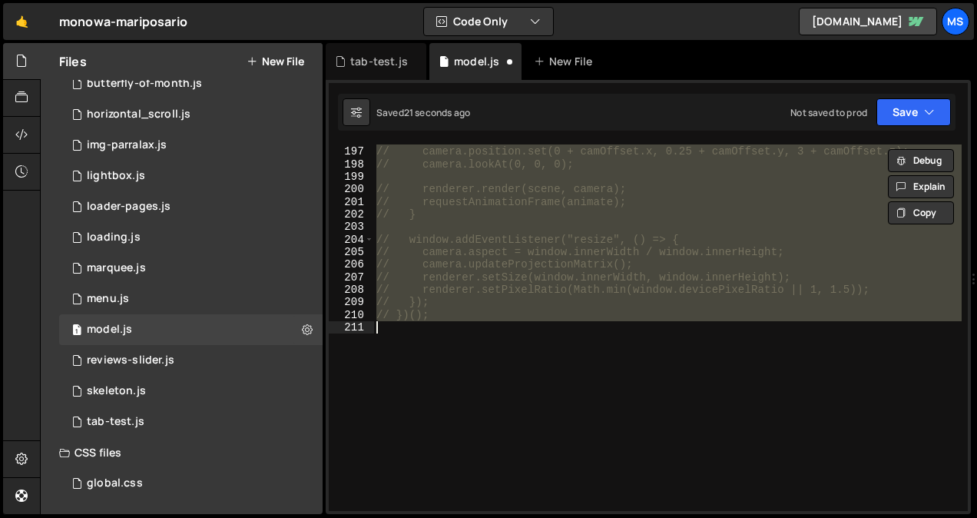
type textarea "})();"
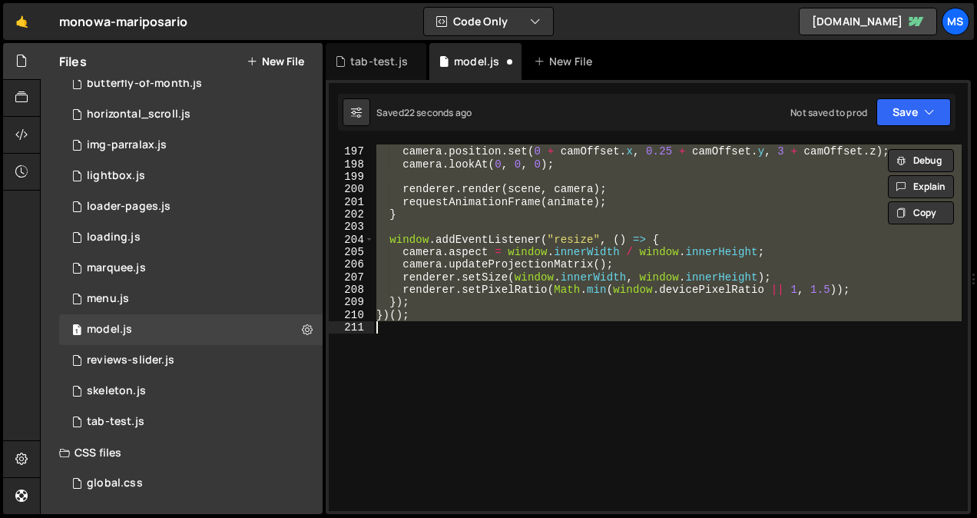
scroll to position [2495, 0]
type textarea "// })();"
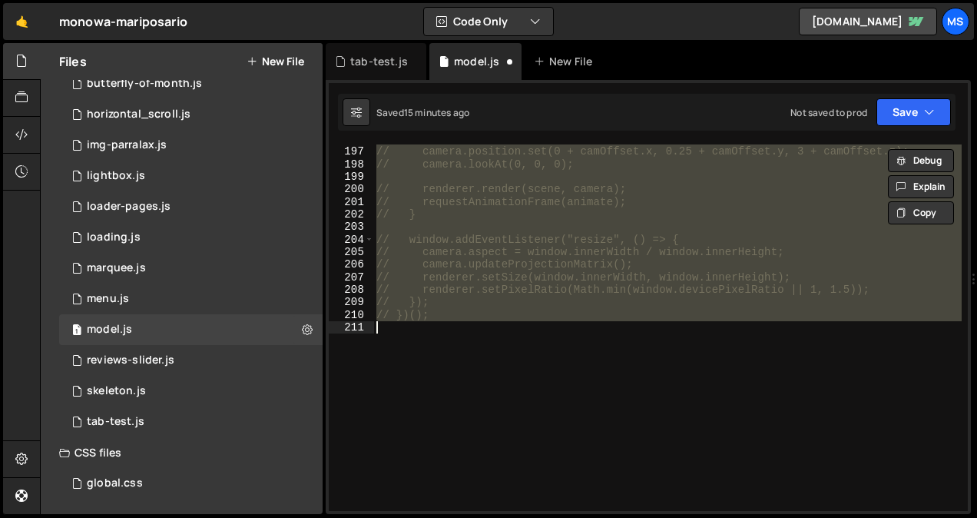
scroll to position [2533, 0]
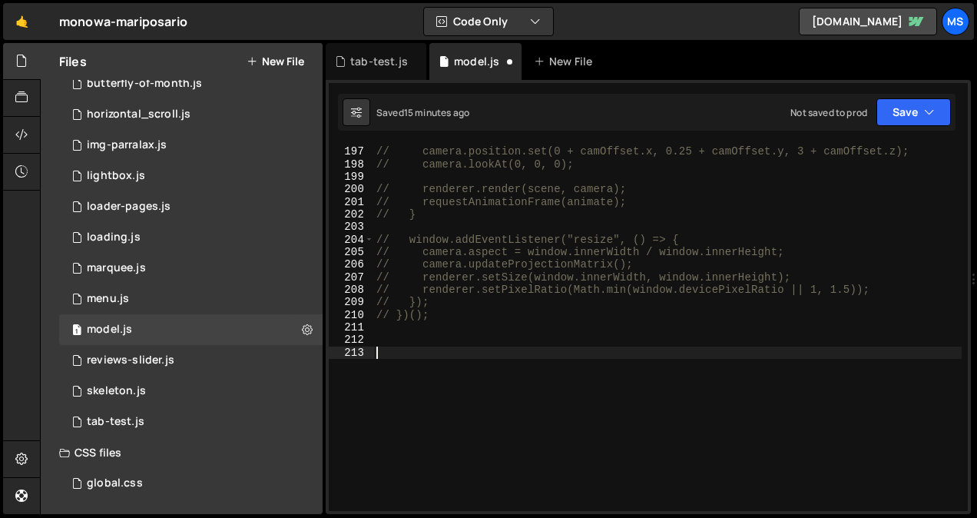
paste textarea "}"
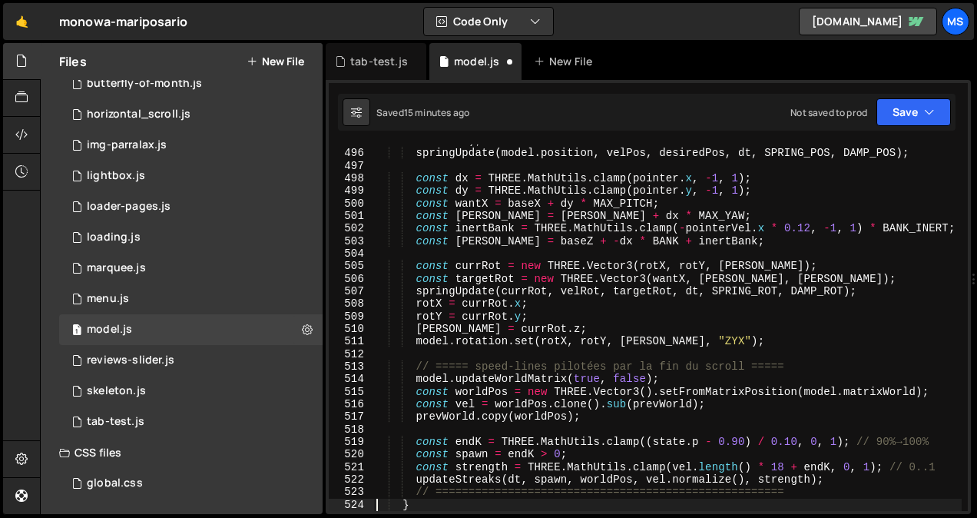
scroll to position [6335, 0]
click at [534, 305] on div "const desiredPos = new THREE . Vector3 ( target3D . x , target3D . y + 0.05 , t…" at bounding box center [667, 324] width 589 height 404
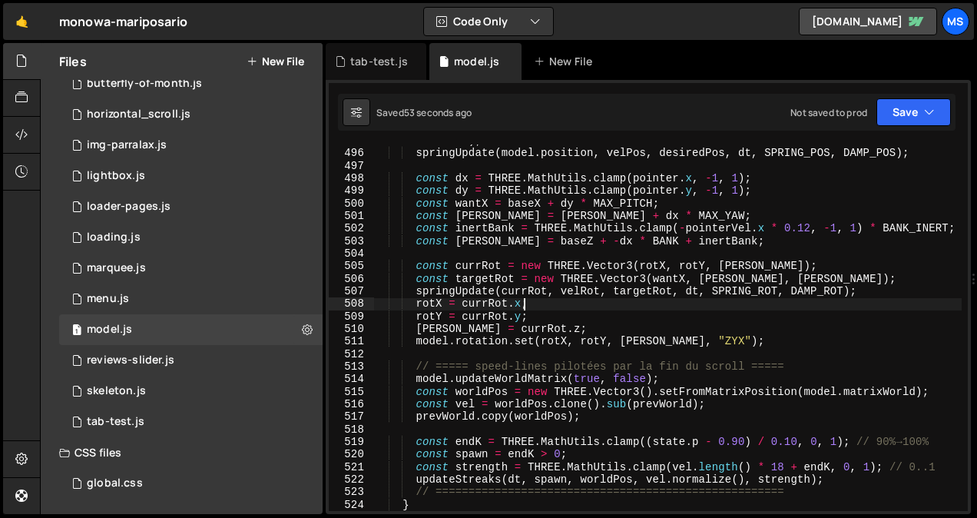
type textarea "})();"
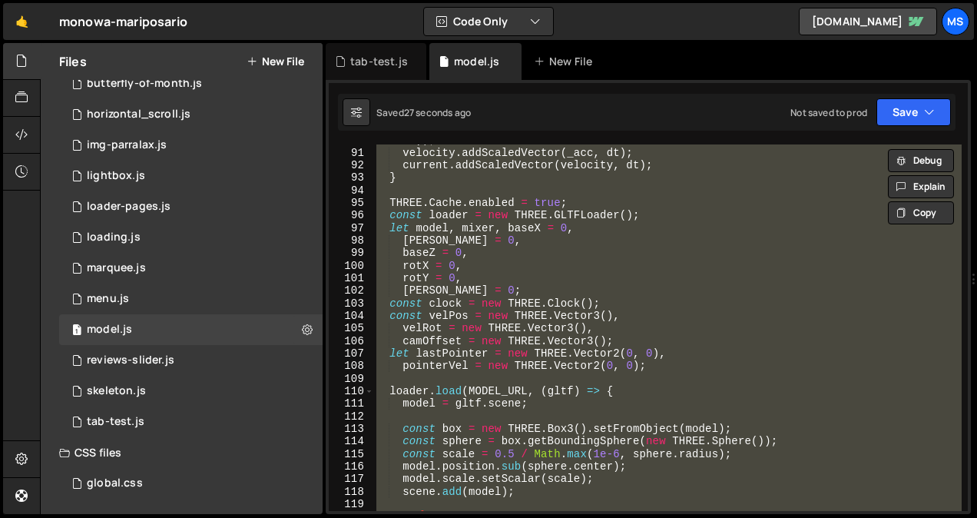
scroll to position [1149, 0]
click at [549, 432] on div "_acc . copy ( target ) . sub ( current ) . multiplyScalar ( k ) . sub ( velocit…" at bounding box center [667, 327] width 589 height 366
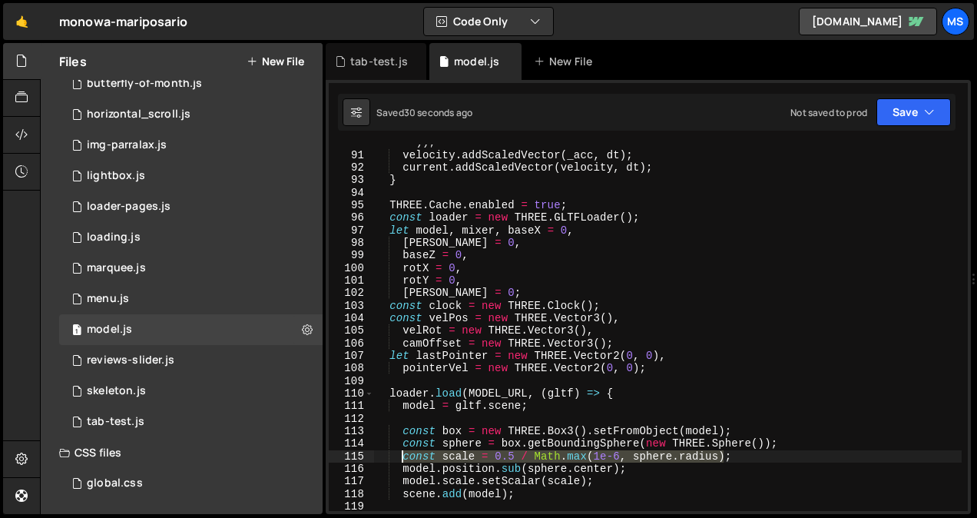
drag, startPoint x: 726, startPoint y: 456, endPoint x: 402, endPoint y: 462, distance: 324.3
click at [402, 462] on div "_acc . copy ( target ) . sub ( current ) . multiplyScalar ( k ) . sub ( velocit…" at bounding box center [667, 326] width 589 height 404
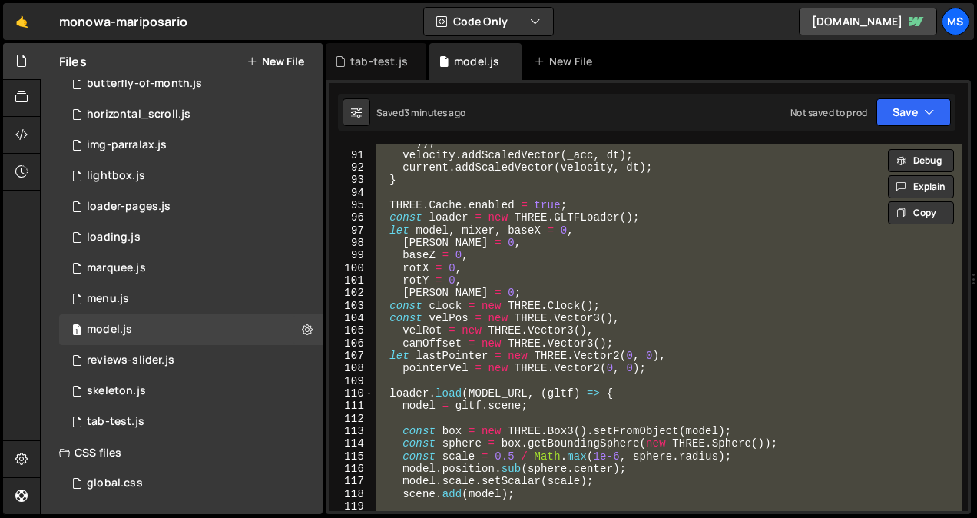
type textarea "// })();"
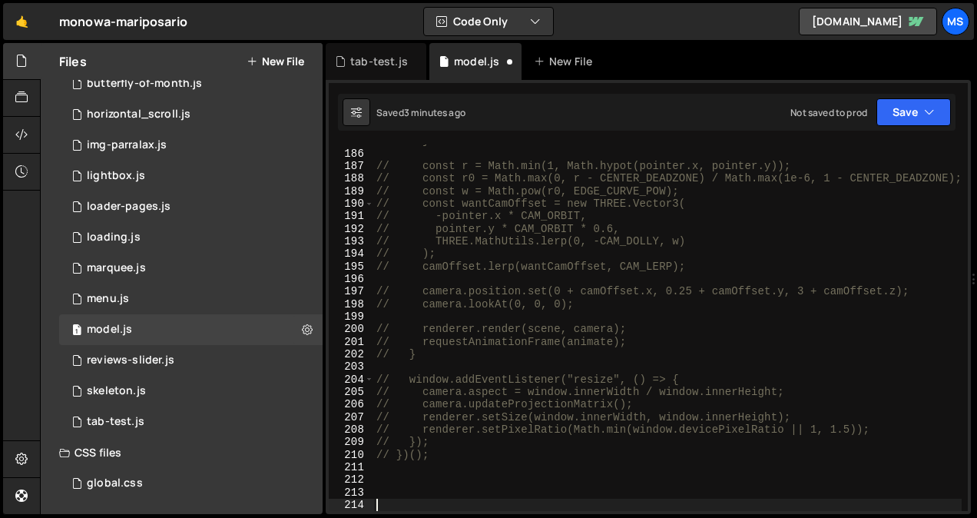
paste textarea "camOffset.lerp(wantCamOffset, CAM_LERP);"
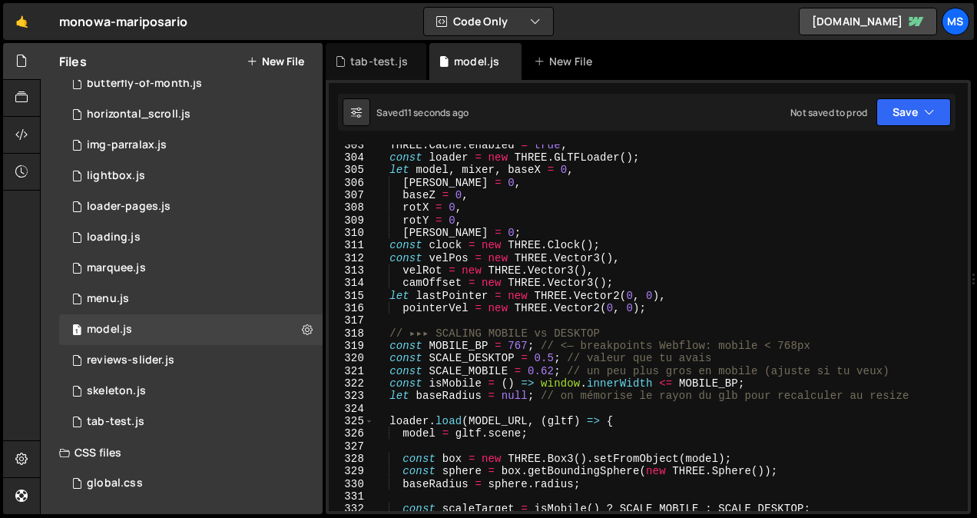
scroll to position [3908, 0]
click at [542, 369] on div "THREE . Cache . enabled = true ; const loader = new THREE . GLTFLoader ( ) ; le…" at bounding box center [667, 334] width 589 height 392
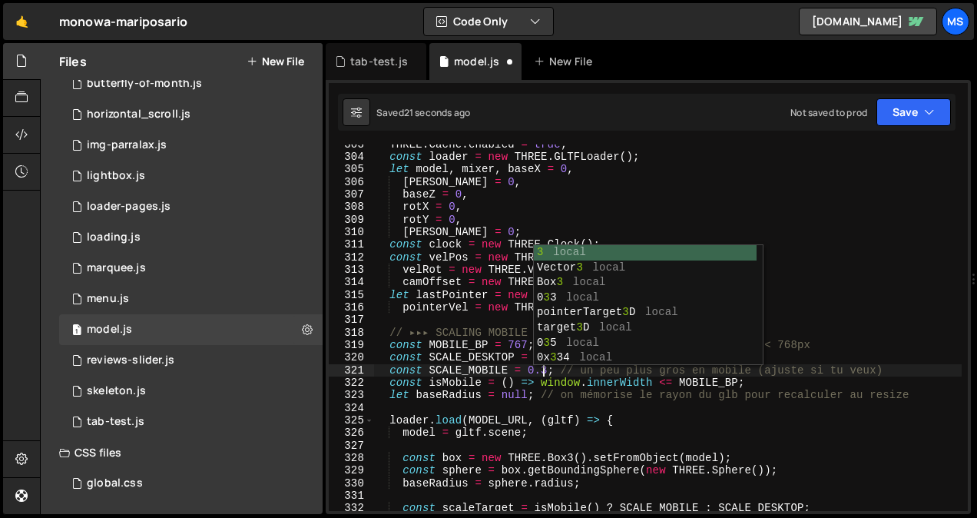
scroll to position [0, 12]
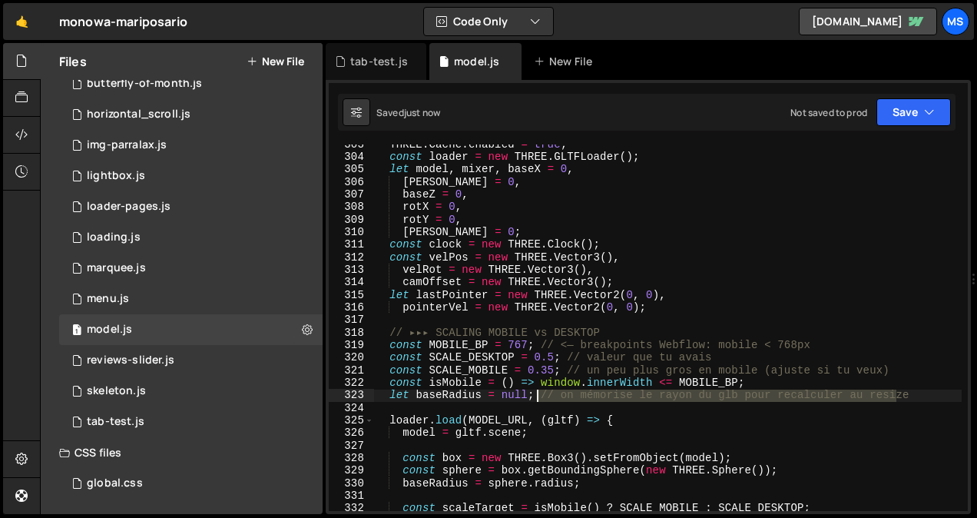
drag, startPoint x: 917, startPoint y: 396, endPoint x: 539, endPoint y: 400, distance: 378.0
click at [539, 400] on div "THREE . Cache . enabled = true ; const loader = new THREE . GLTFLoader ( ) ; le…" at bounding box center [667, 334] width 589 height 392
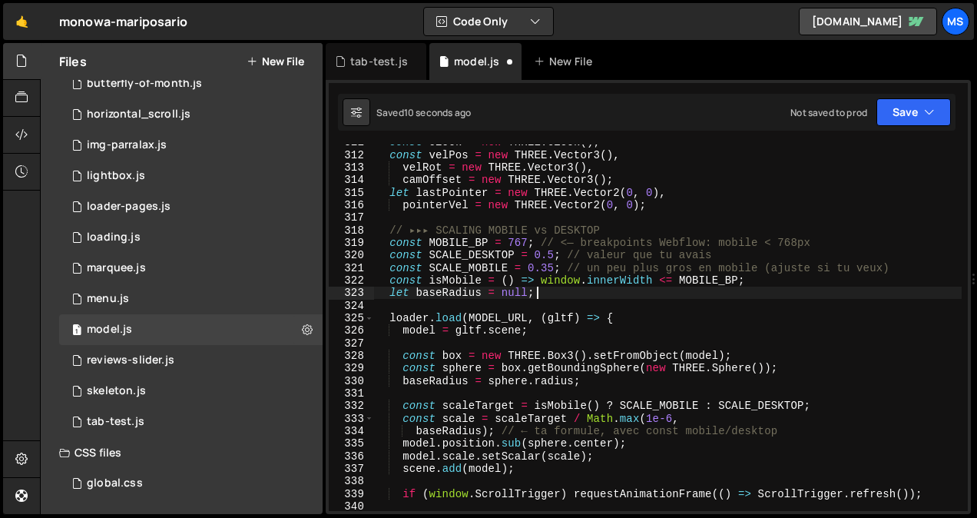
scroll to position [4004, 0]
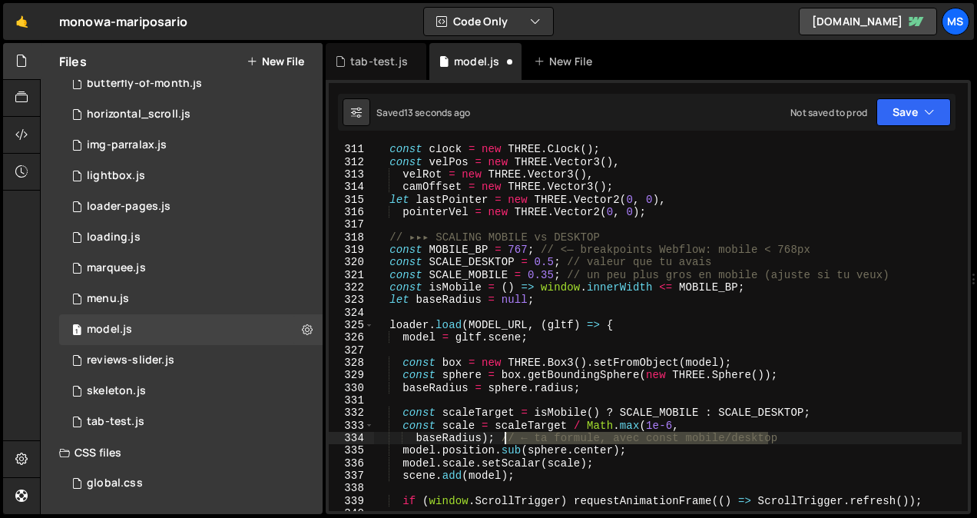
drag, startPoint x: 780, startPoint y: 439, endPoint x: 504, endPoint y: 442, distance: 275.8
click at [504, 442] on div "const clock = new THREE . Clock ( ) ; const velPos = new THREE . Vector3 ( ) , …" at bounding box center [667, 339] width 589 height 392
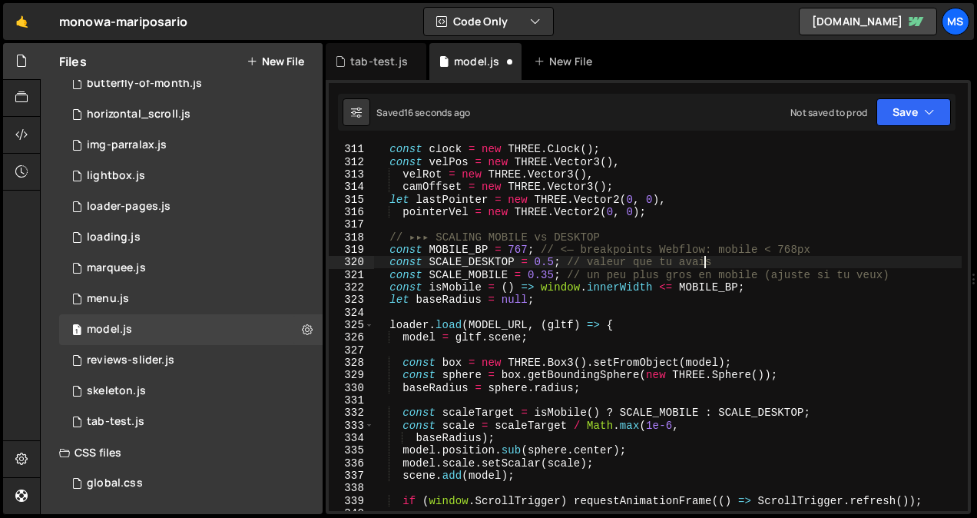
click at [878, 268] on div "const clock = new THREE . Clock ( ) ; const velPos = new THREE . Vector3 ( ) , …" at bounding box center [667, 339] width 589 height 392
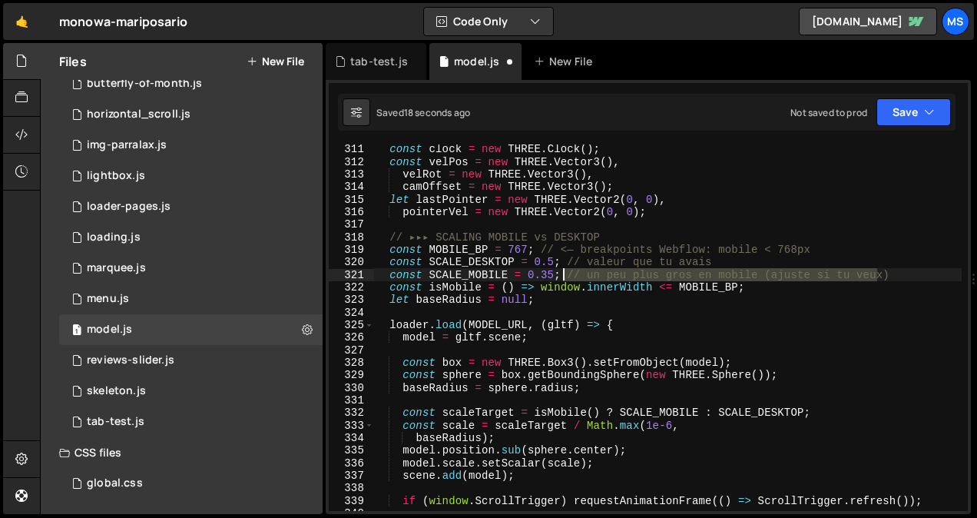
drag, startPoint x: 889, startPoint y: 276, endPoint x: 562, endPoint y: 274, distance: 327.3
click at [562, 274] on div "const clock = new THREE . Clock ( ) ; const velPos = new THREE . Vector3 ( ) , …" at bounding box center [667, 339] width 589 height 392
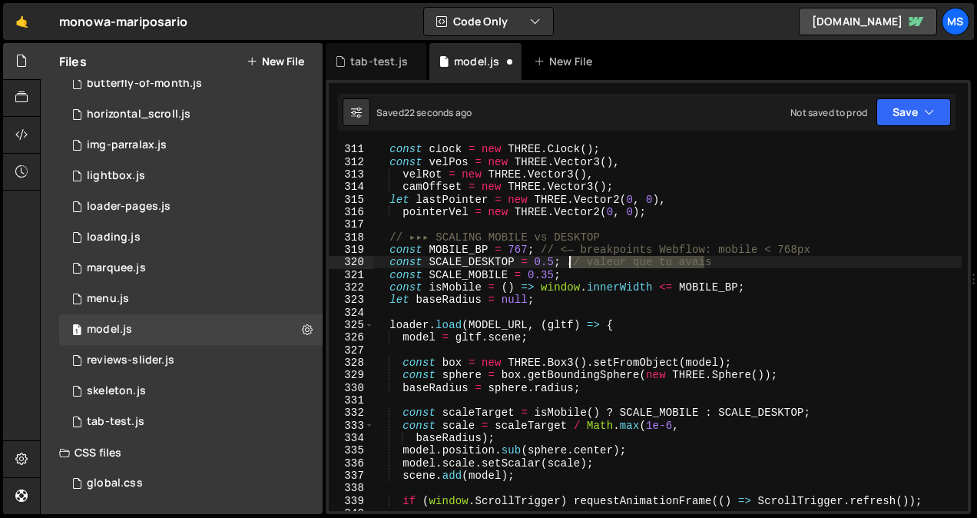
drag, startPoint x: 715, startPoint y: 265, endPoint x: 568, endPoint y: 264, distance: 146.7
click at [568, 264] on div "const clock = new THREE . Clock ( ) ; const velPos = new THREE . Vector3 ( ) , …" at bounding box center [667, 339] width 589 height 392
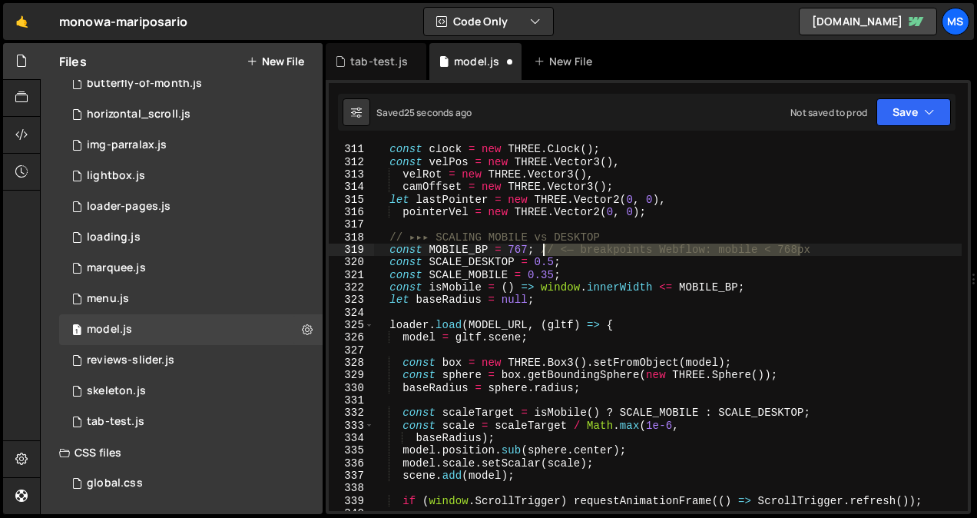
drag, startPoint x: 814, startPoint y: 251, endPoint x: 542, endPoint y: 250, distance: 271.2
click at [542, 250] on div "const clock = new THREE . Clock ( ) ; const velPos = new THREE . Vector3 ( ) , …" at bounding box center [667, 339] width 589 height 392
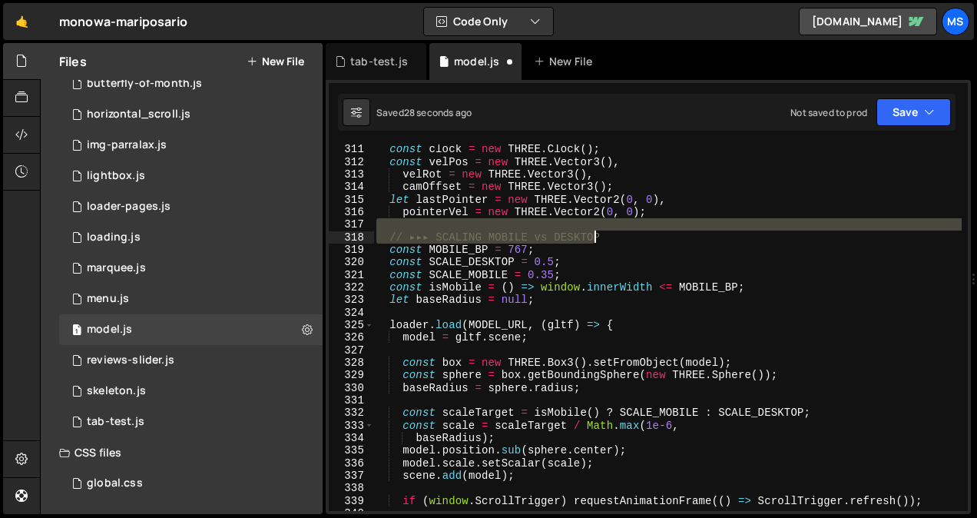
drag, startPoint x: 618, startPoint y: 227, endPoint x: 596, endPoint y: 239, distance: 24.4
click at [596, 239] on div "const clock = new THREE . Clock ( ) ; const velPos = new THREE . Vector3 ( ) , …" at bounding box center [667, 339] width 589 height 392
type textarea "// ▸▸▸ SCALING MOBILE vs DESKTOP"
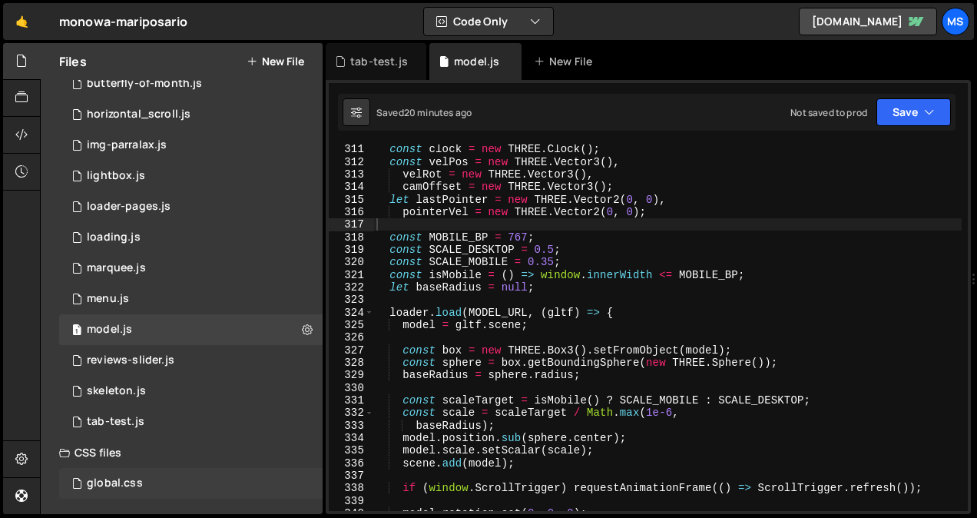
click at [134, 476] on div "global.css" at bounding box center [115, 483] width 56 height 14
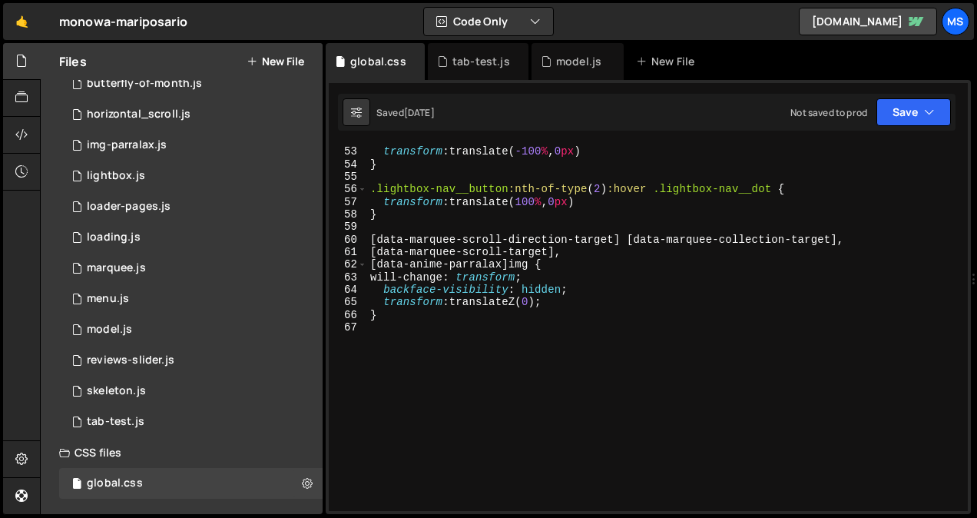
scroll to position [651, 0]
click at [429, 368] on div ".lightbox-nav__button :hover .lightbox-nav__dot { transform : translate( -100 %…" at bounding box center [664, 329] width 595 height 392
paste textarea "}"
type textarea "}"
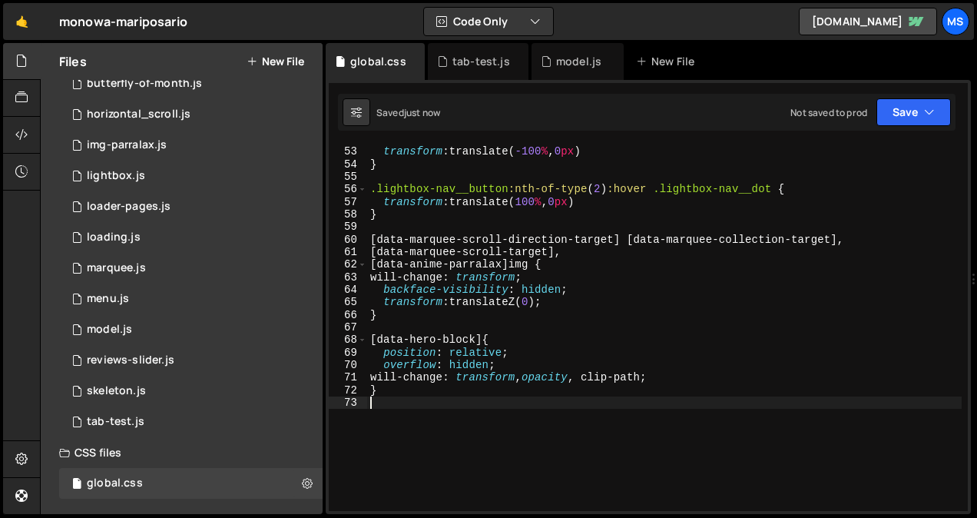
click at [266, 61] on button "New File" at bounding box center [276, 61] width 58 height 12
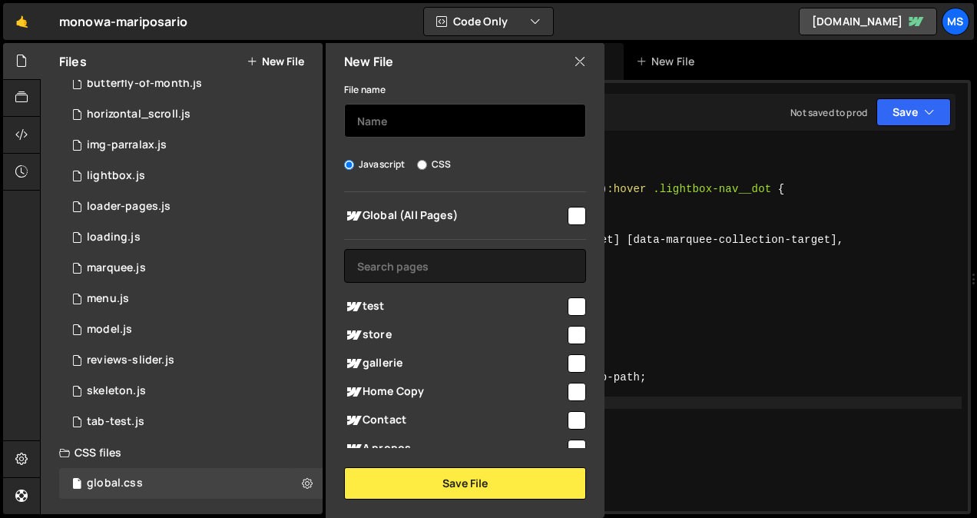
click at [391, 118] on input "text" at bounding box center [465, 121] width 242 height 34
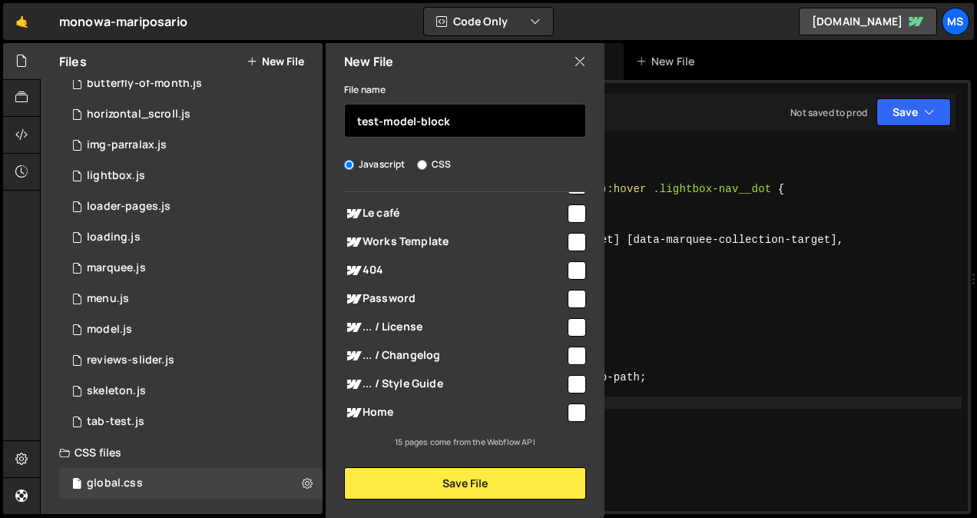
type input "test-model-block"
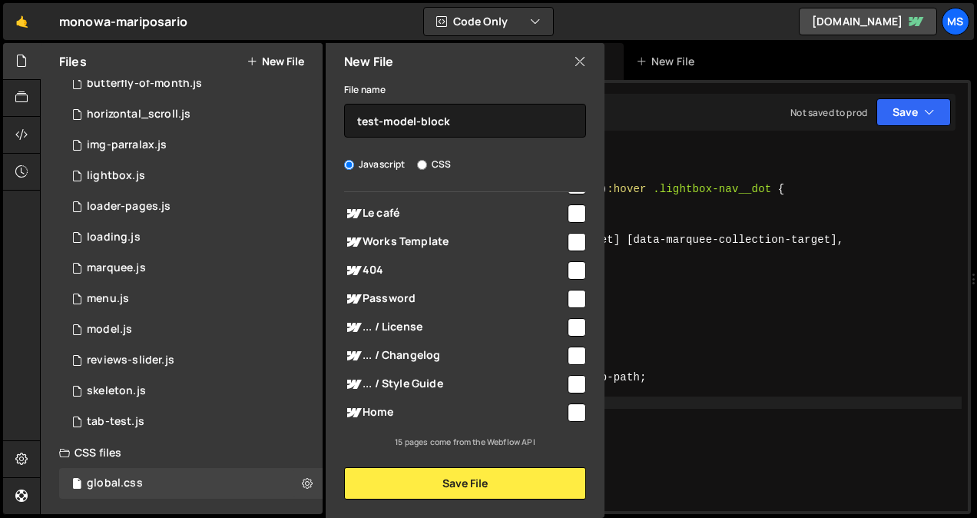
click at [573, 419] on input "checkbox" at bounding box center [577, 412] width 18 height 18
checkbox input "true"
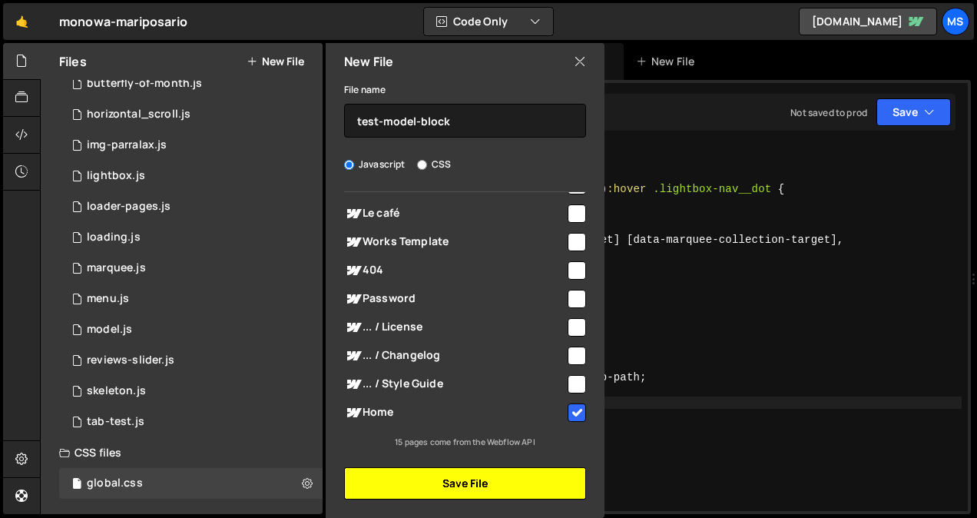
click at [506, 475] on button "Save File" at bounding box center [465, 483] width 242 height 32
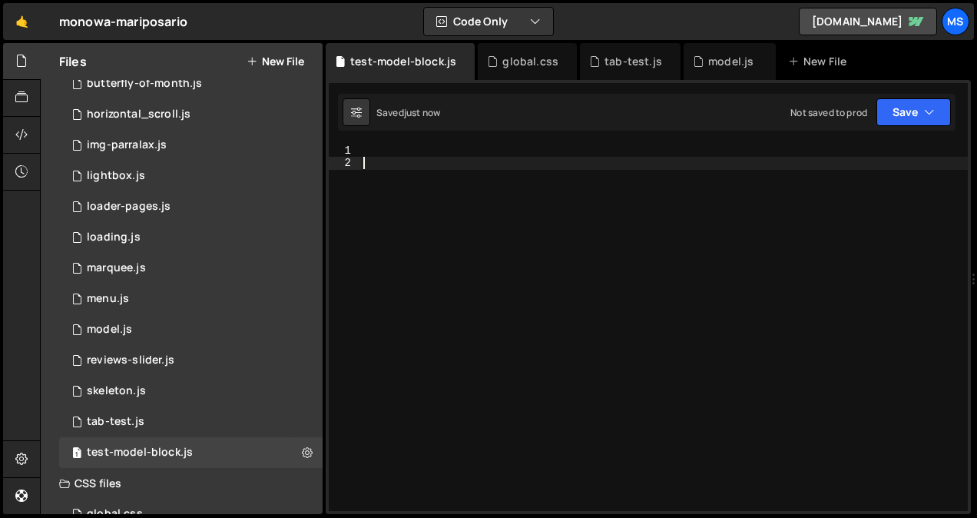
click at [471, 234] on div at bounding box center [664, 340] width 608 height 392
paste textarea "}"
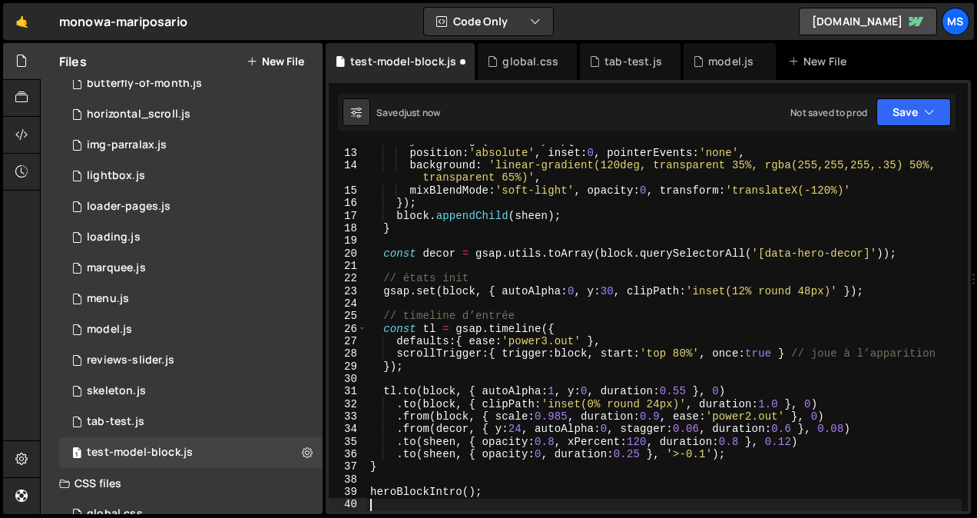
scroll to position [148, 0]
type textarea "}"
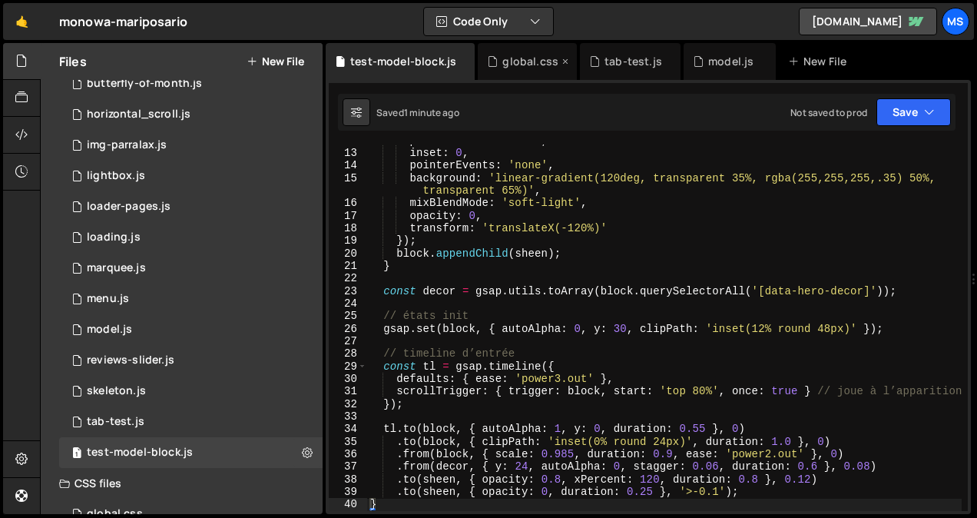
click at [517, 67] on div "global.css" at bounding box center [530, 61] width 56 height 15
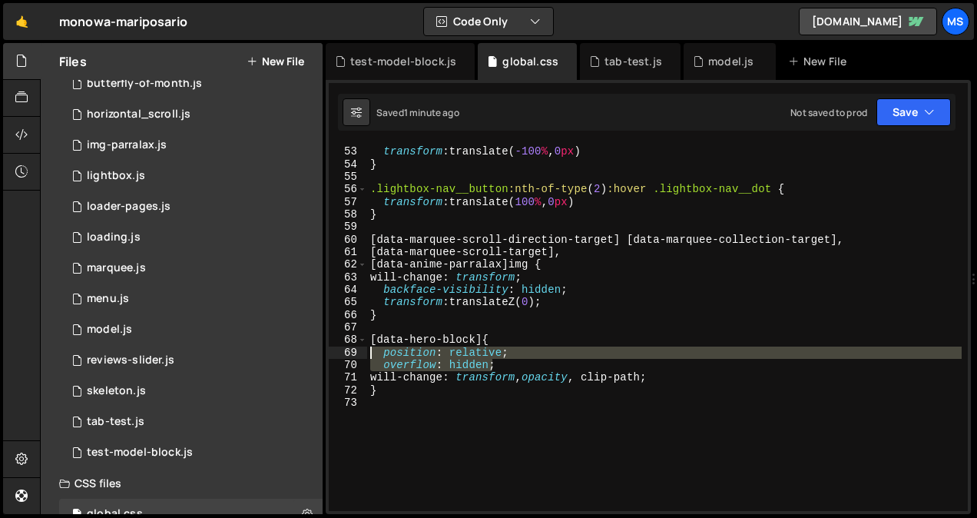
drag, startPoint x: 540, startPoint y: 362, endPoint x: 356, endPoint y: 353, distance: 184.6
click at [356, 353] on div "overflow: hidden; 52 53 54 55 56 57 58 59 60 61 62 63 64 65 66 67 68 69 70 71 7…" at bounding box center [648, 327] width 639 height 366
type textarea "position: relative; overflow: hidden;"
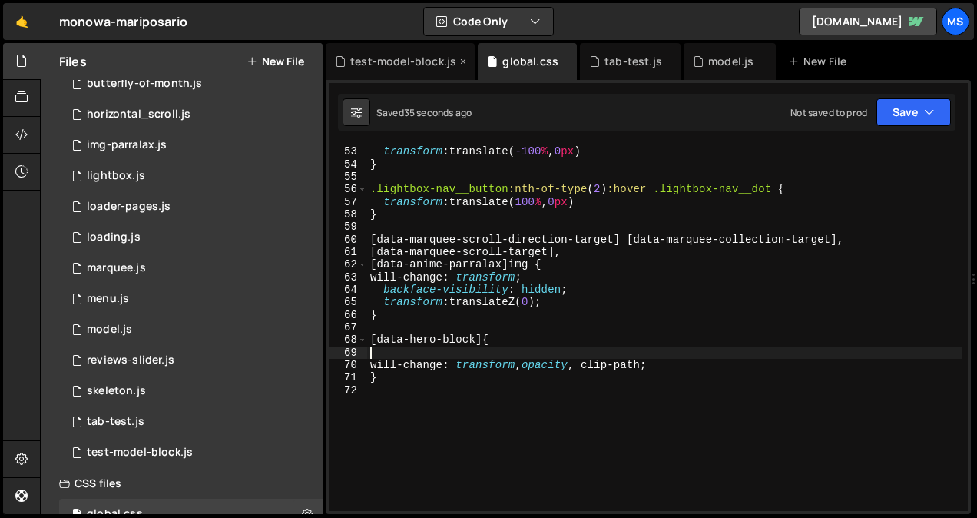
click at [422, 53] on div "test-model-block.js" at bounding box center [400, 61] width 149 height 37
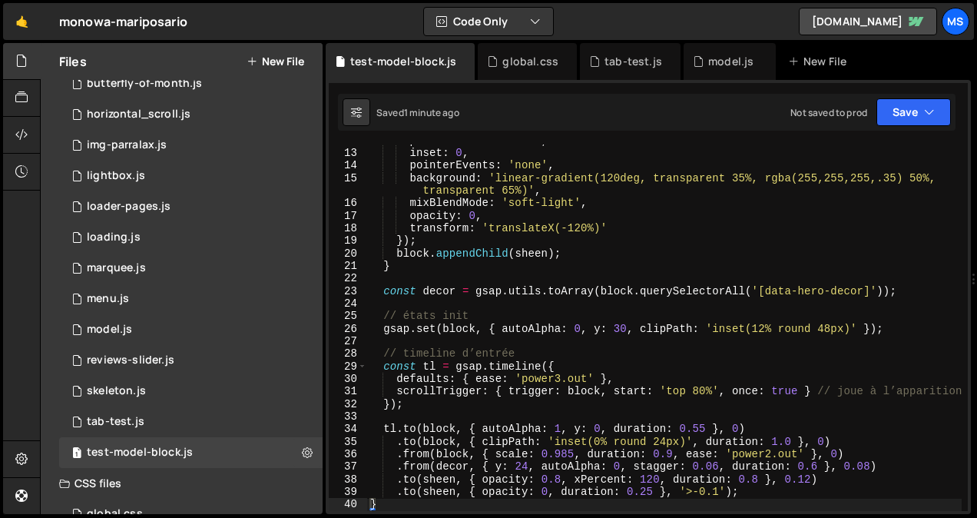
type textarea "// états init"
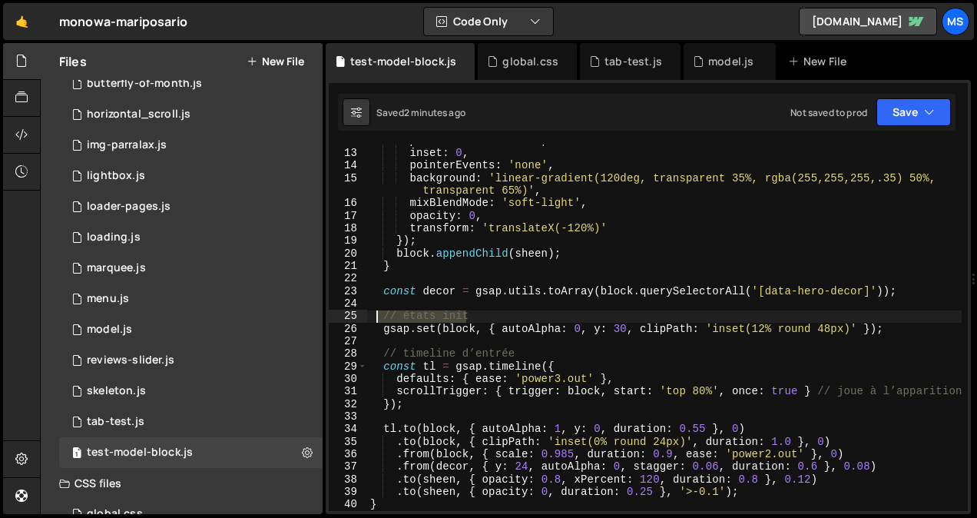
drag, startPoint x: 479, startPoint y: 314, endPoint x: 366, endPoint y: 314, distance: 112.2
click at [366, 314] on div "// états init 12 13 14 15 16 17 18 19 20 21 22 23 24 25 26 27 28 29 30 31 32 33…" at bounding box center [648, 327] width 639 height 366
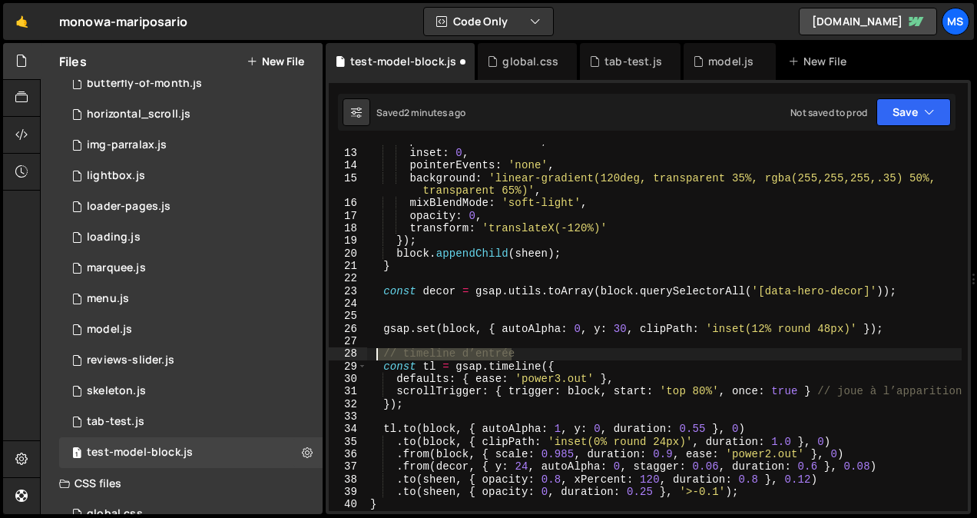
drag, startPoint x: 522, startPoint y: 351, endPoint x: 374, endPoint y: 351, distance: 148.3
click at [374, 351] on div "position : 'absolute' , inset : 0 , pointerEvents : 'none' , background : 'line…" at bounding box center [664, 330] width 595 height 392
type textarea "// timeline d’entrée"
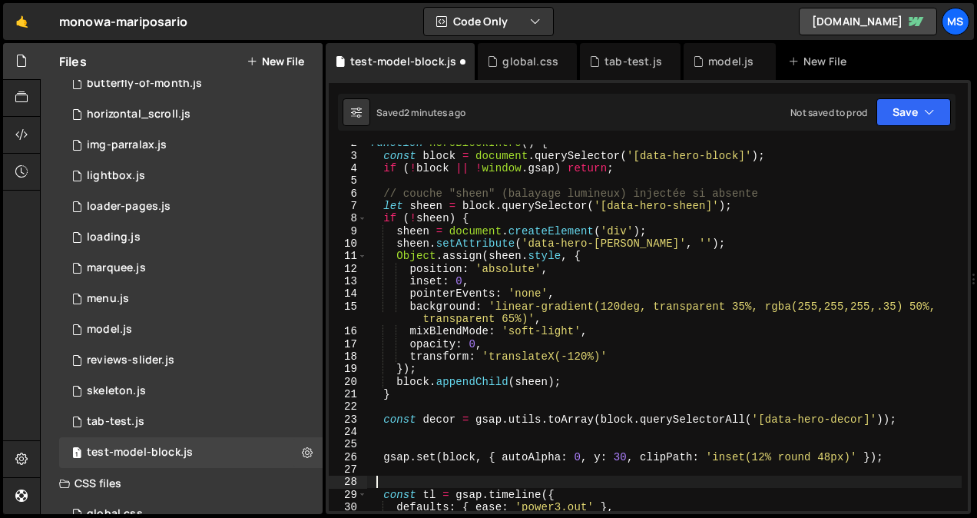
scroll to position [0, 0]
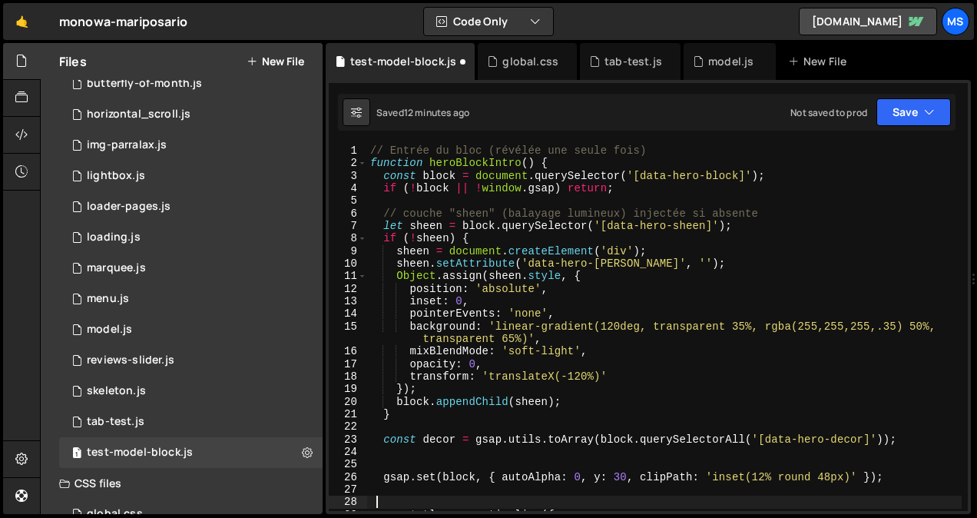
click at [505, 237] on div "// Entrée du bloc (révélée une seule fois) function heroBlockIntro ( ) { const …" at bounding box center [664, 340] width 595 height 392
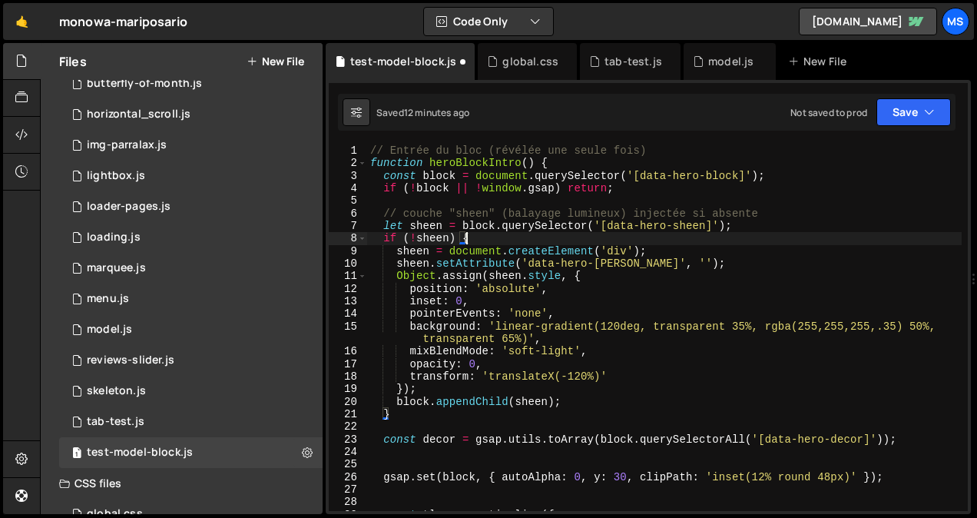
type textarea "heroBlockIntro();"
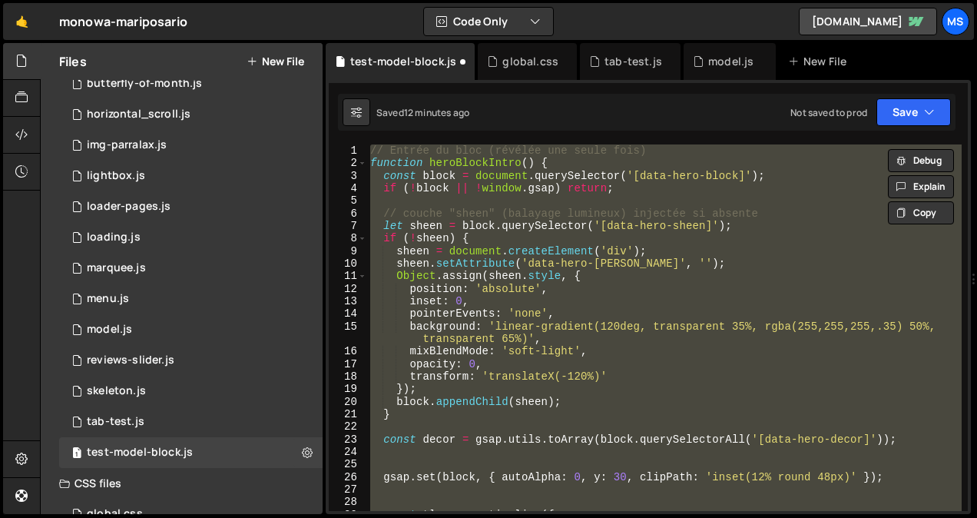
paste textarea
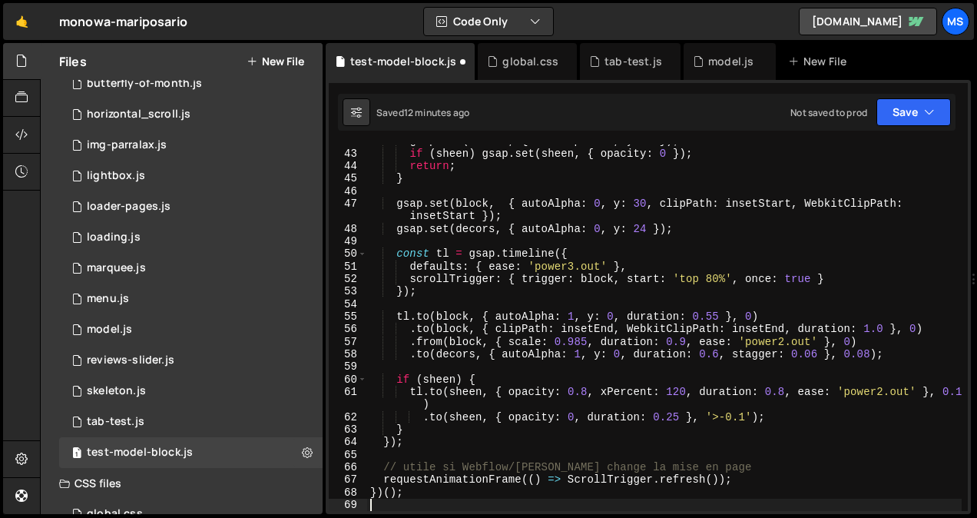
type textarea "}"
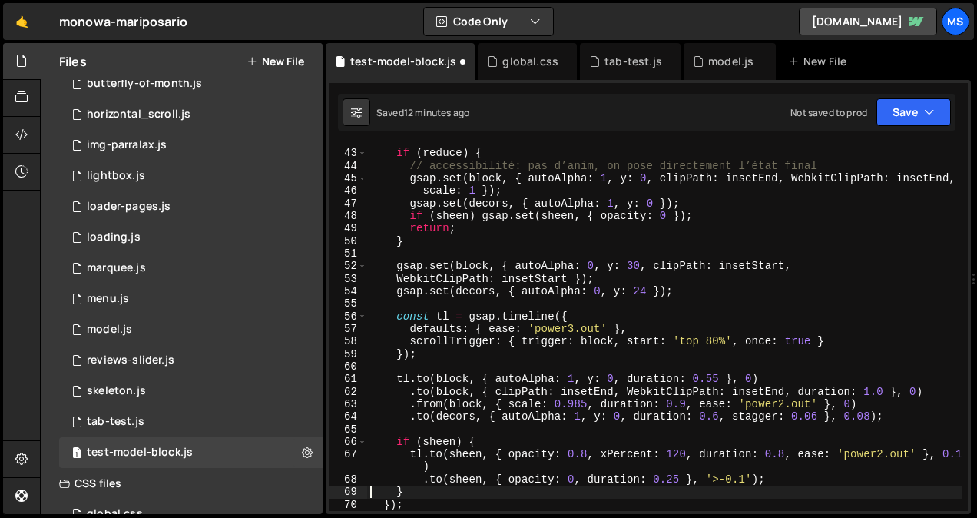
scroll to position [537, 0]
click at [302, 449] on icon at bounding box center [307, 452] width 11 height 15
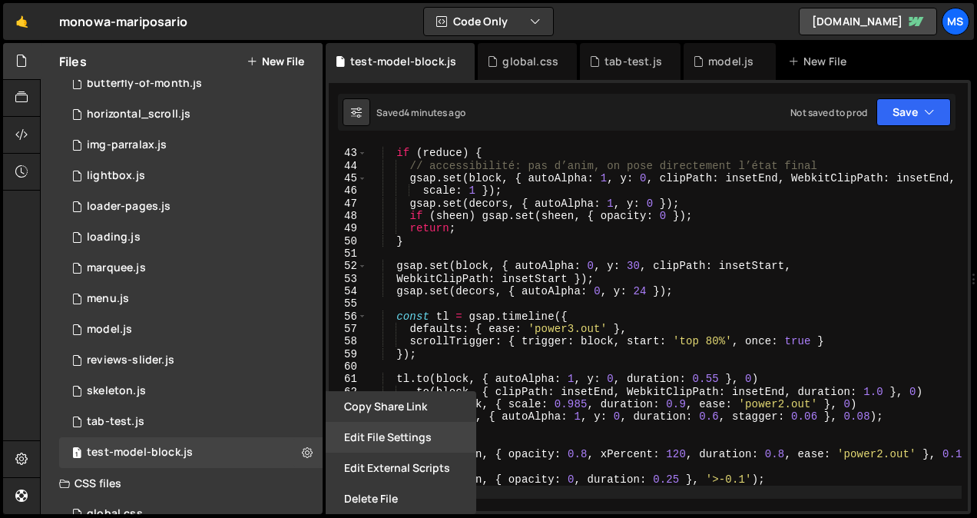
click at [396, 443] on button "Edit File Settings" at bounding box center [401, 437] width 151 height 31
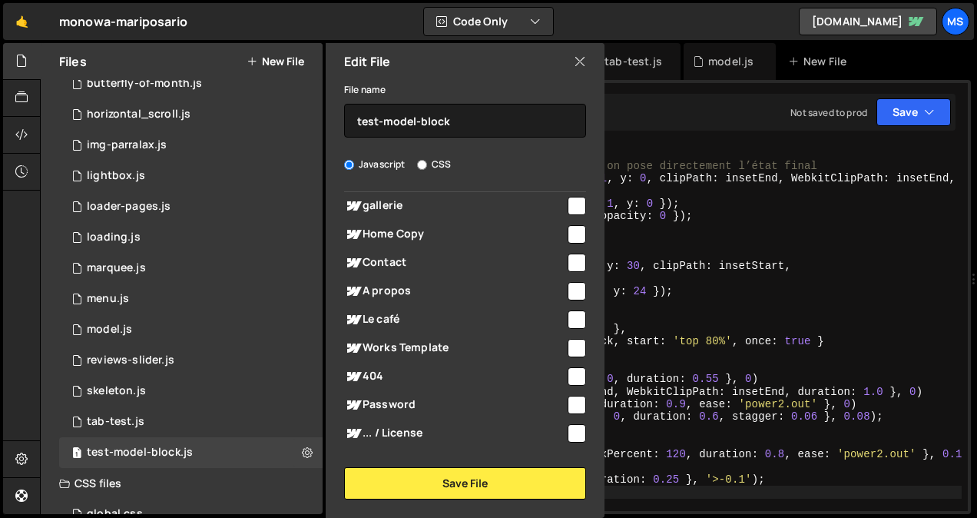
scroll to position [168, 0]
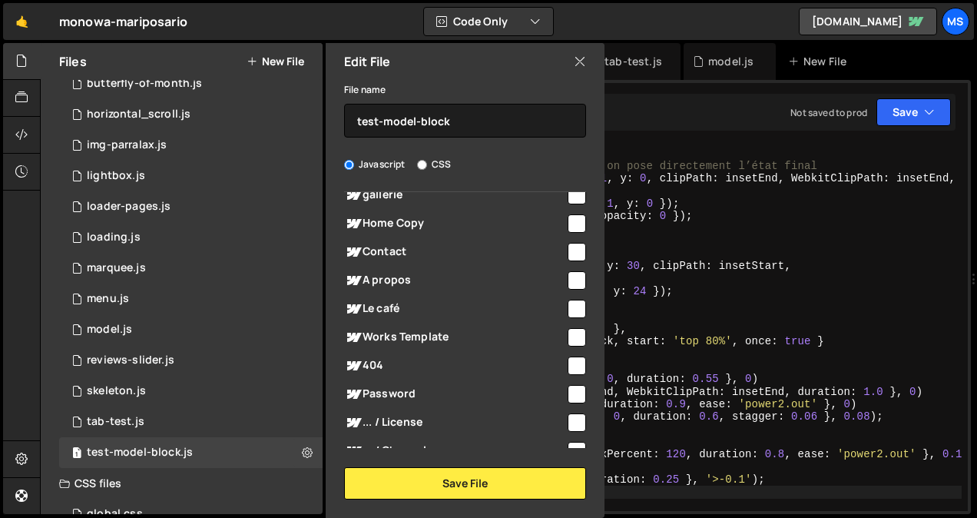
click at [572, 284] on input "checkbox" at bounding box center [577, 280] width 18 height 18
checkbox input "true"
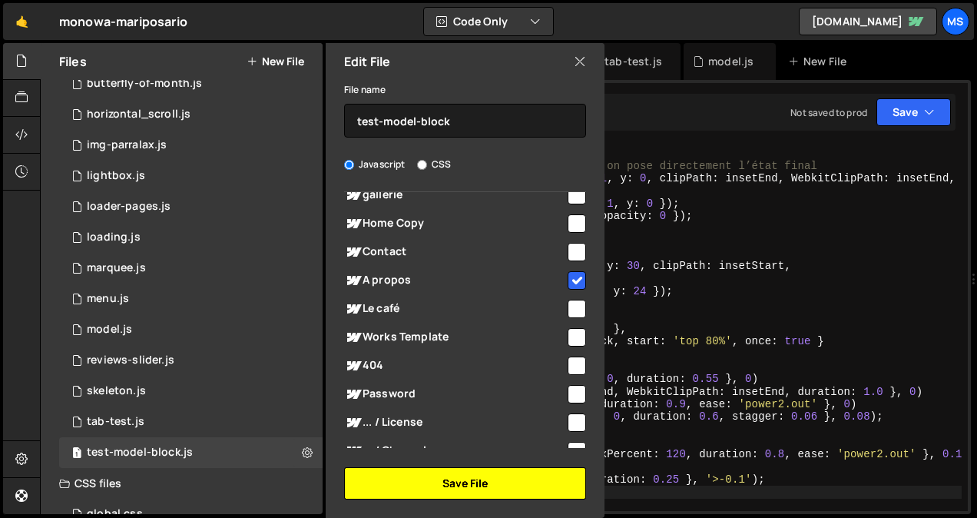
click at [489, 482] on button "Save File" at bounding box center [465, 483] width 242 height 32
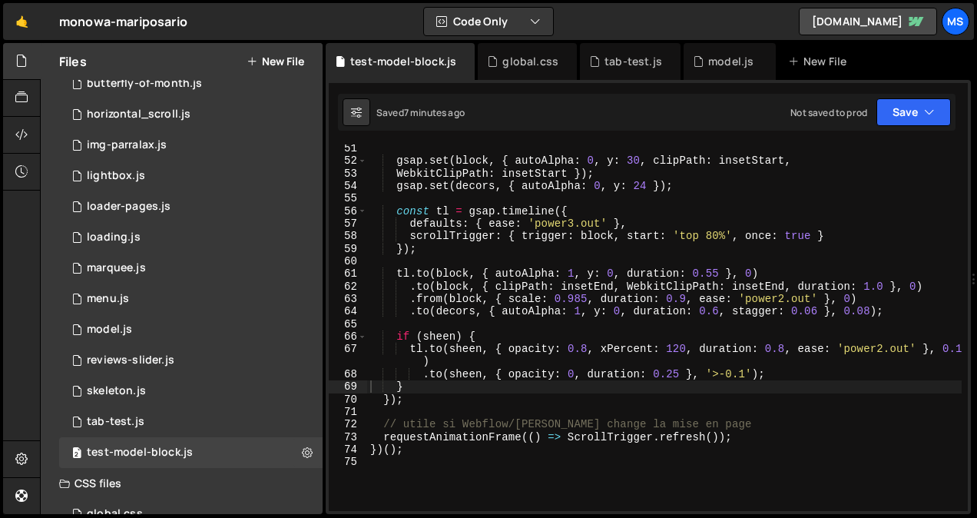
scroll to position [642, 0]
click at [502, 394] on div "gsap . set ( block , { autoAlpha : 0 , y : 30 , clipPath : insetStart , WebkitC…" at bounding box center [664, 338] width 595 height 392
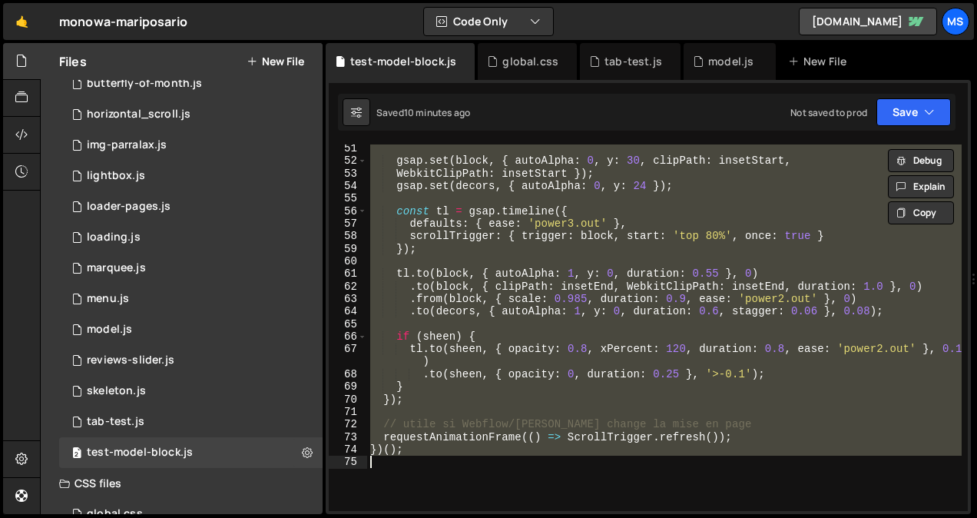
type textarea "// })();"
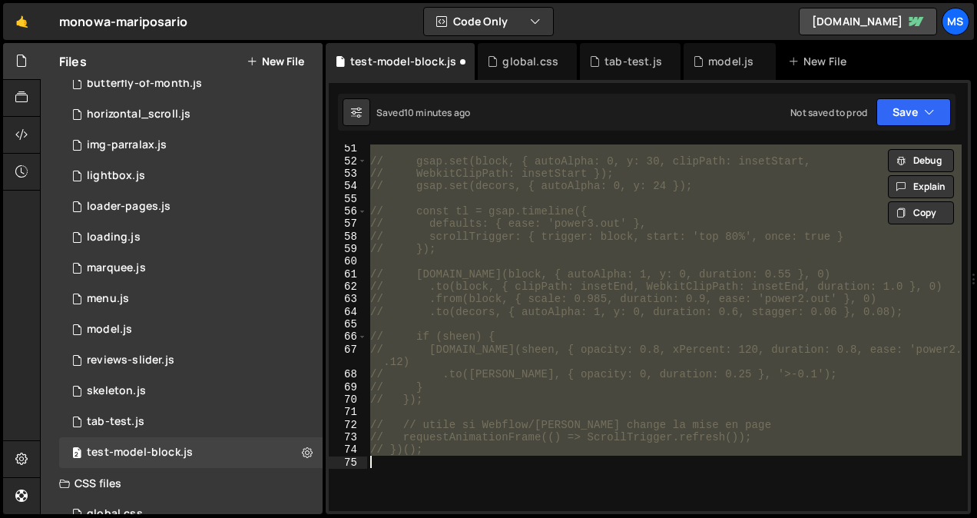
scroll to position [655, 0]
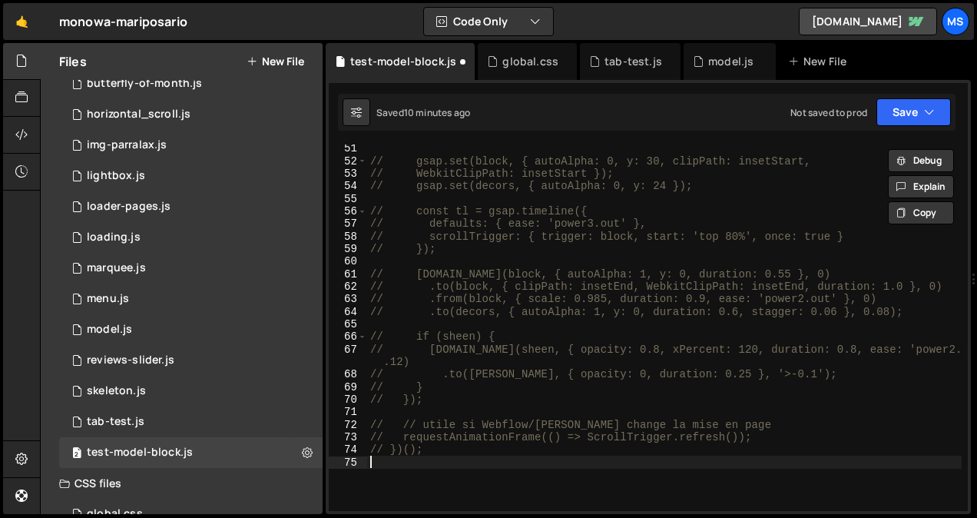
paste textarea ".from(block, { scale: 0.985, duration: 0.9, ease: 'power2.out' }, 0)"
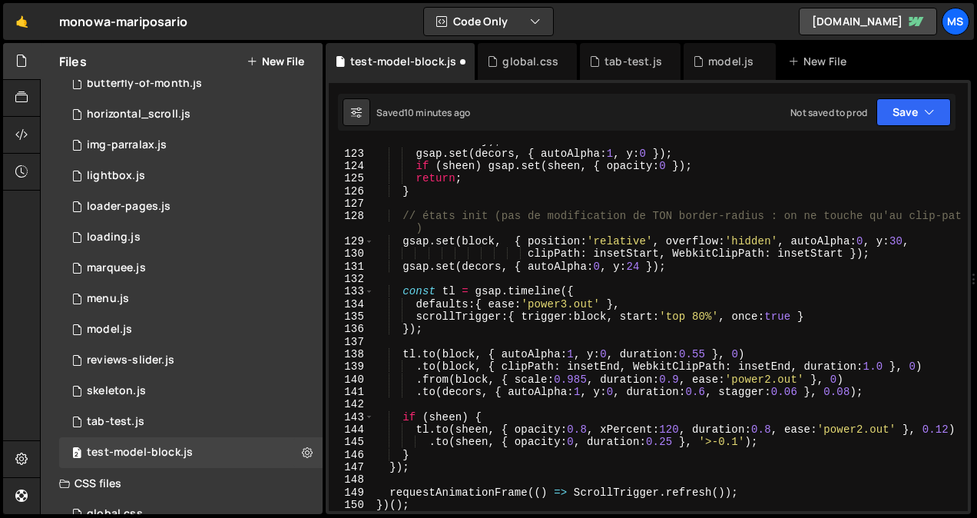
scroll to position [1603, 0]
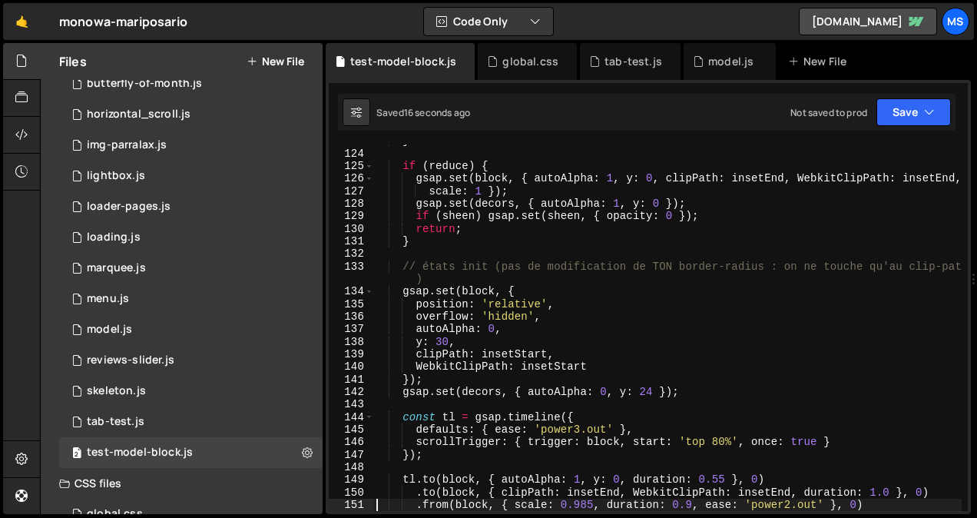
click at [503, 232] on div "} if ( reduce ) { gsap . set ( block , { autoAlpha : 1 , y : 0 , clipPath : ins…" at bounding box center [667, 330] width 589 height 392
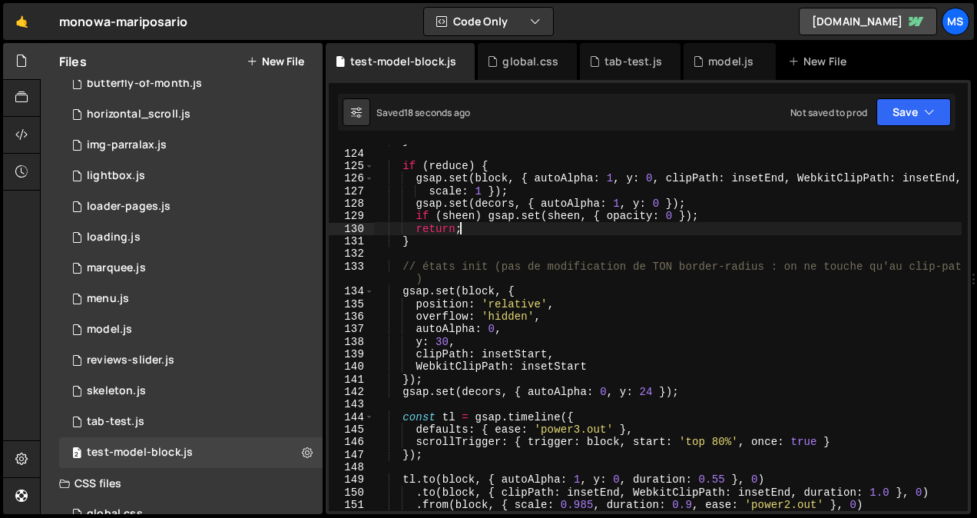
type textarea "})();"
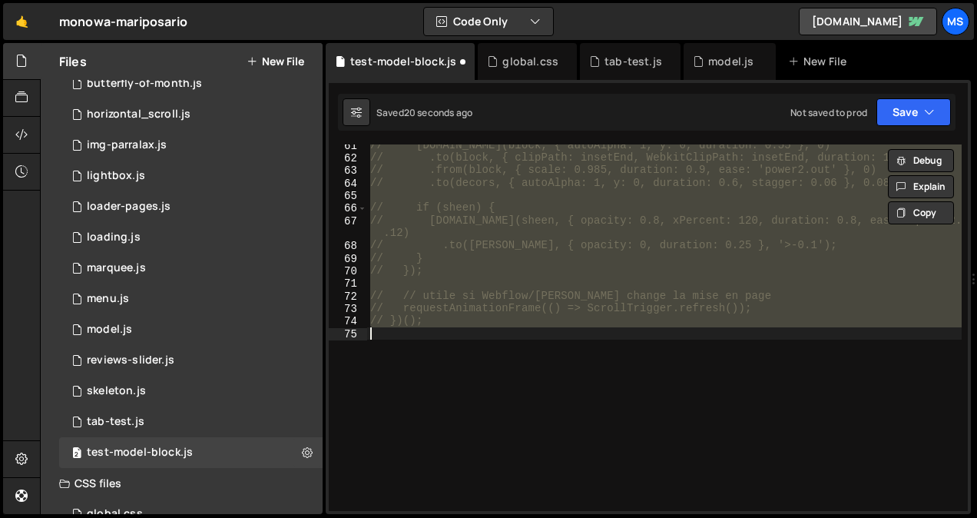
scroll to position [777, 0]
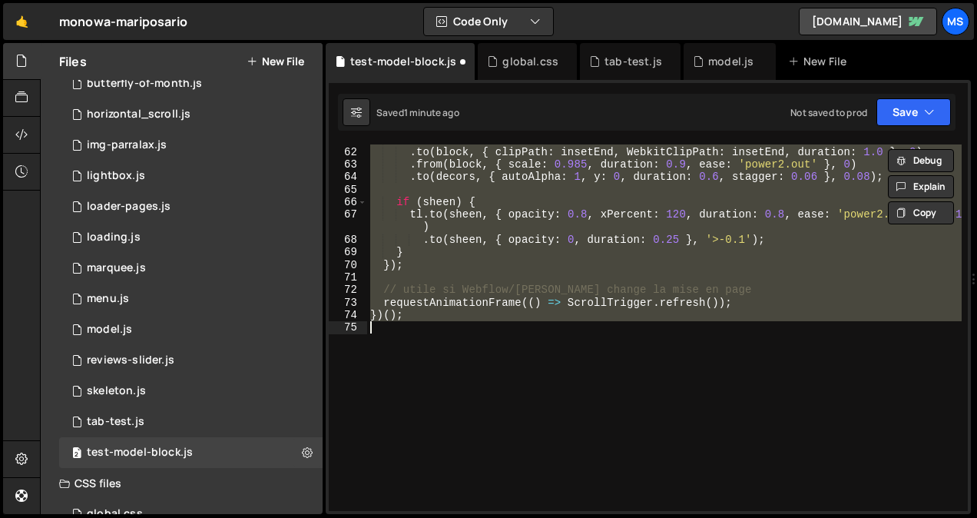
type textarea "// })();"
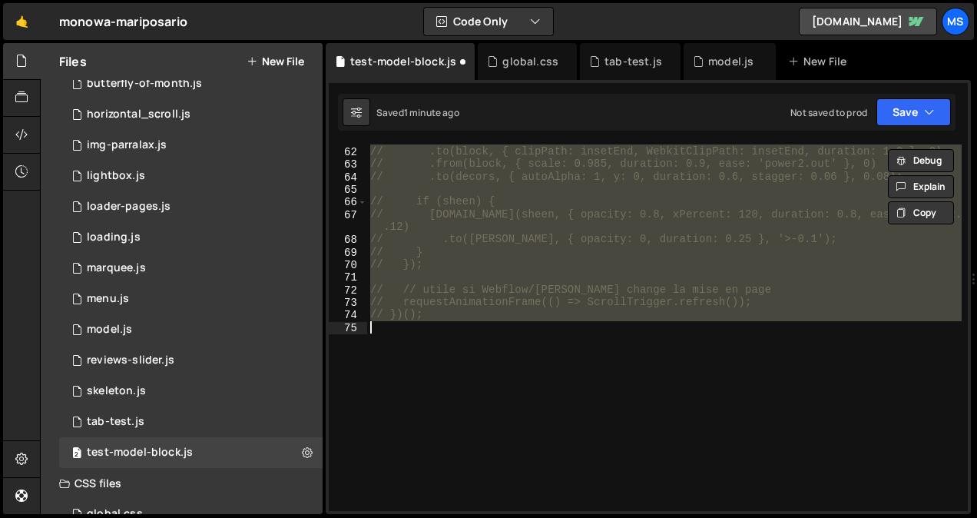
scroll to position [789, 0]
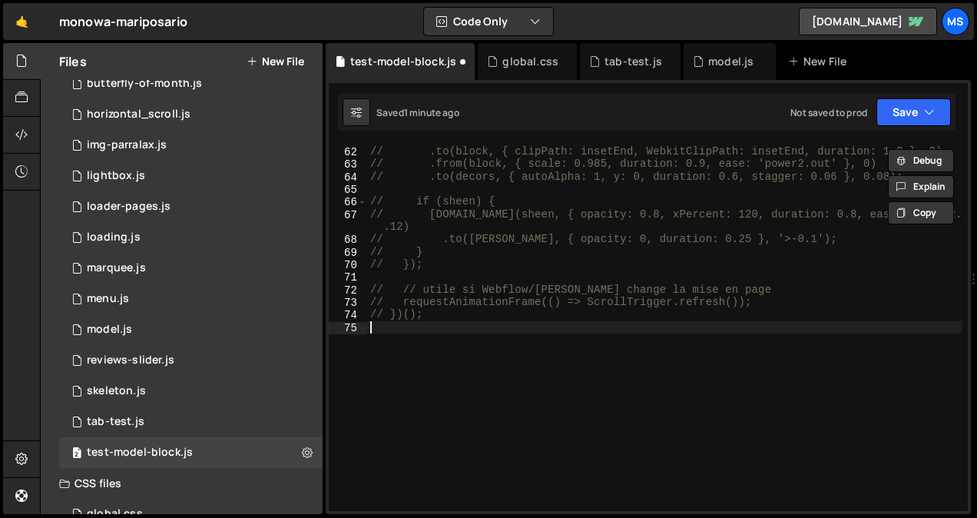
paste textarea "requestAnimationFrame(() => ScrollTrigger.refresh());"
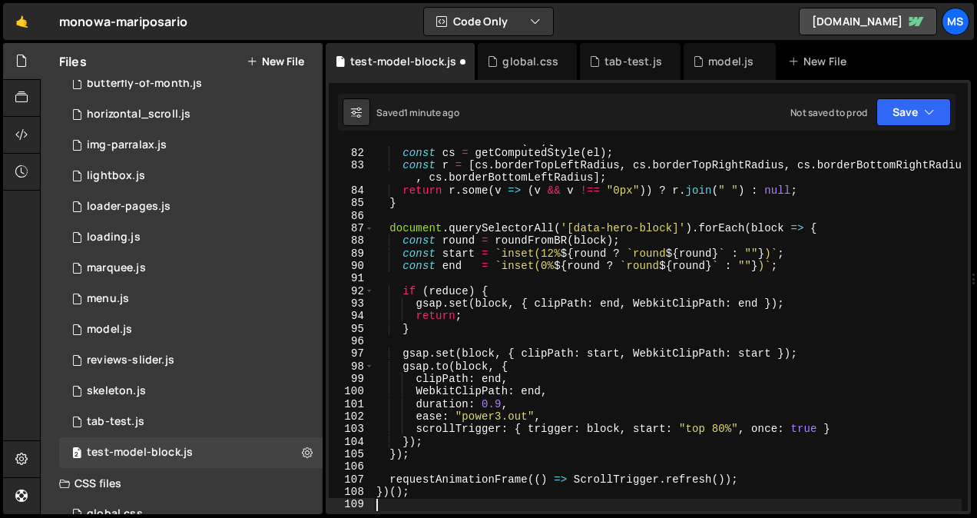
scroll to position [1051, 0]
type textarea "requestAnimationFrame(() => ScrollTrigger.refresh());"
